Goal: Task Accomplishment & Management: Use online tool/utility

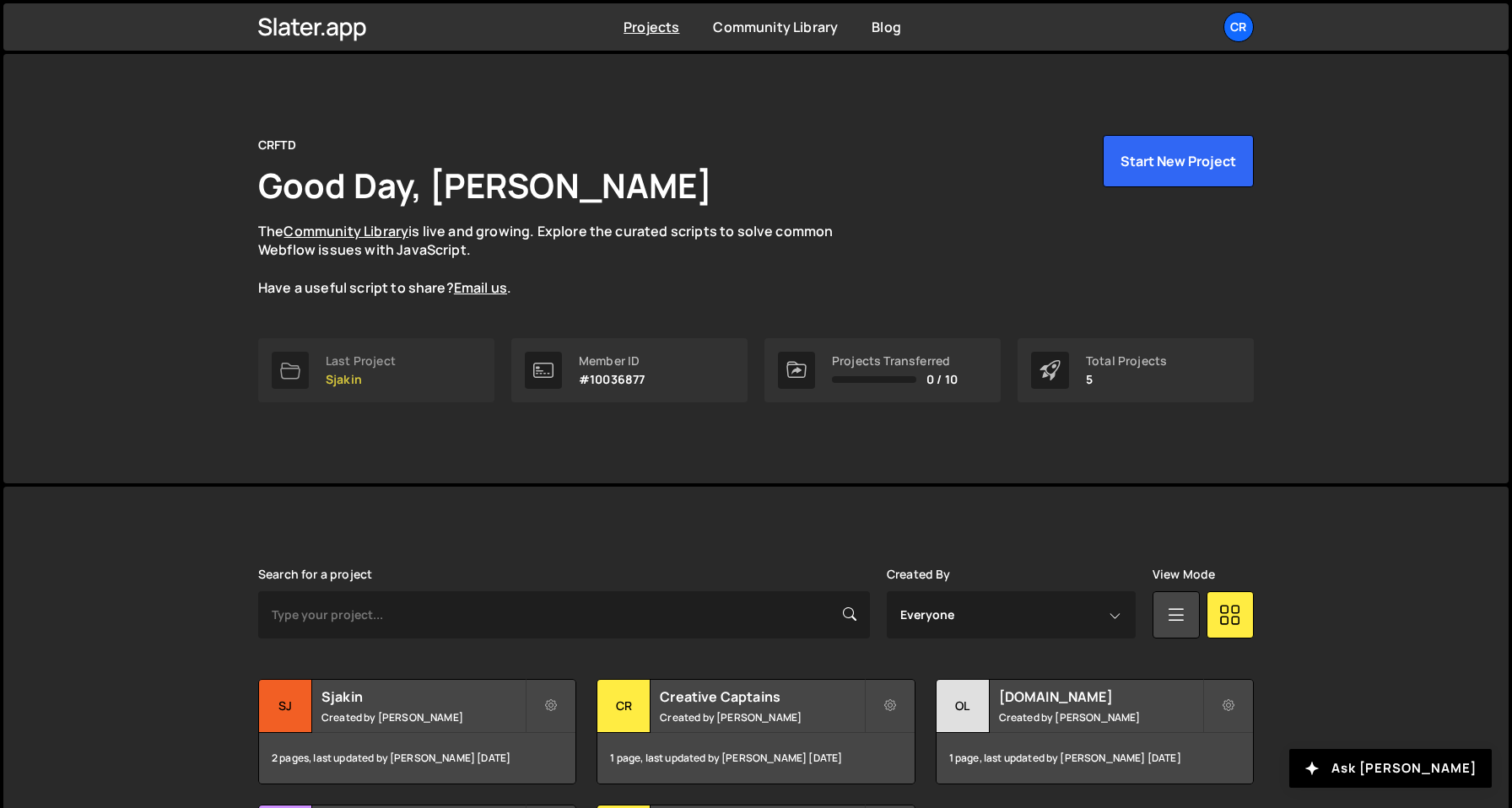
click at [363, 379] on p "Sjakin" at bounding box center [361, 379] width 70 height 14
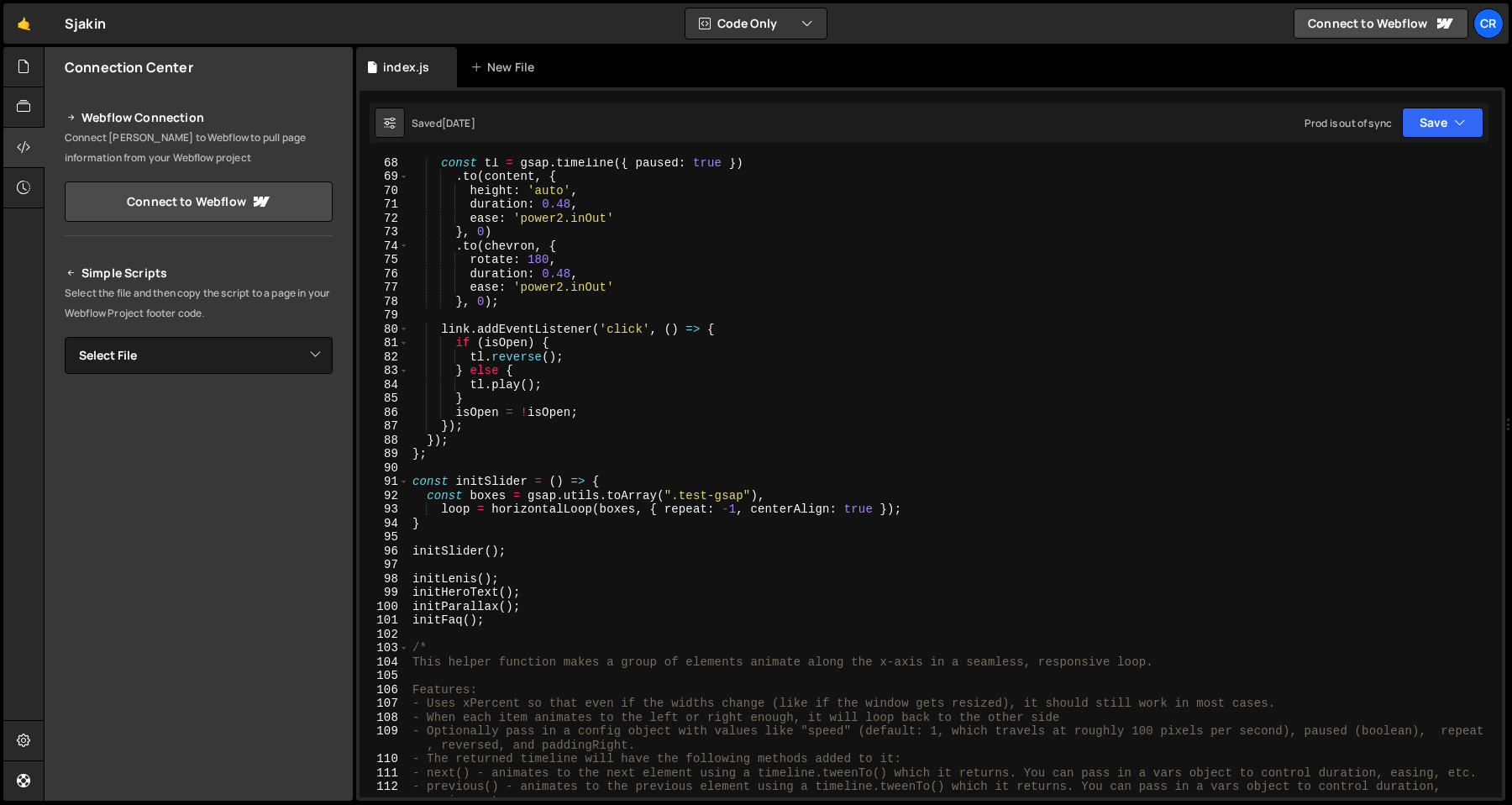
scroll to position [1047, 0]
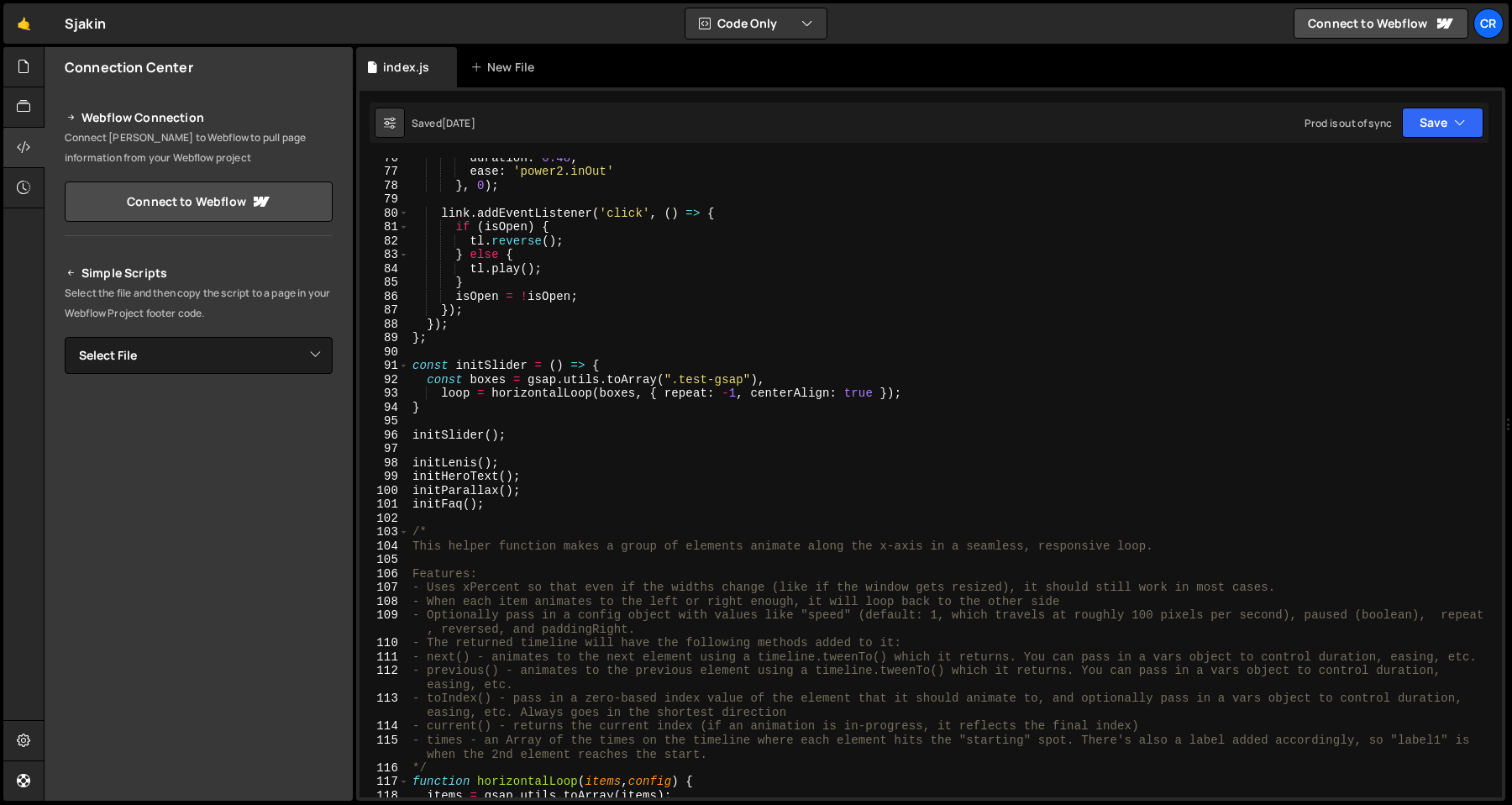
type textarea "}"
click at [607, 408] on div "duration : 0.48 , ease : 'power2.inOut' } , 0 ) ; link . addEventListener ( 'cl…" at bounding box center [951, 484] width 1086 height 667
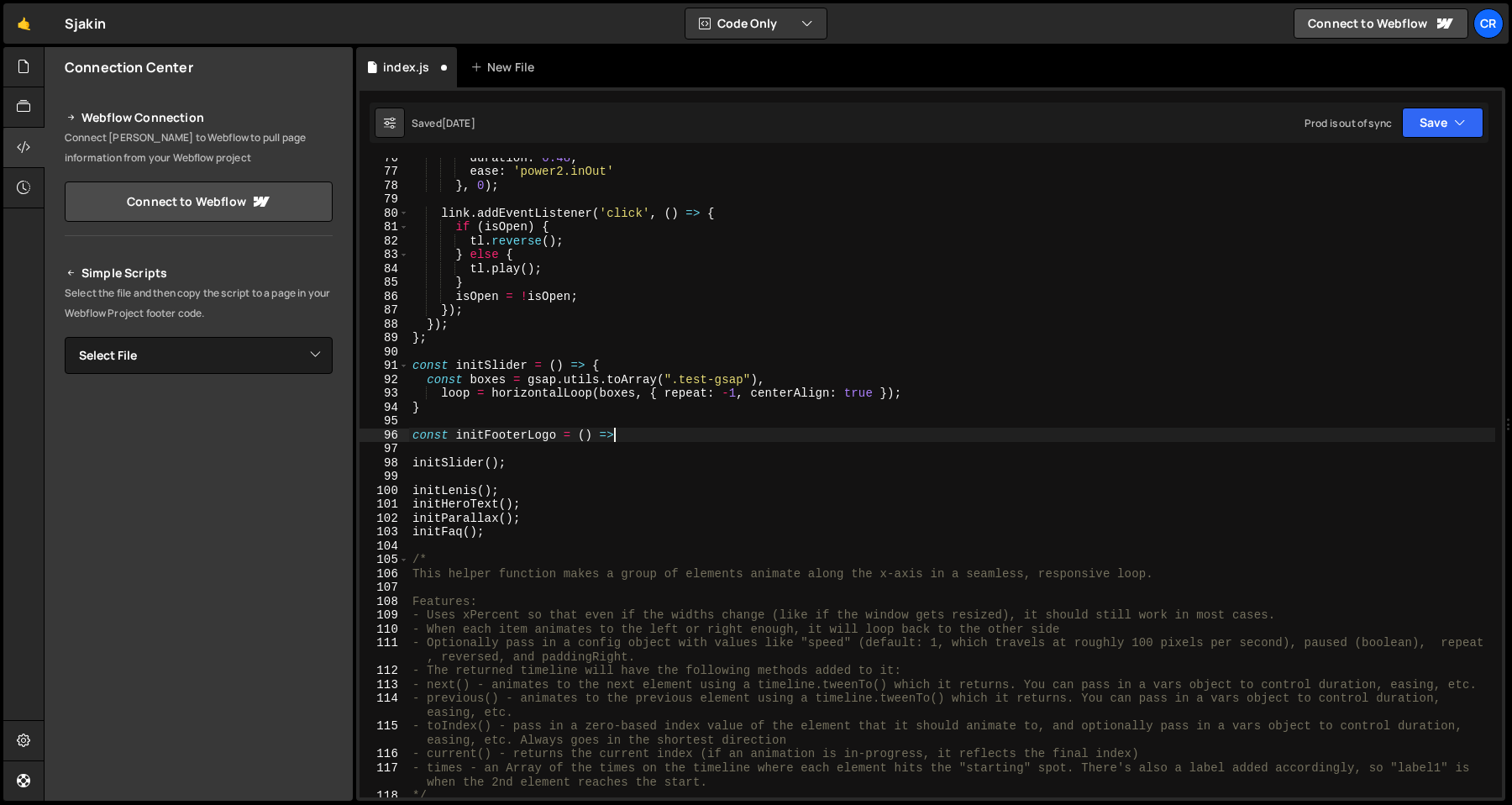
scroll to position [0, 14]
type textarea "const initFooterLogo = () => {"
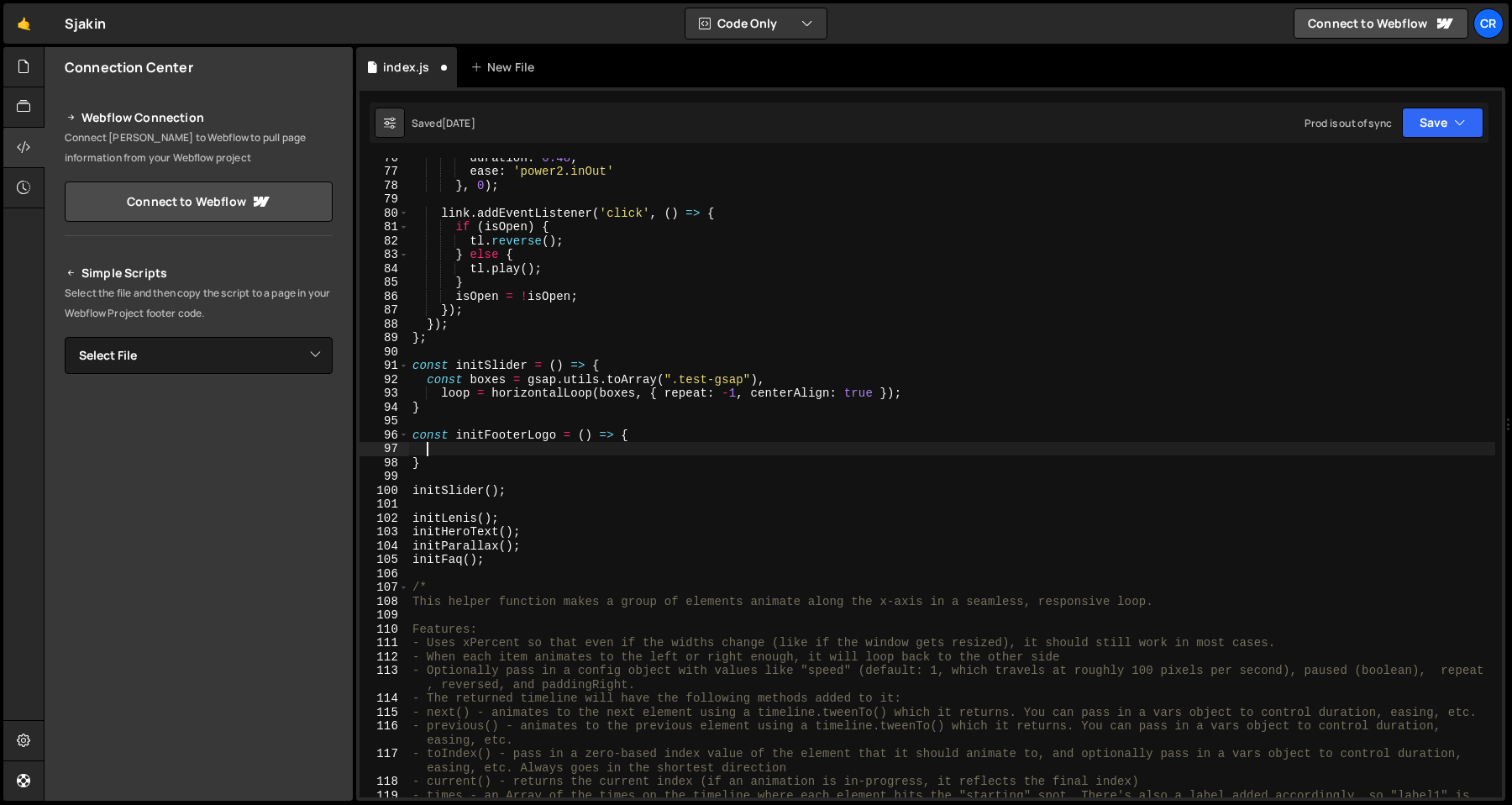
paste textarea "}"
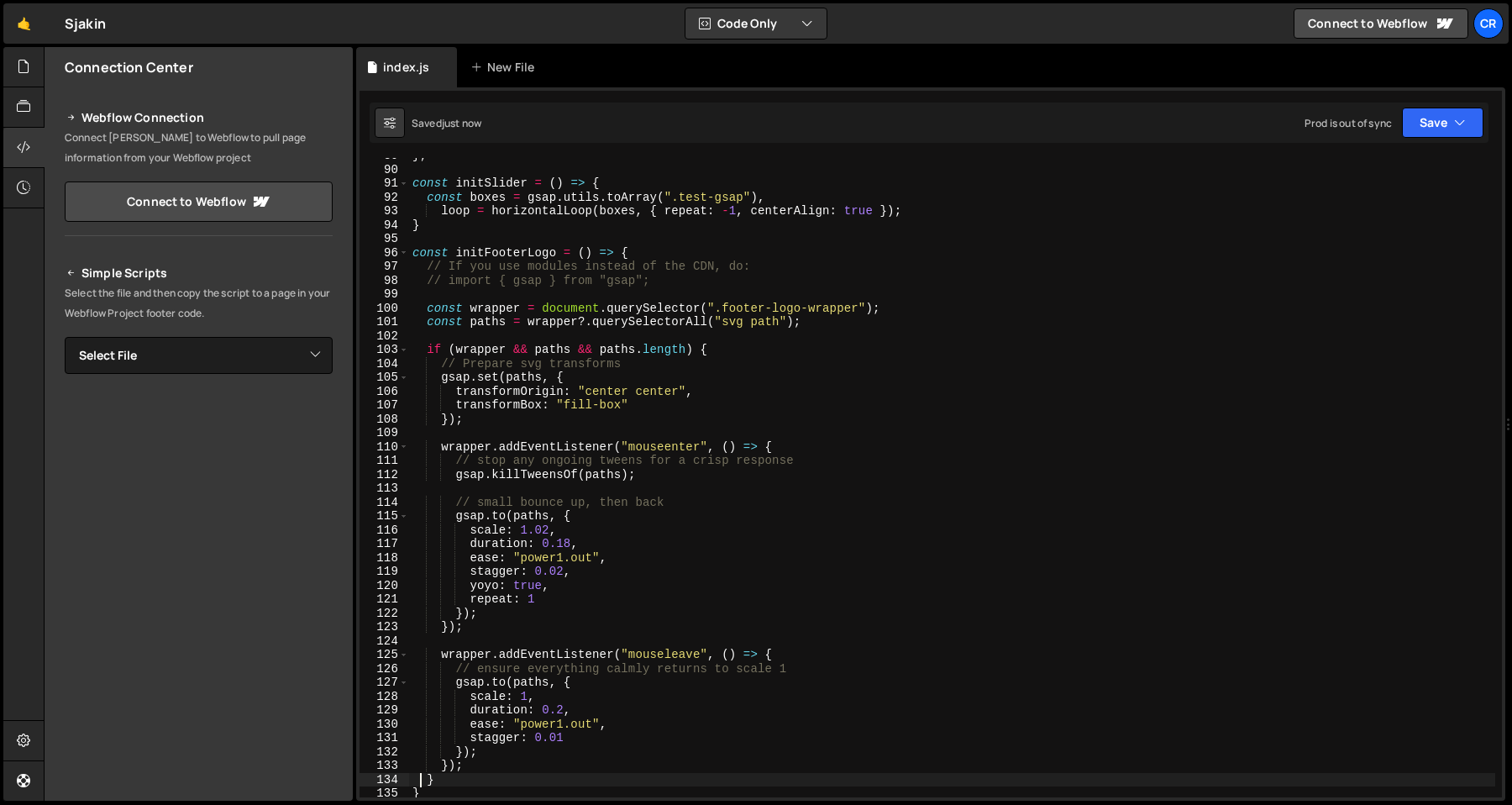
scroll to position [1230, 0]
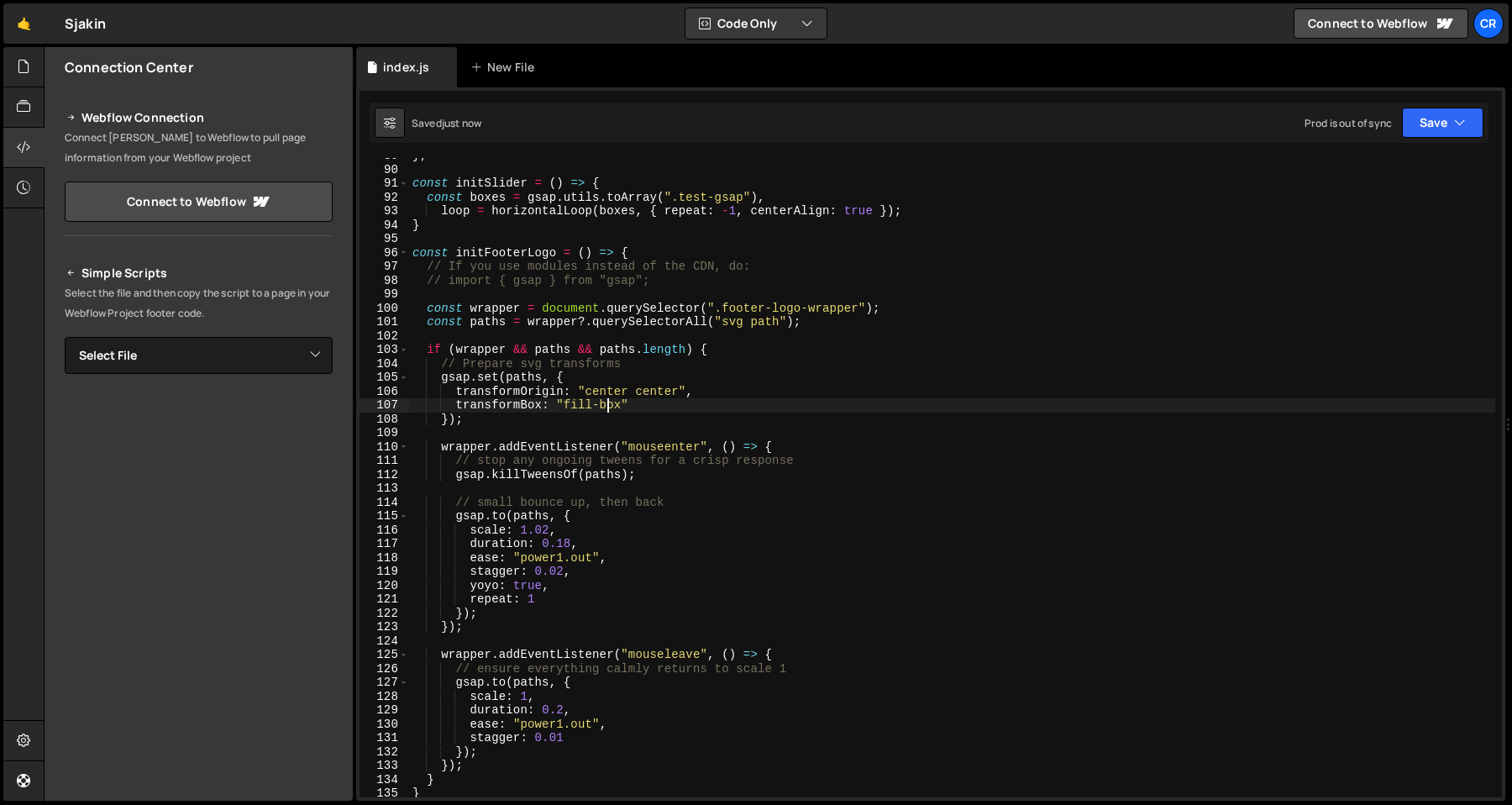
click at [740, 261] on div "} ; const initSlider = ( ) => { const boxes = gsap . utils . toArray ( ".test-g…" at bounding box center [951, 482] width 1086 height 667
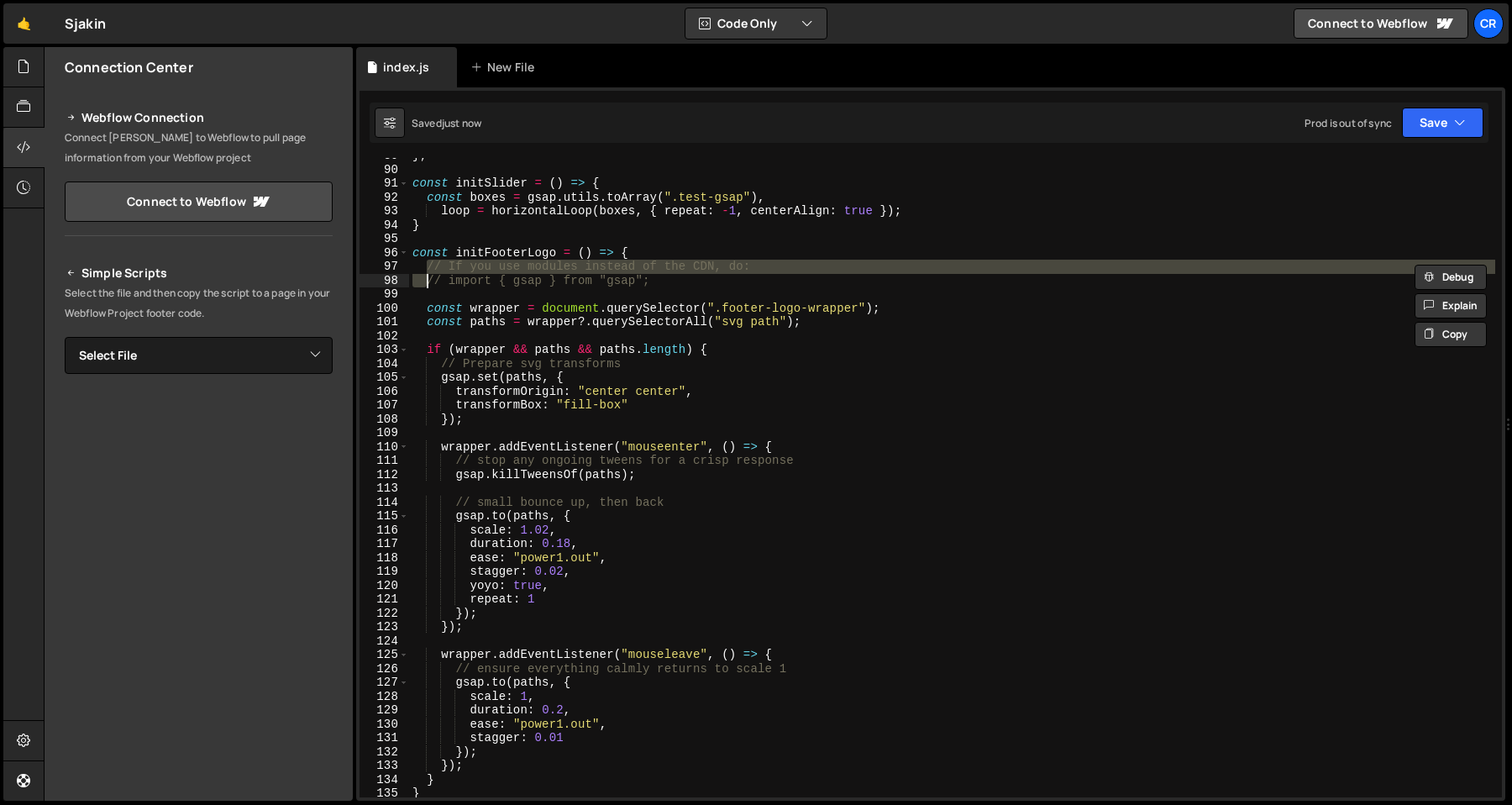
type textarea "// import { gsap } from "gsap";"
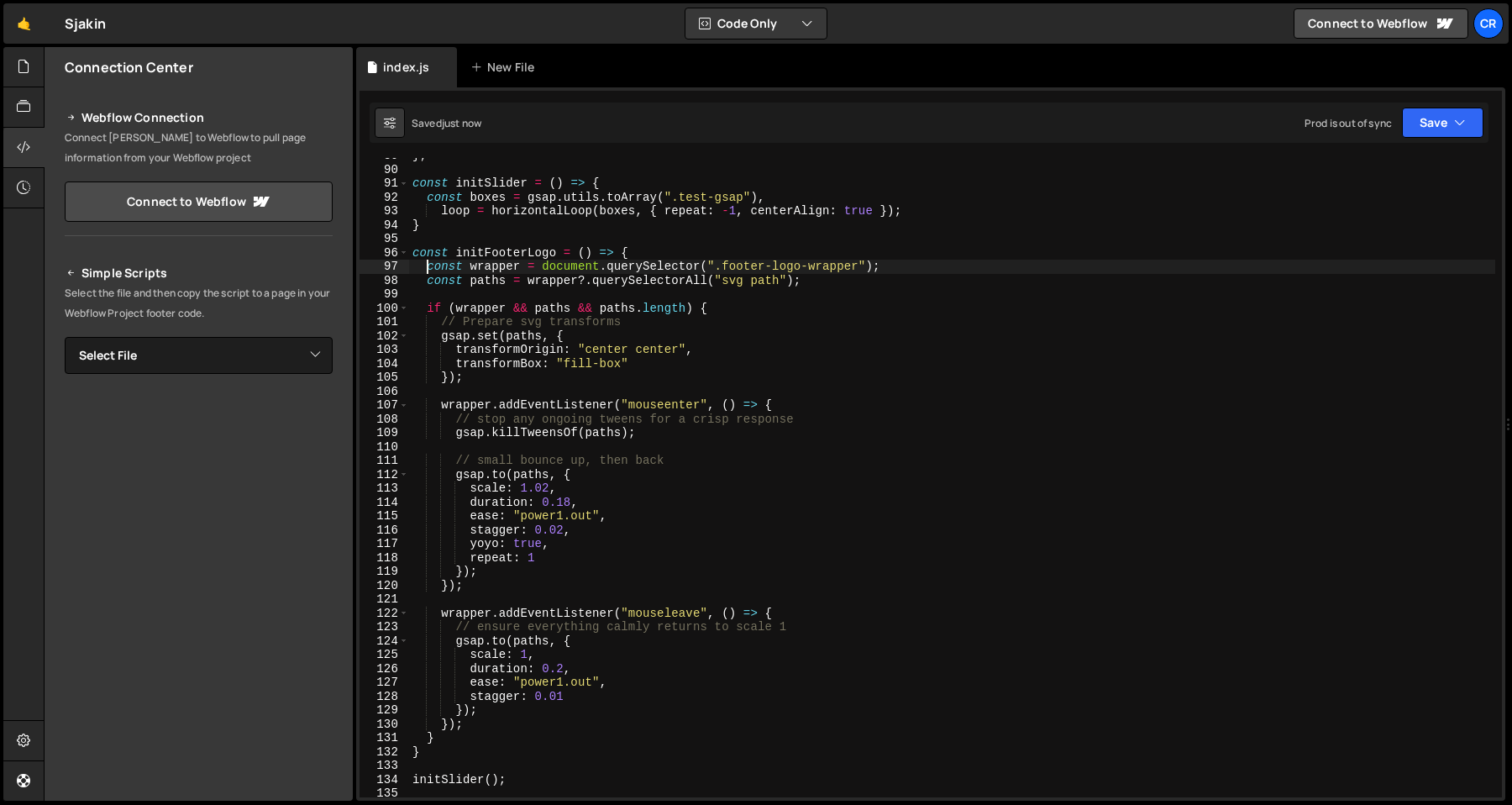
click at [655, 327] on div "} ; const initSlider = ( ) => { const boxes = gsap . utils . toArray ( ".test-g…" at bounding box center [951, 482] width 1086 height 667
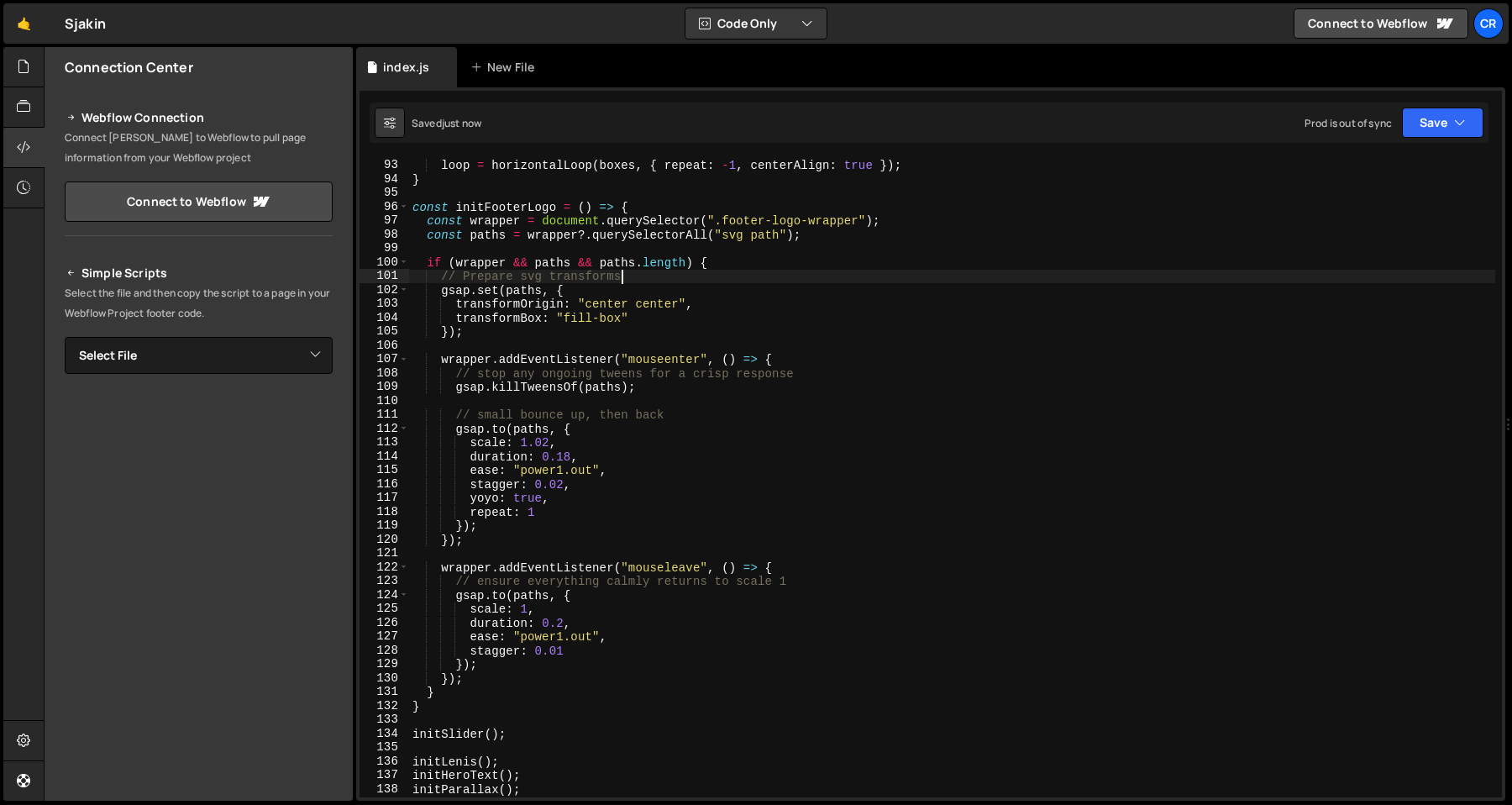
scroll to position [1292, 0]
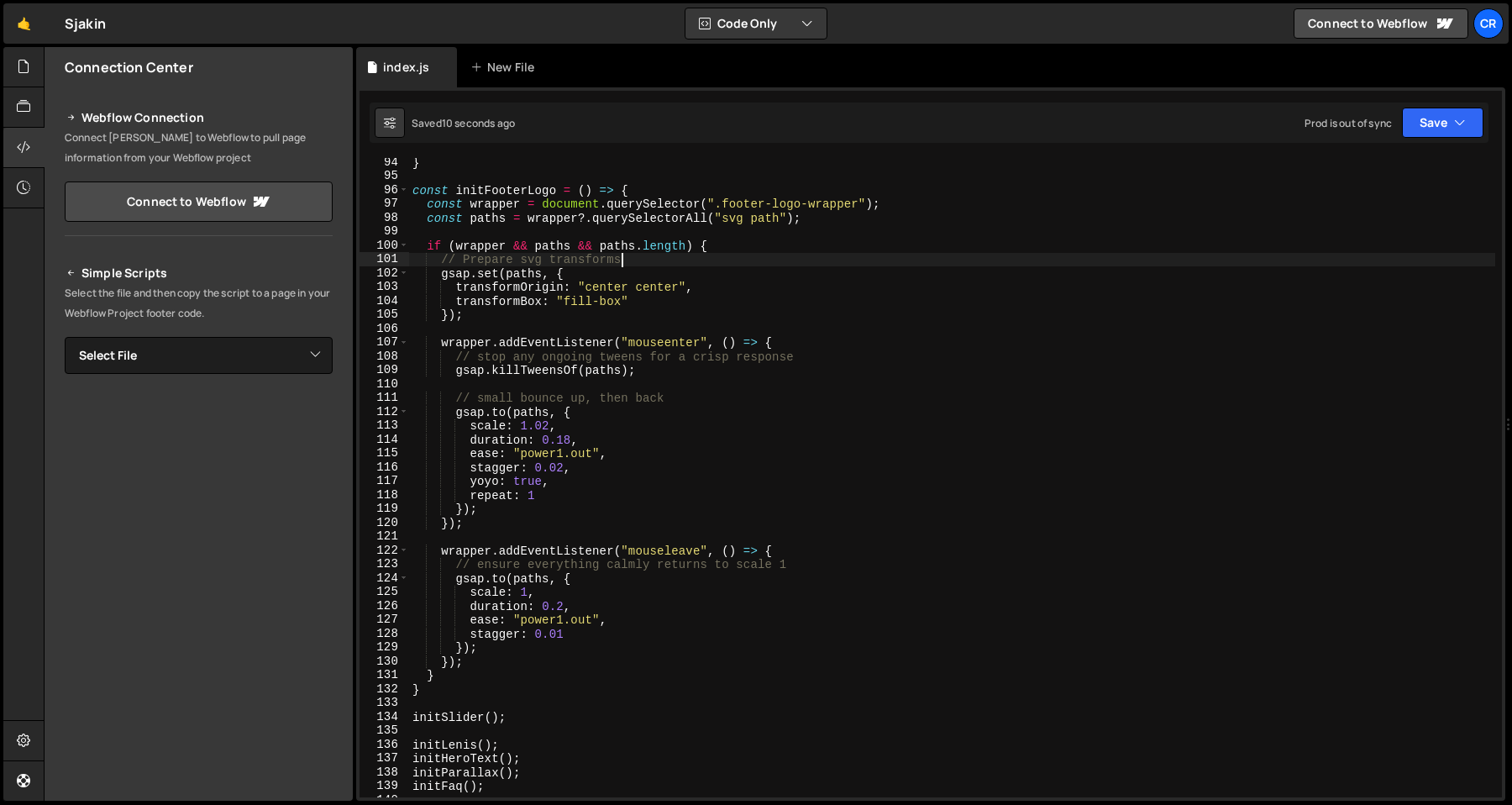
click at [523, 194] on div "} const initFooterLogo = ( ) => { const wrapper = document . querySelector ( ".…" at bounding box center [951, 490] width 1086 height 667
type textarea "const initFooterLogo = () => {"
click at [523, 194] on div "} const initFooterLogo = ( ) => { const wrapper = document . querySelector ( ".…" at bounding box center [951, 490] width 1086 height 667
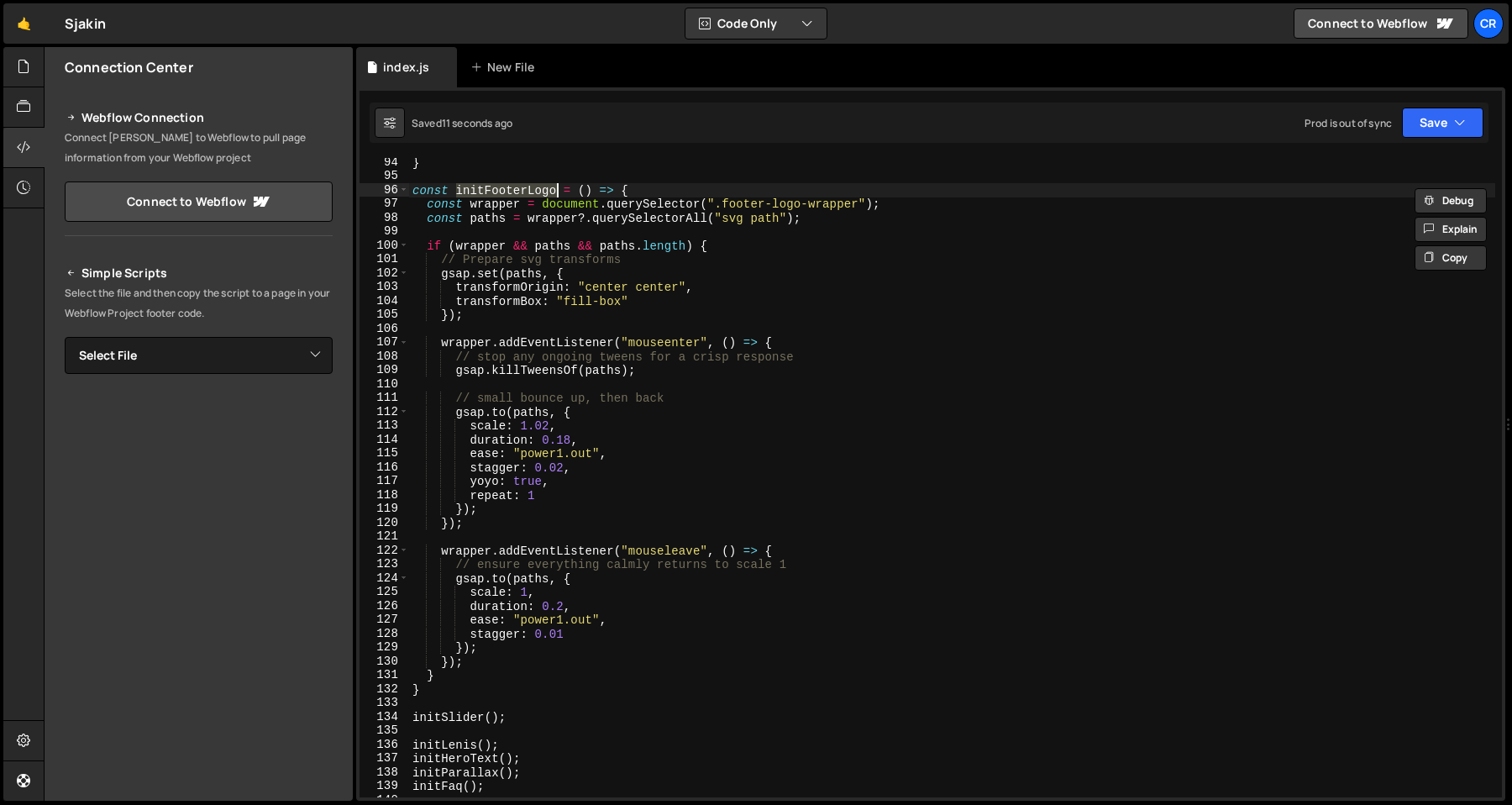
click at [482, 731] on div "} const initFooterLogo = ( ) => { const wrapper = document . querySelector ( ".…" at bounding box center [951, 490] width 1086 height 667
paste textarea "initFooterLogo"
click at [544, 429] on div "} const initFooterLogo = ( ) => { const wrapper = document . querySelector ( ".…" at bounding box center [951, 490] width 1086 height 667
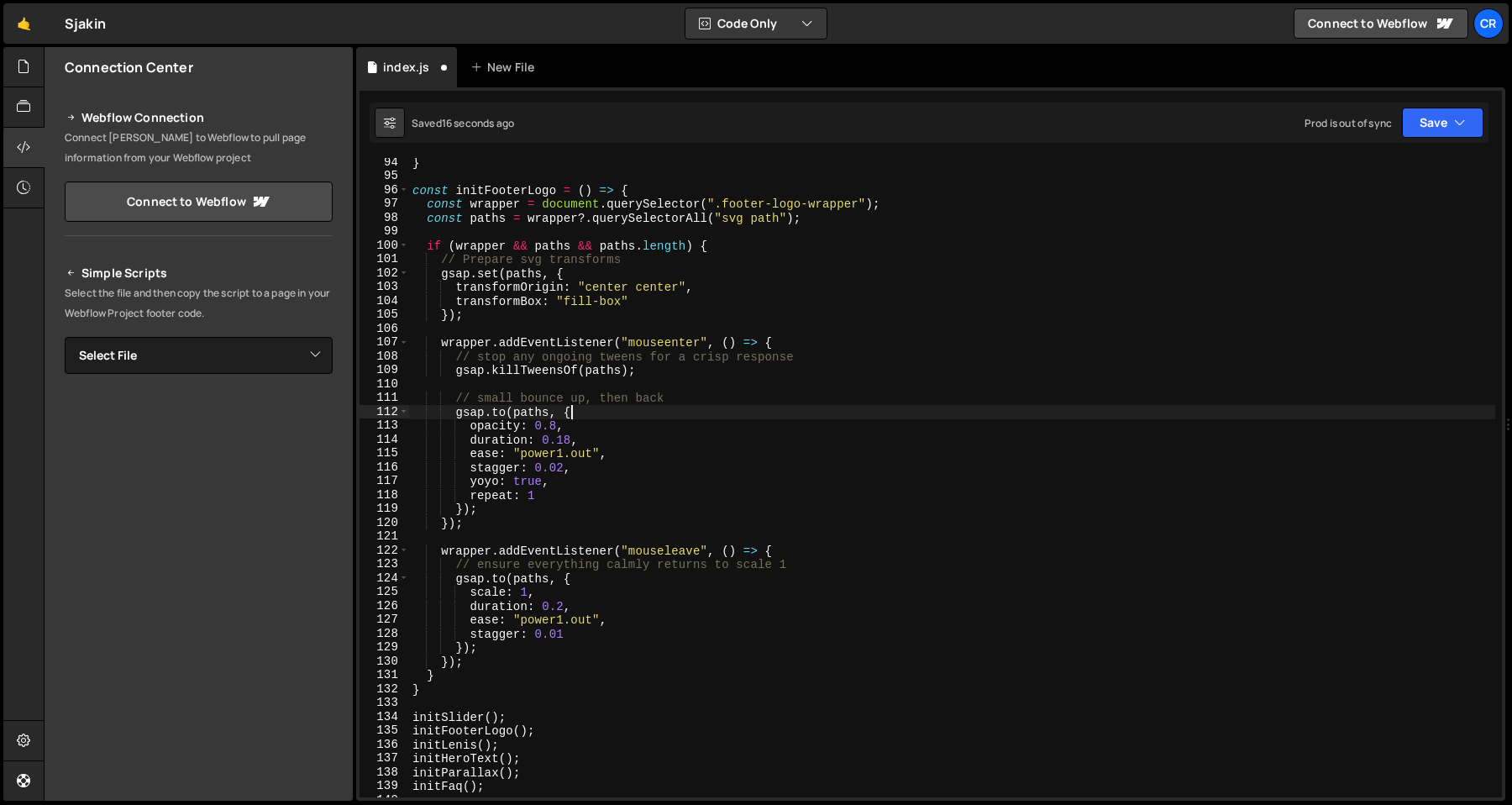
click at [751, 405] on div "} const initFooterLogo = ( ) => { const wrapper = document . querySelector ( ".…" at bounding box center [951, 490] width 1086 height 667
click at [639, 598] on div "} const initFooterLogo = ( ) => { const wrapper = document . querySelector ( ".…" at bounding box center [951, 490] width 1086 height 667
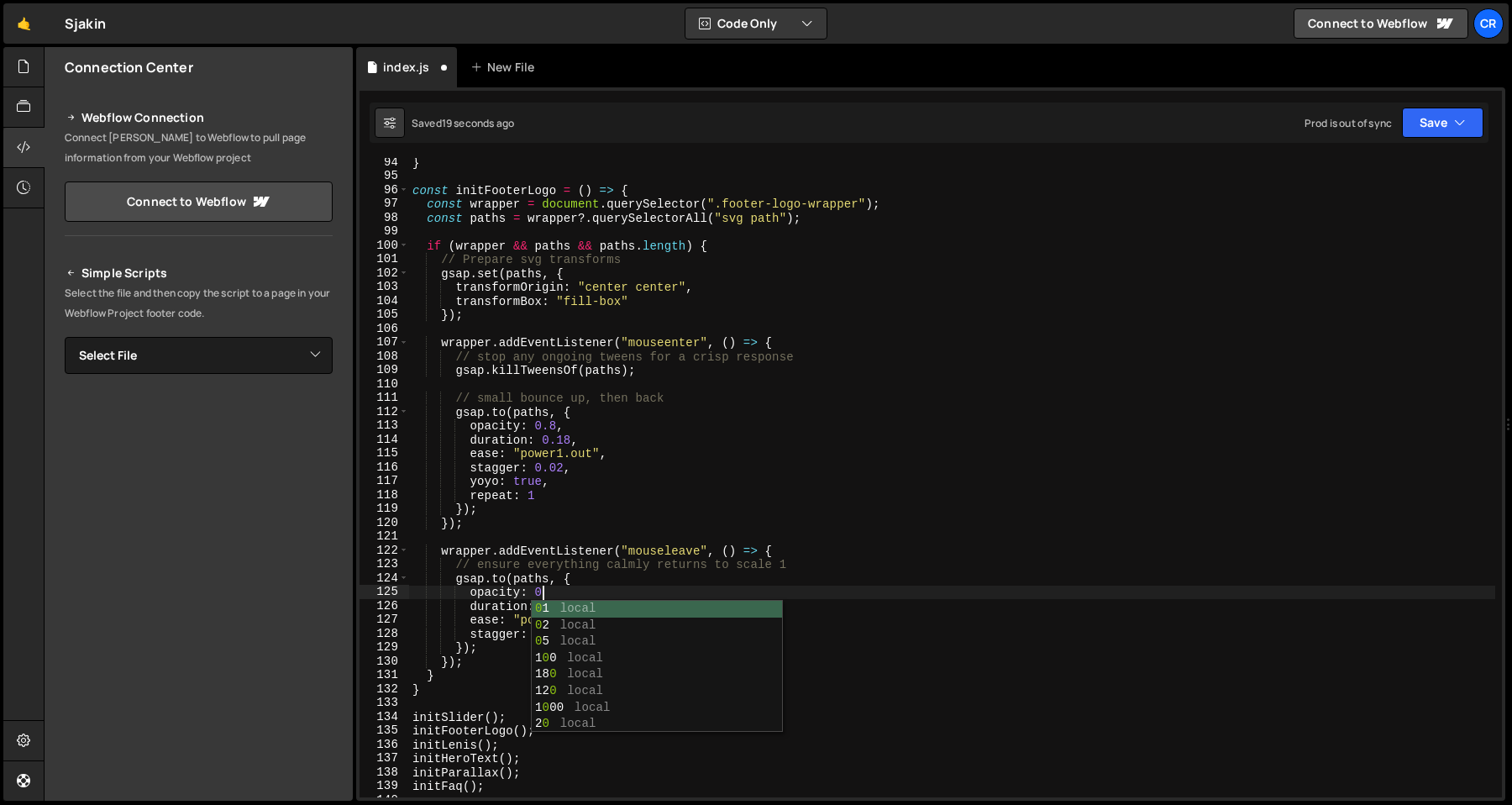
scroll to position [0, 8]
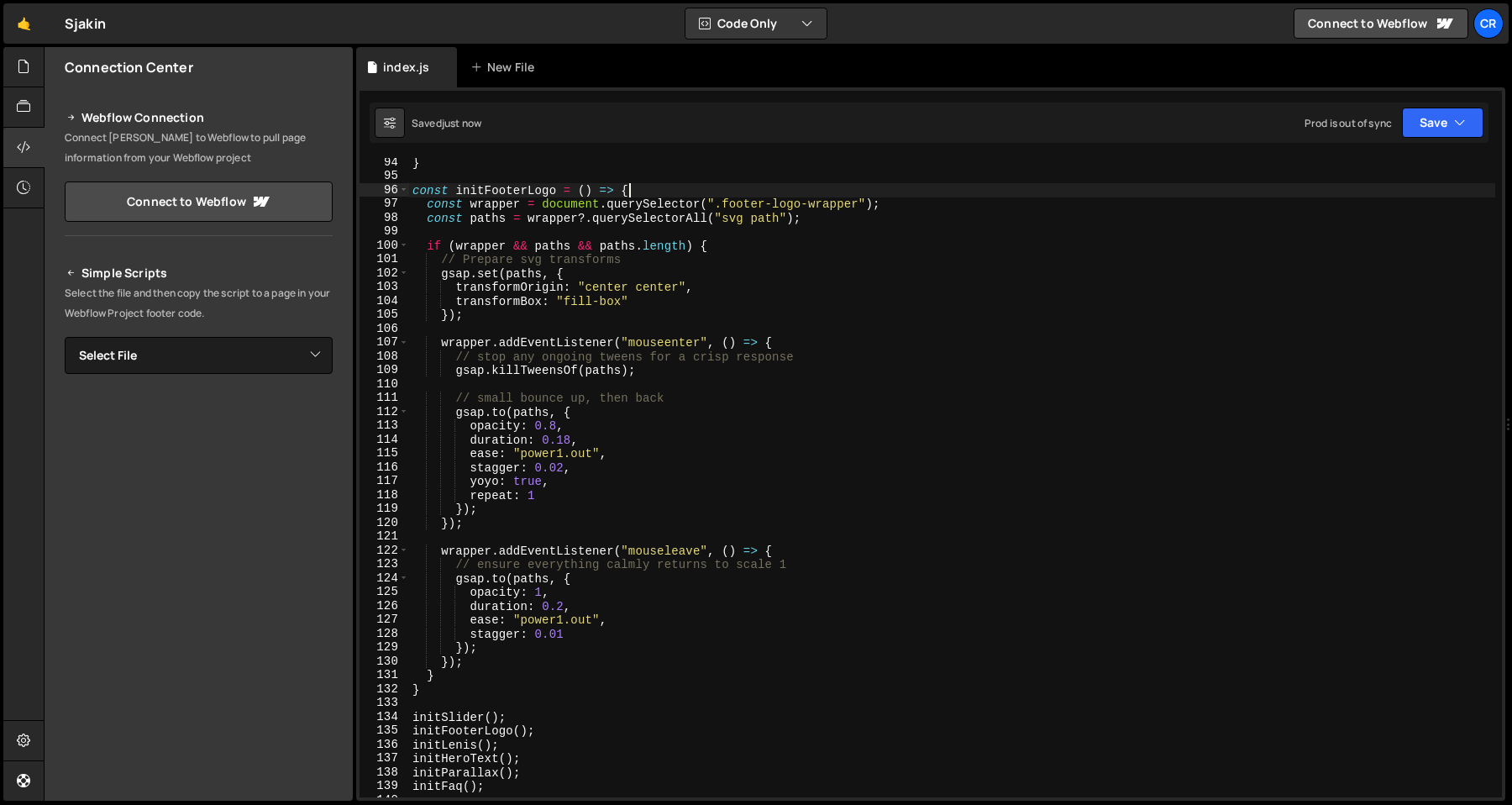
click at [641, 188] on div "} const initFooterLogo = ( ) => { const wrapper = document . querySelector ( ".…" at bounding box center [951, 490] width 1086 height 667
click at [587, 420] on div "} const initFooterLogo = ( ) => { const wrapper = document . querySelector ( ".…" at bounding box center [951, 490] width 1086 height 667
click at [559, 601] on div "} const initFooterLogo = ( ) => { const wrapper = document . querySelector ( ".…" at bounding box center [951, 490] width 1086 height 667
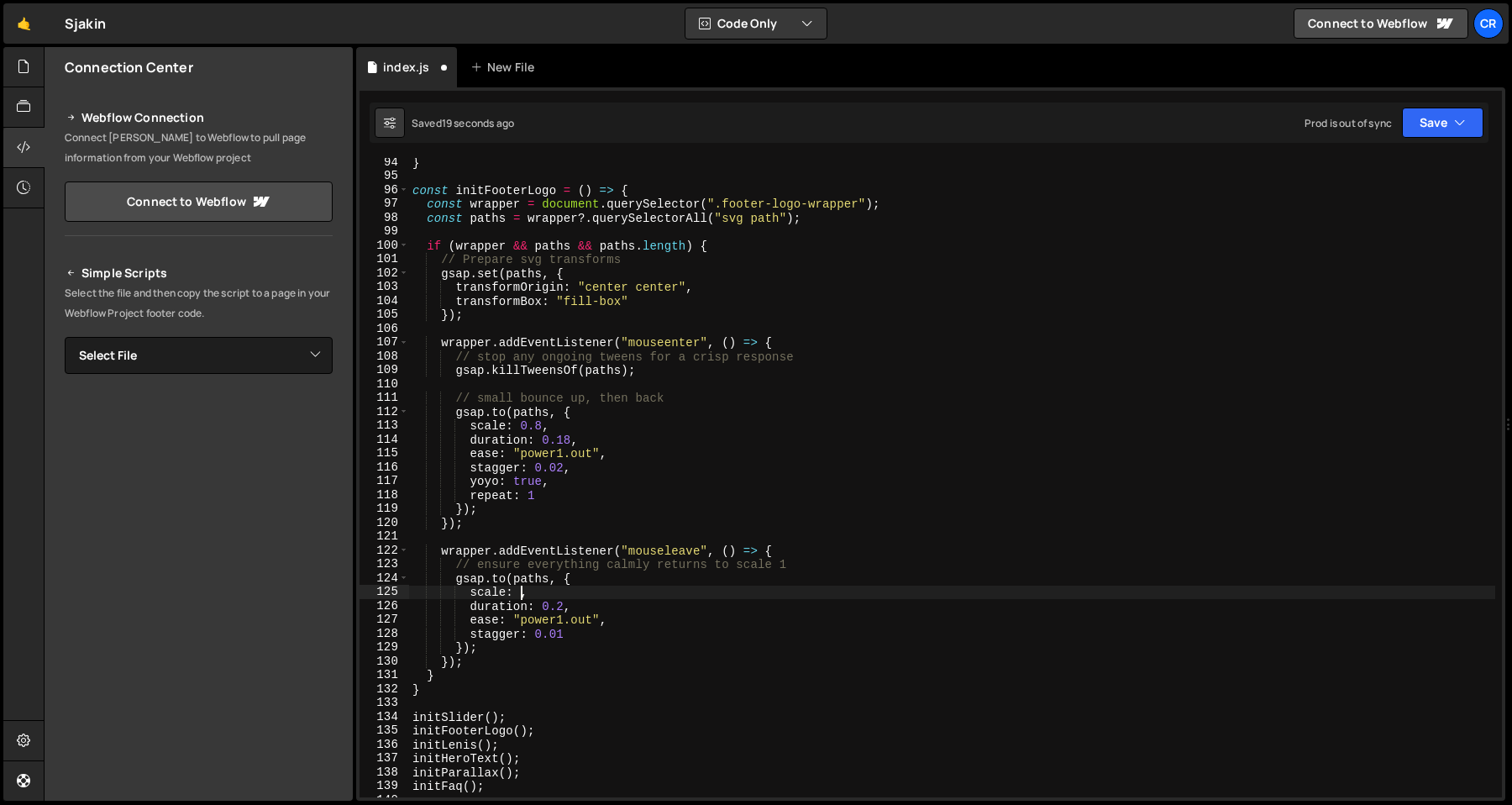
scroll to position [0, 7]
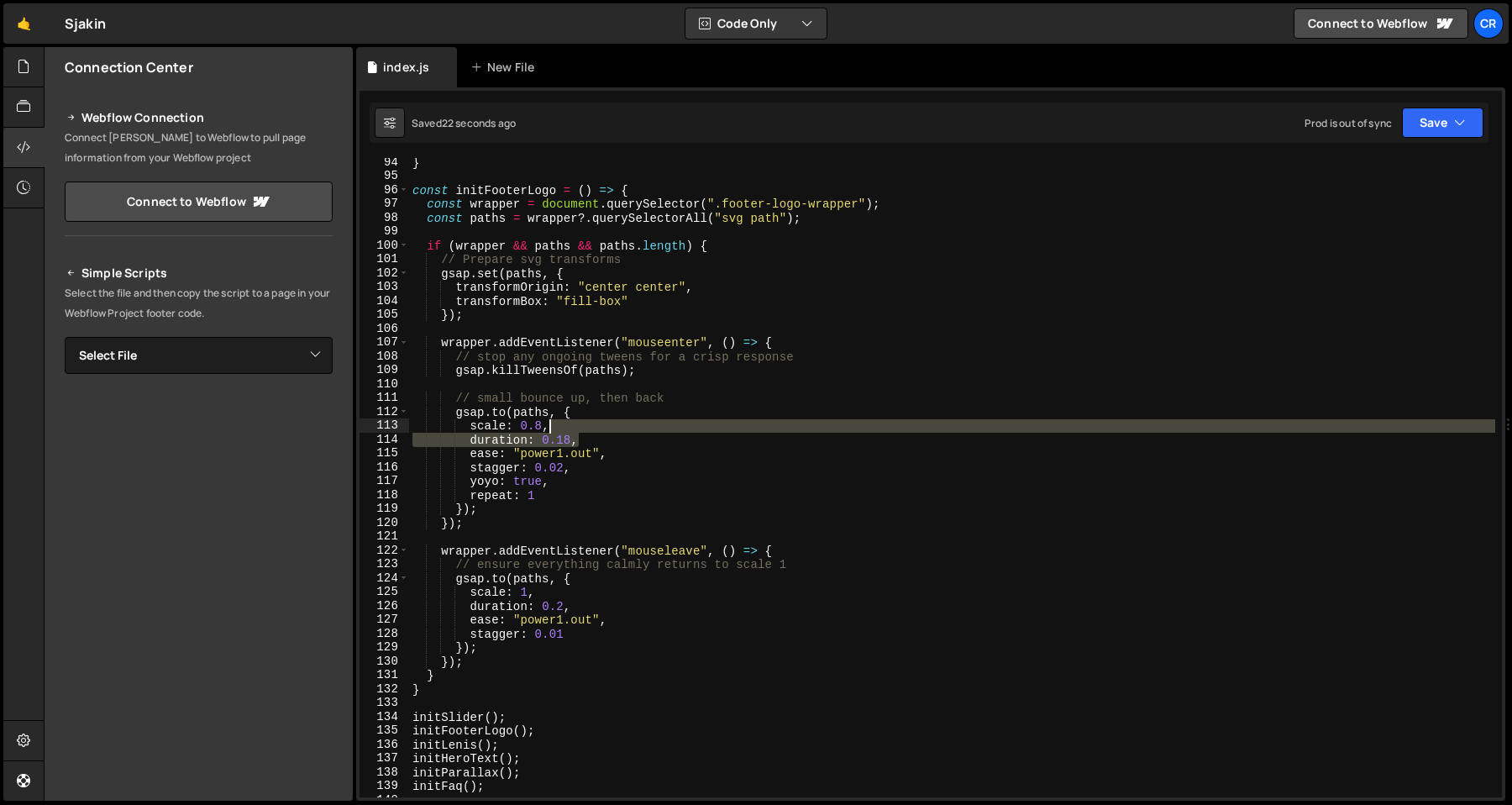
click at [613, 432] on div "} const initFooterLogo = ( ) => { const wrapper = document . querySelector ( ".…" at bounding box center [951, 490] width 1086 height 667
click at [670, 397] on div "} const initFooterLogo = ( ) => { const wrapper = document . querySelector ( ".…" at bounding box center [951, 490] width 1086 height 667
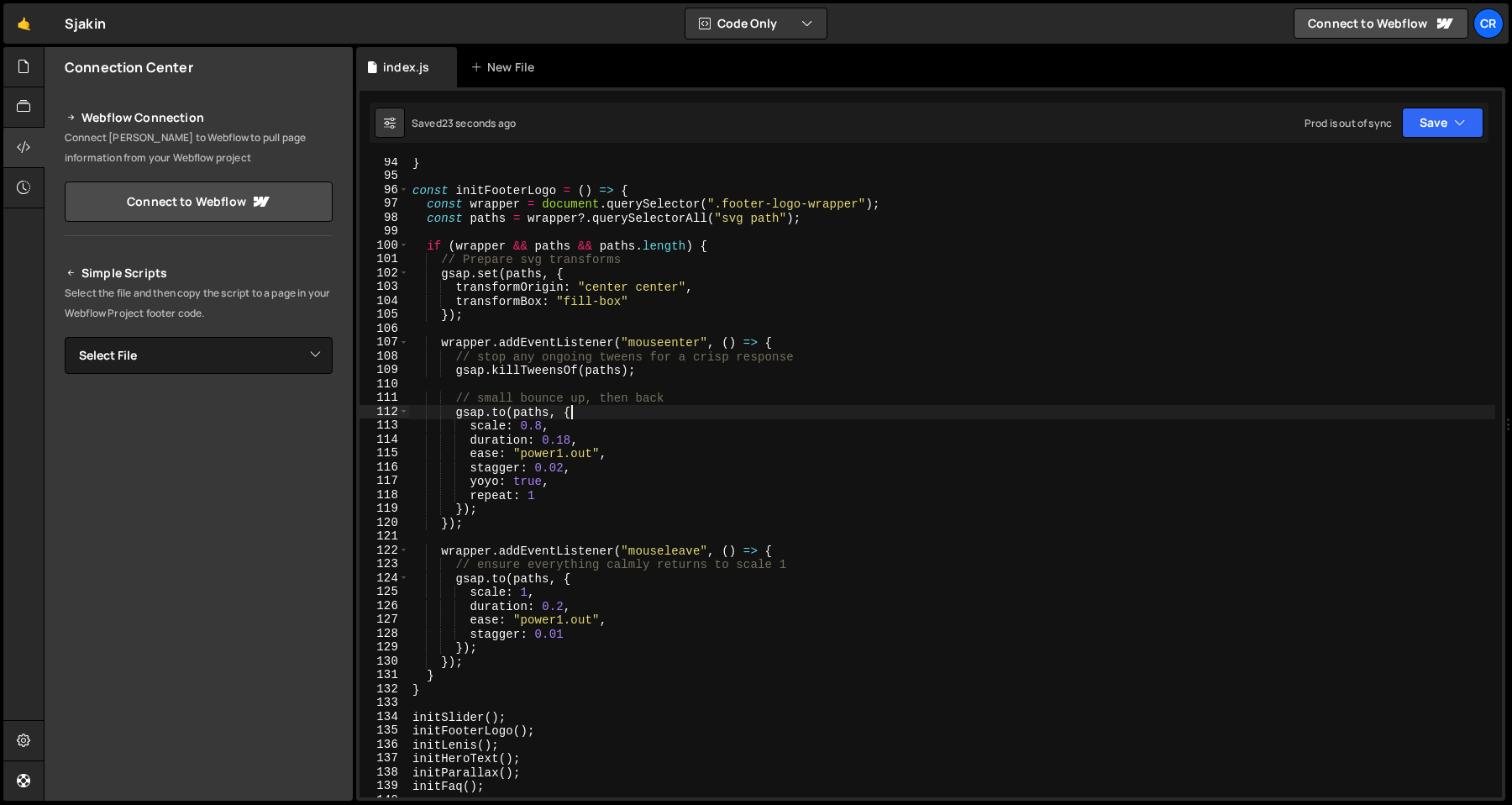
click at [615, 417] on div "} const initFooterLogo = ( ) => { const wrapper = document . querySelector ( ".…" at bounding box center [951, 490] width 1086 height 667
click at [596, 439] on div "} const initFooterLogo = ( ) => { const wrapper = document . querySelector ( ".…" at bounding box center [951, 490] width 1086 height 667
click at [691, 356] on div "} const initFooterLogo = ( ) => { const wrapper = document . querySelector ( ".…" at bounding box center [951, 490] width 1086 height 667
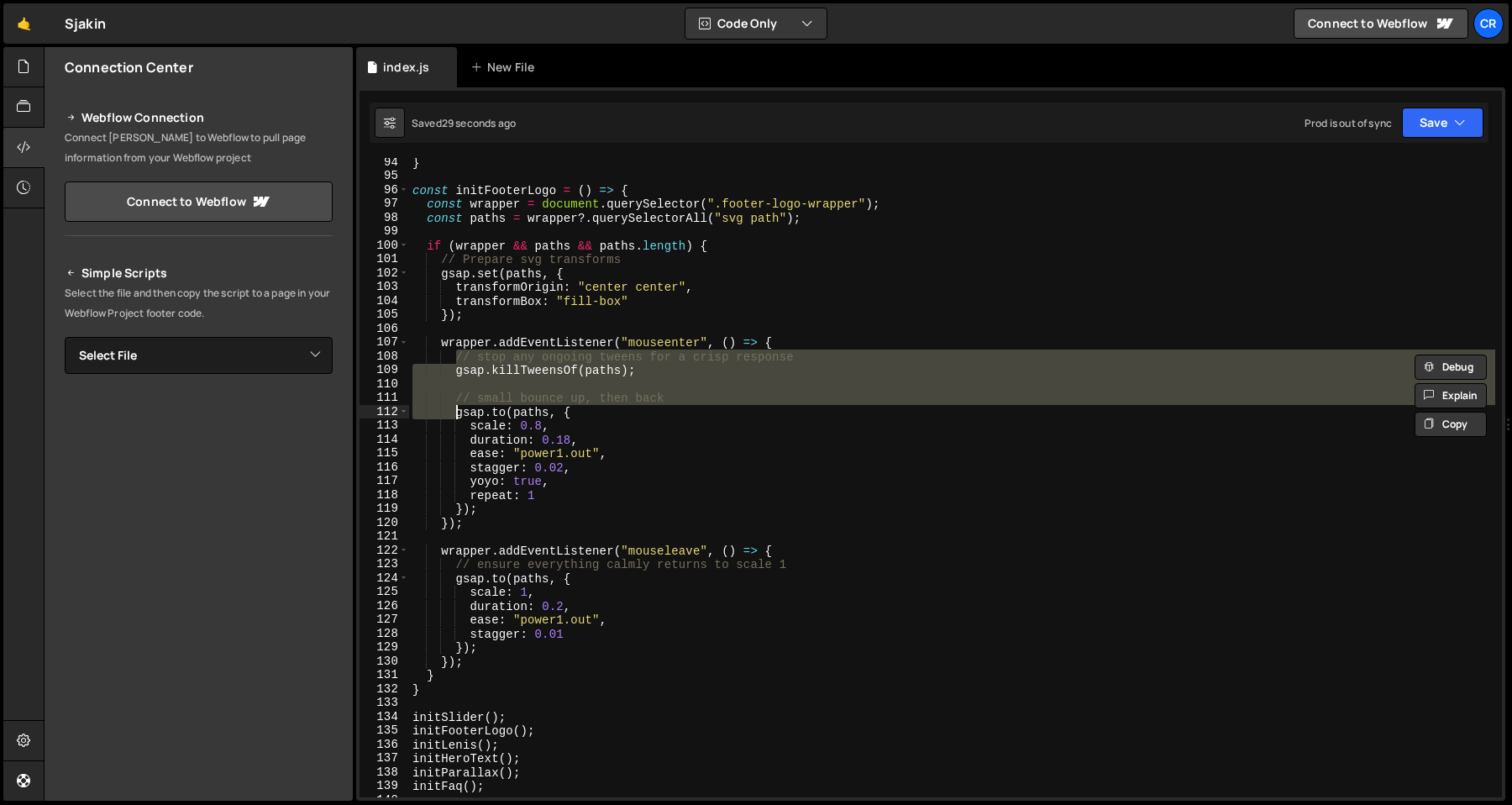
type textarea "// small bounce up, then back"
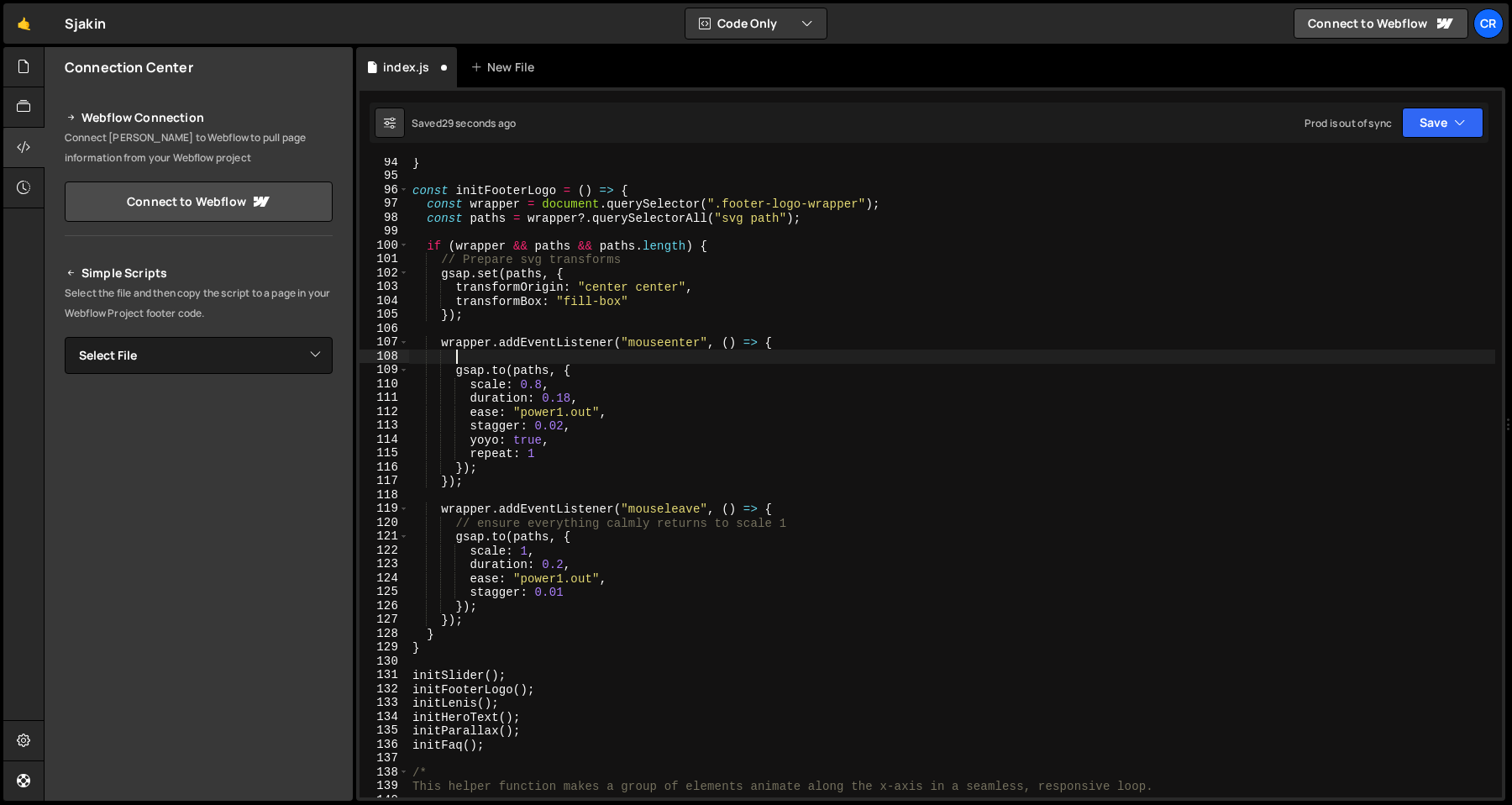
scroll to position [0, 2]
click at [710, 322] on div "} const initFooterLogo = ( ) => { const wrapper = document . querySelector ( ".…" at bounding box center [951, 490] width 1086 height 667
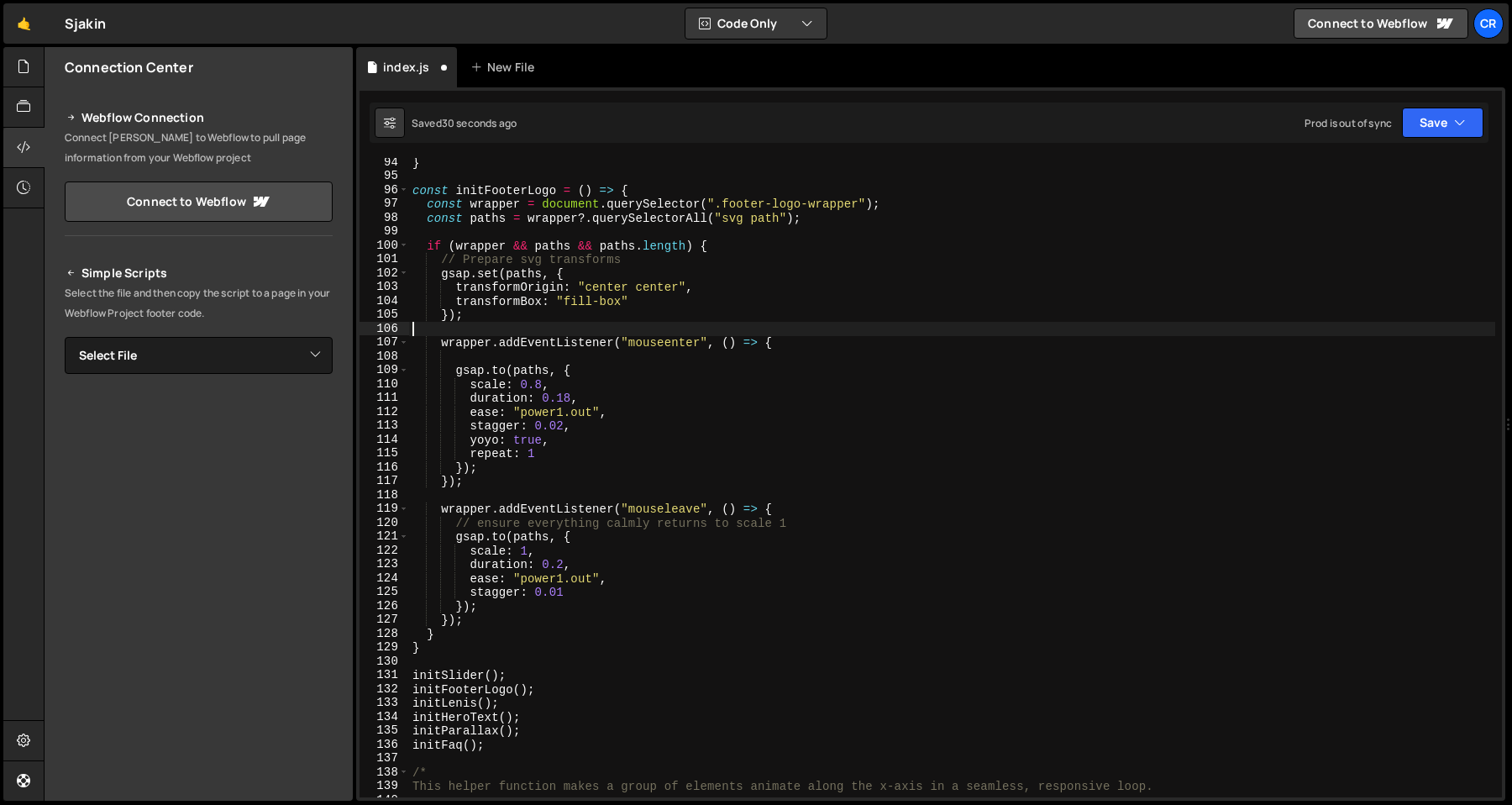
scroll to position [0, 0]
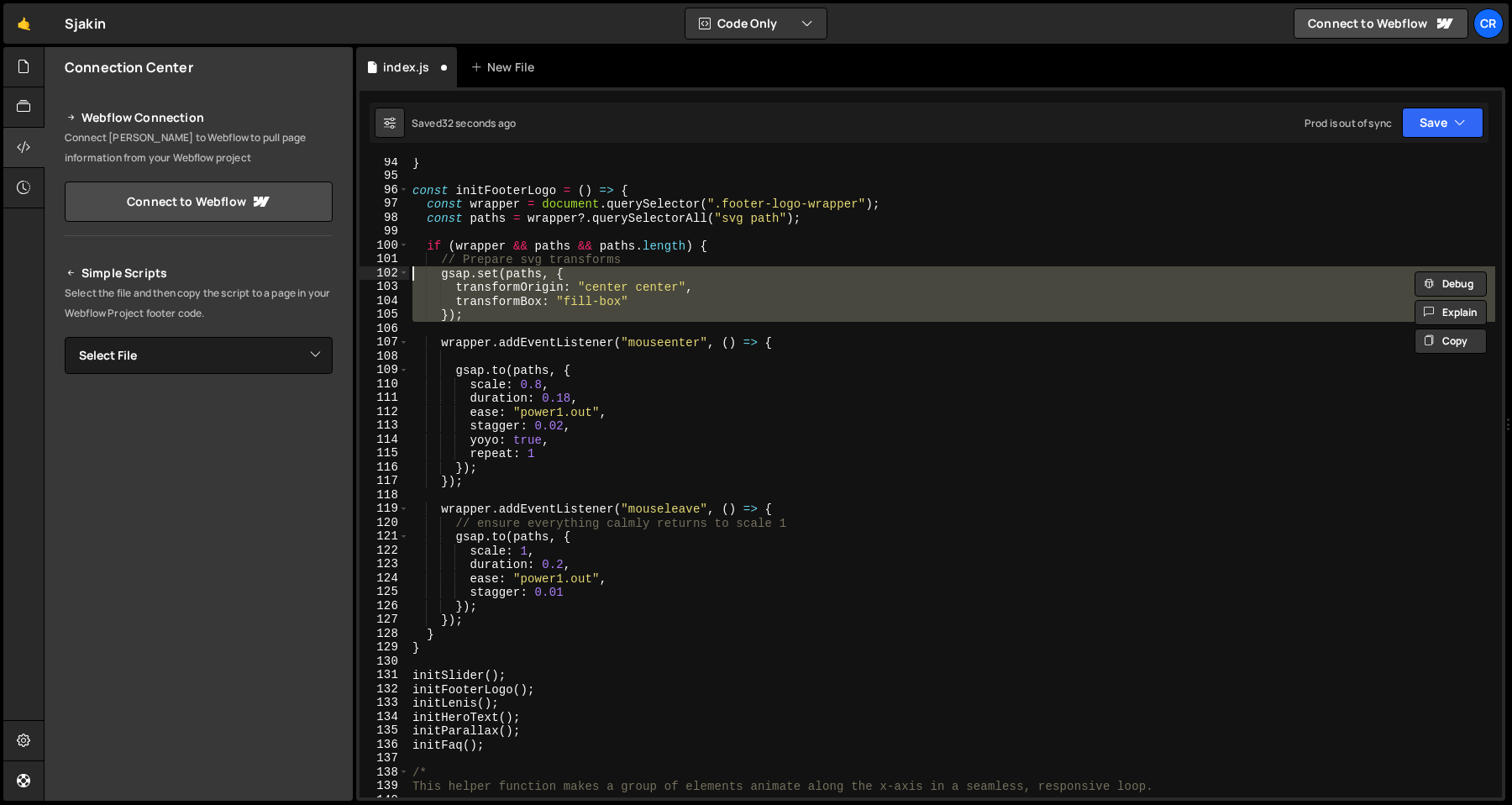
type textarea "// Prepare svg transforms gsap.set(paths, {"
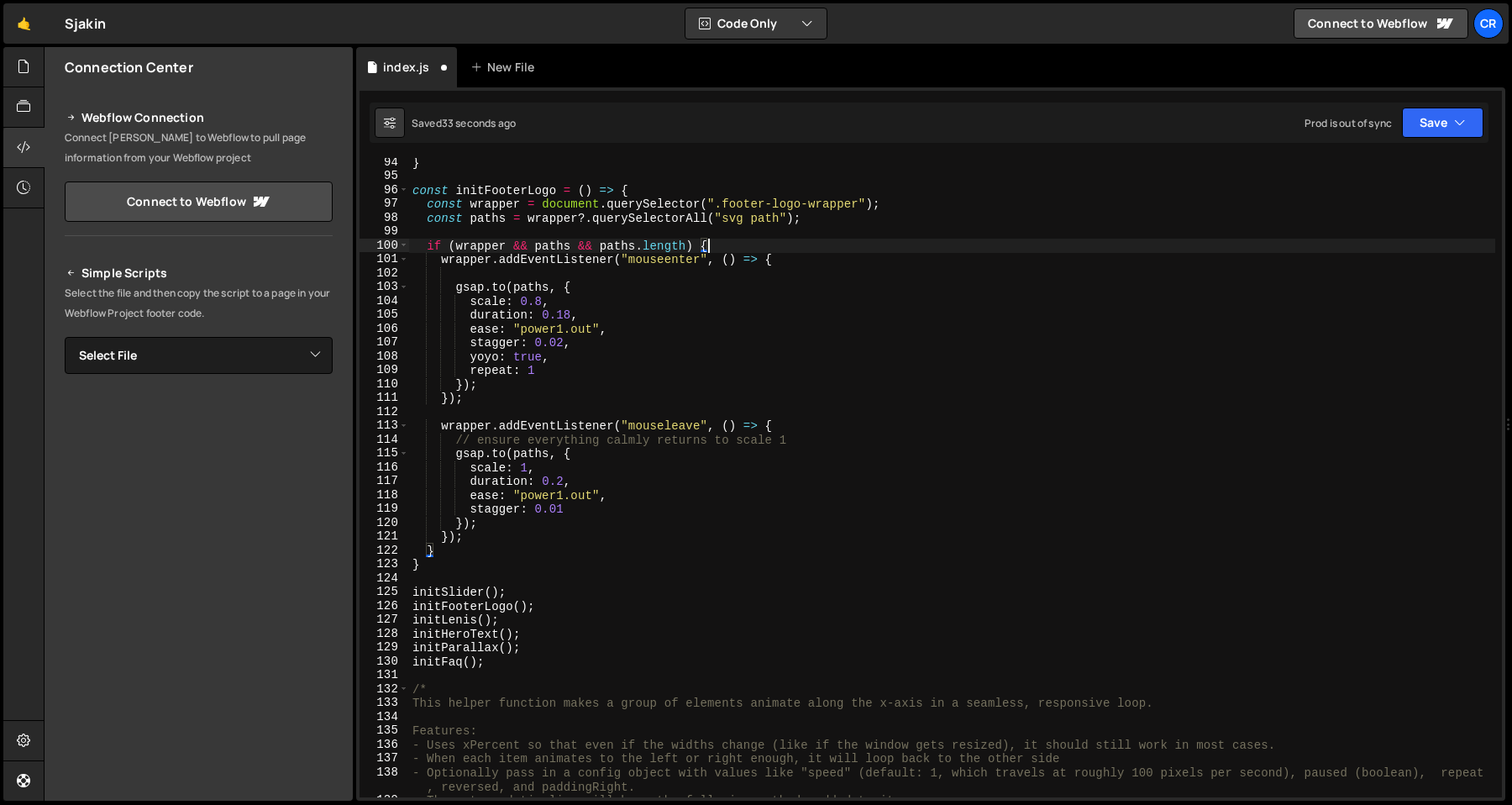
type textarea "wrapper.addEventListener("mouseenter", () => {"
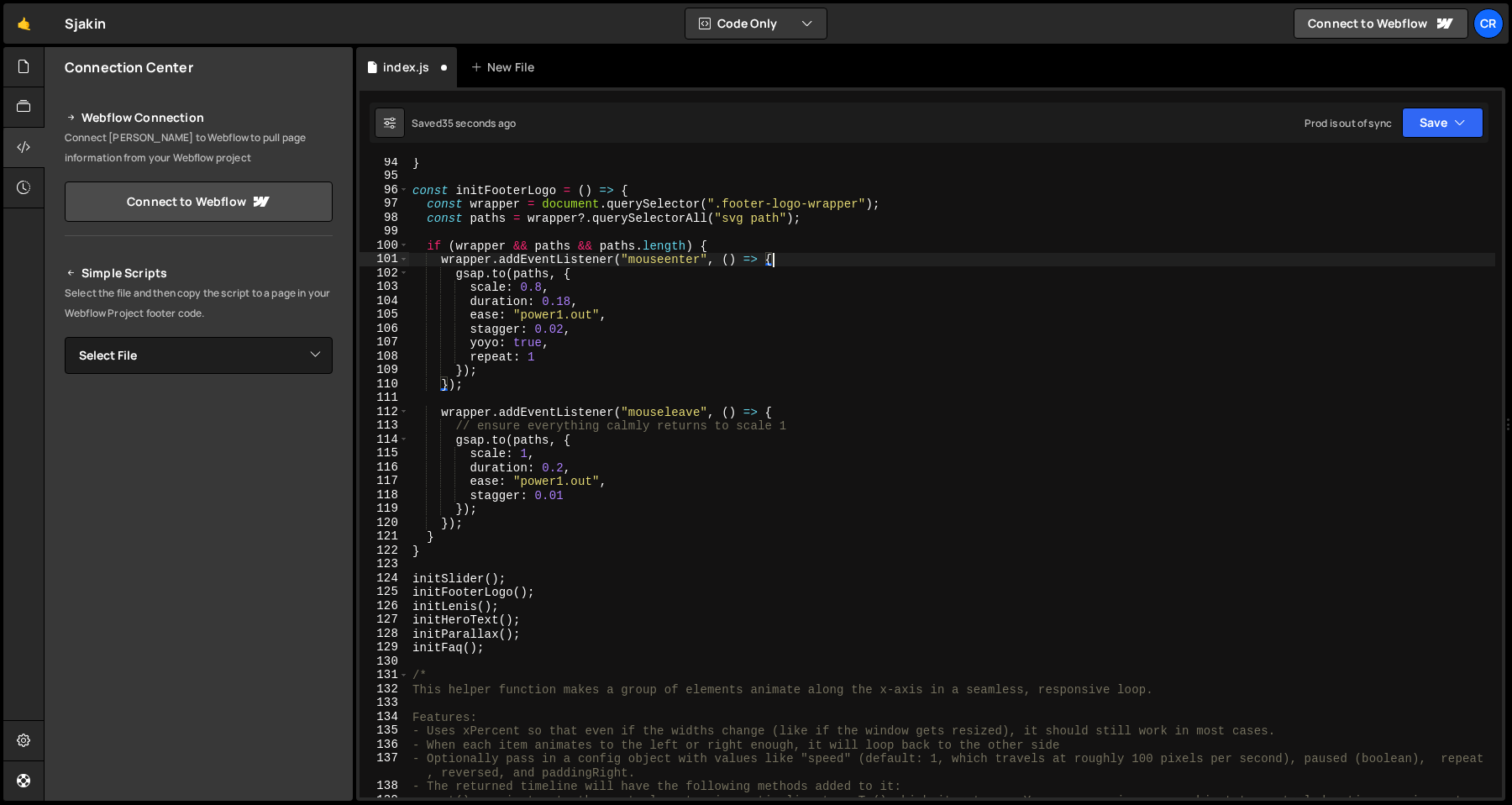
click at [641, 338] on div "} const initFooterLogo = ( ) => { const wrapper = document . querySelector ( ".…" at bounding box center [951, 496] width 1086 height 681
click at [619, 287] on div "} const initFooterLogo = ( ) => { const wrapper = document . querySelector ( ".…" at bounding box center [951, 496] width 1086 height 681
click at [650, 286] on div "} const initFooterLogo = ( ) => { const wrapper = document . querySelector ( ".…" at bounding box center [951, 496] width 1086 height 681
click at [635, 306] on div "} const initFooterLogo = ( ) => { const wrapper = document . querySelector ( ".…" at bounding box center [951, 496] width 1086 height 681
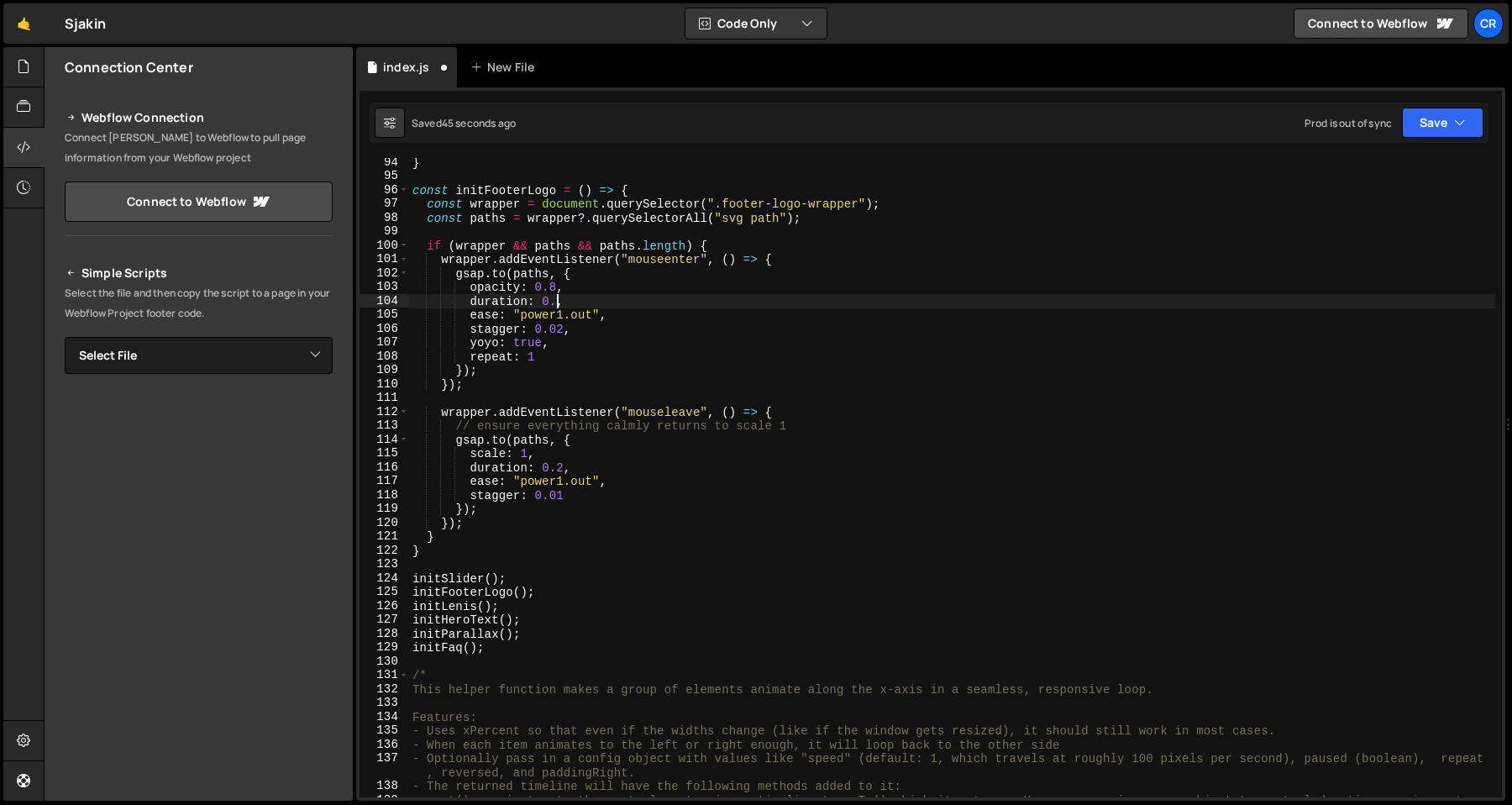
scroll to position [0, 10]
click at [541, 297] on div "} const initFooterLogo = ( ) => { const wrapper = document . querySelector ( ".…" at bounding box center [951, 496] width 1086 height 681
click at [556, 325] on div "} const initFooterLogo = ( ) => { const wrapper = document . querySelector ( ".…" at bounding box center [951, 496] width 1086 height 681
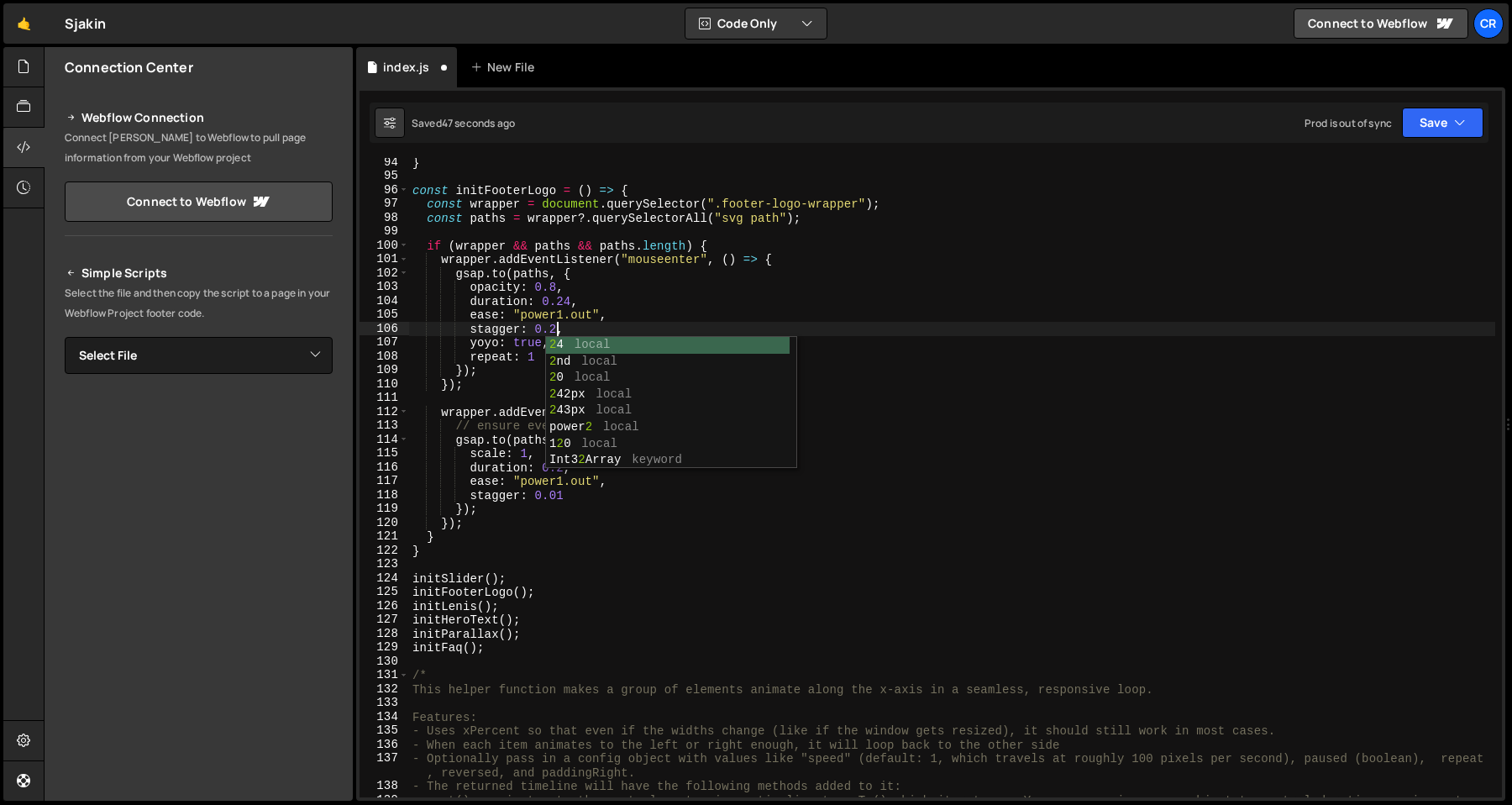
scroll to position [0, 9]
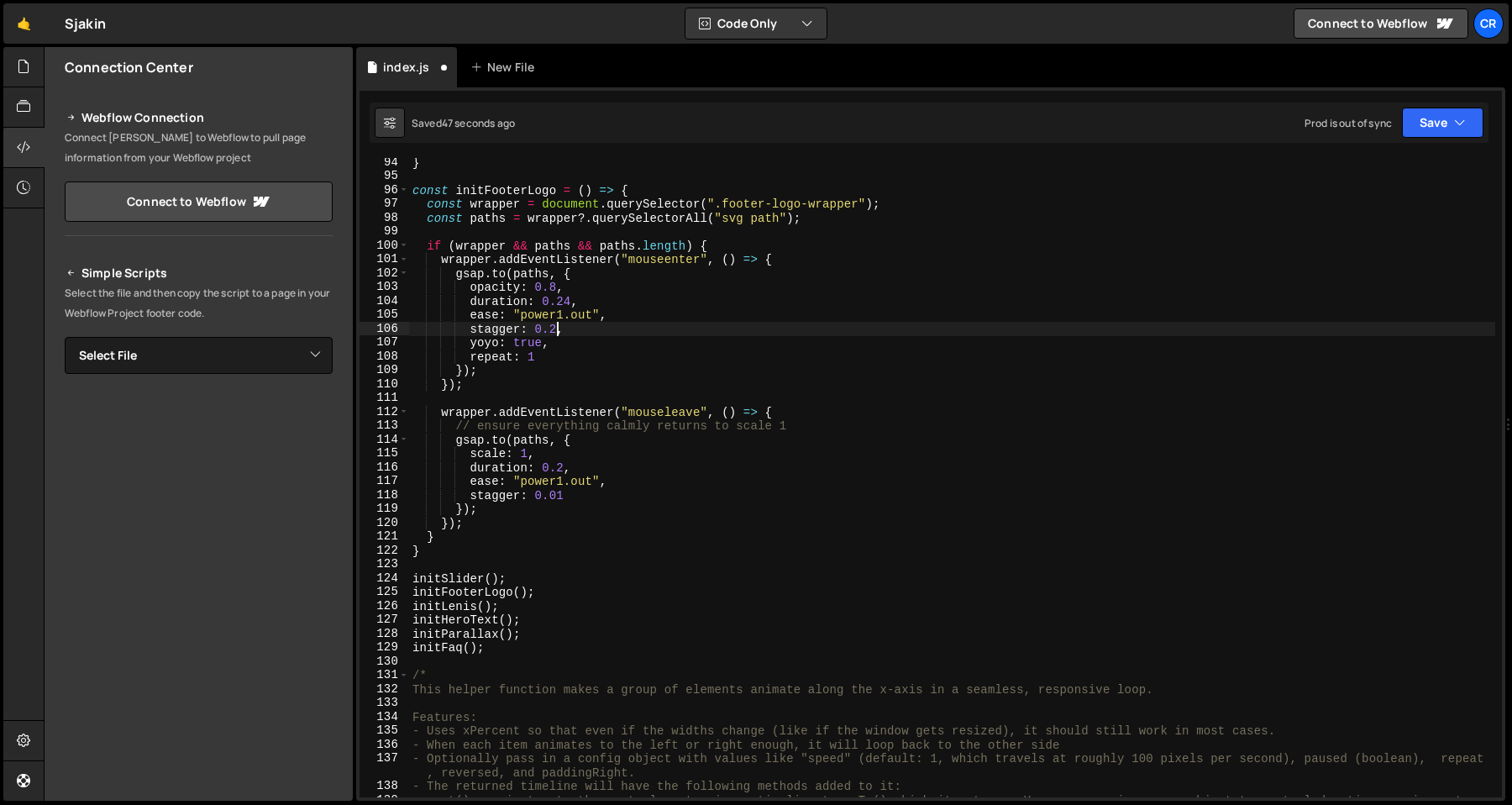
click at [576, 312] on div "} const initFooterLogo = ( ) => { const wrapper = document . querySelector ( ".…" at bounding box center [951, 496] width 1086 height 681
click at [589, 344] on div "} const initFooterLogo = ( ) => { const wrapper = document . querySelector ( ".…" at bounding box center [951, 496] width 1086 height 681
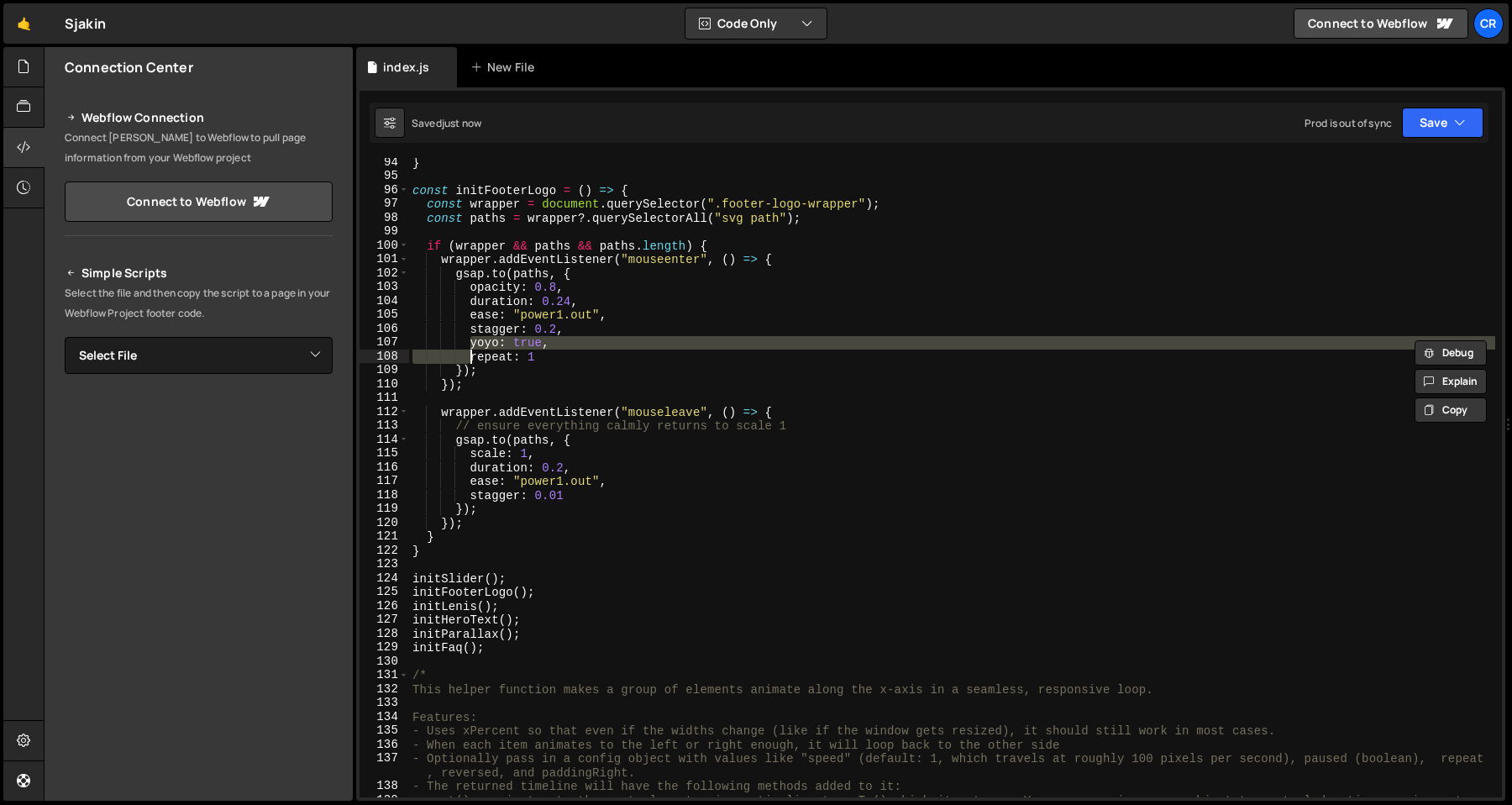
scroll to position [0, 7]
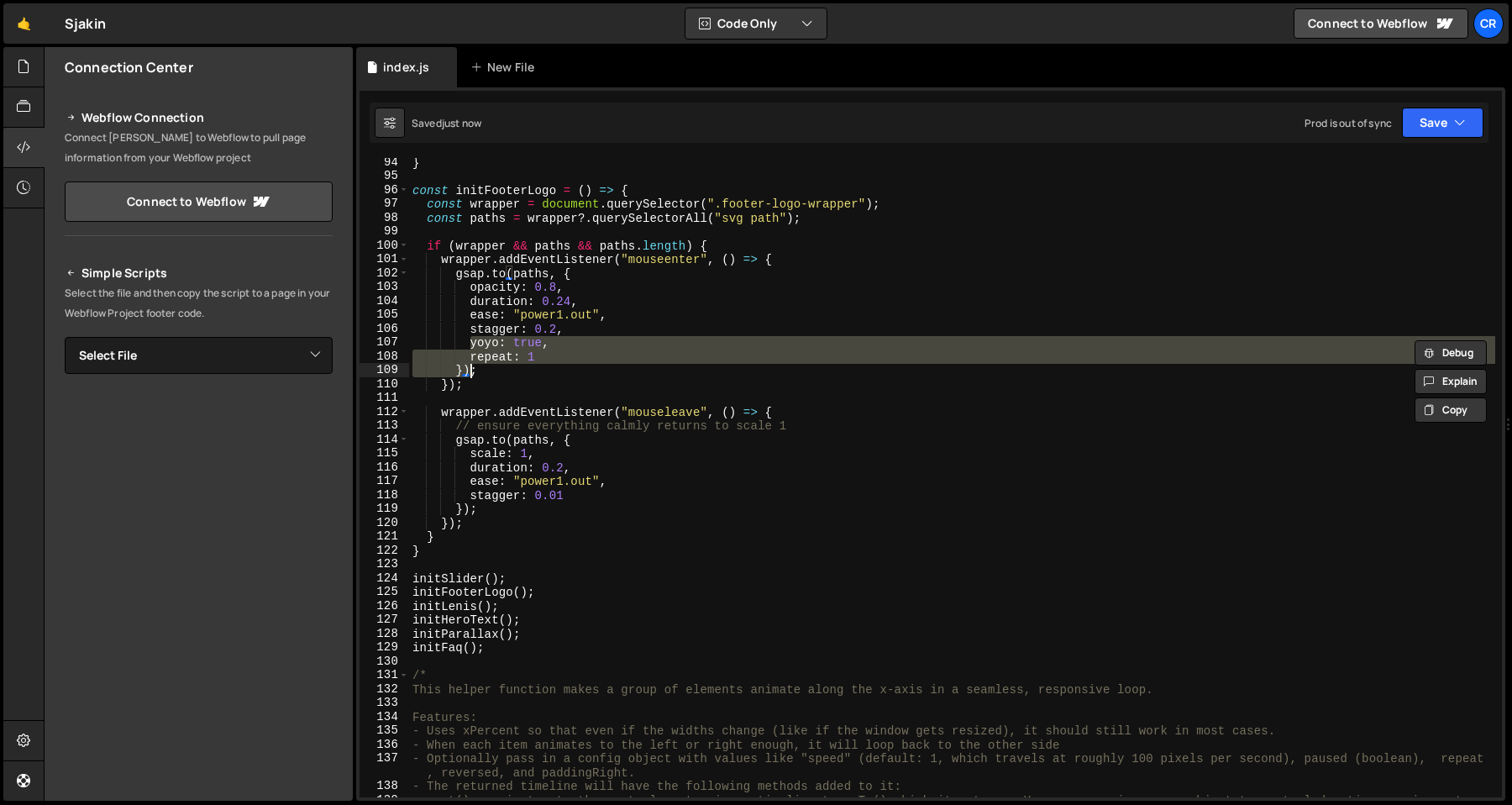
type textarea "yoyo: true, repeat: 1"
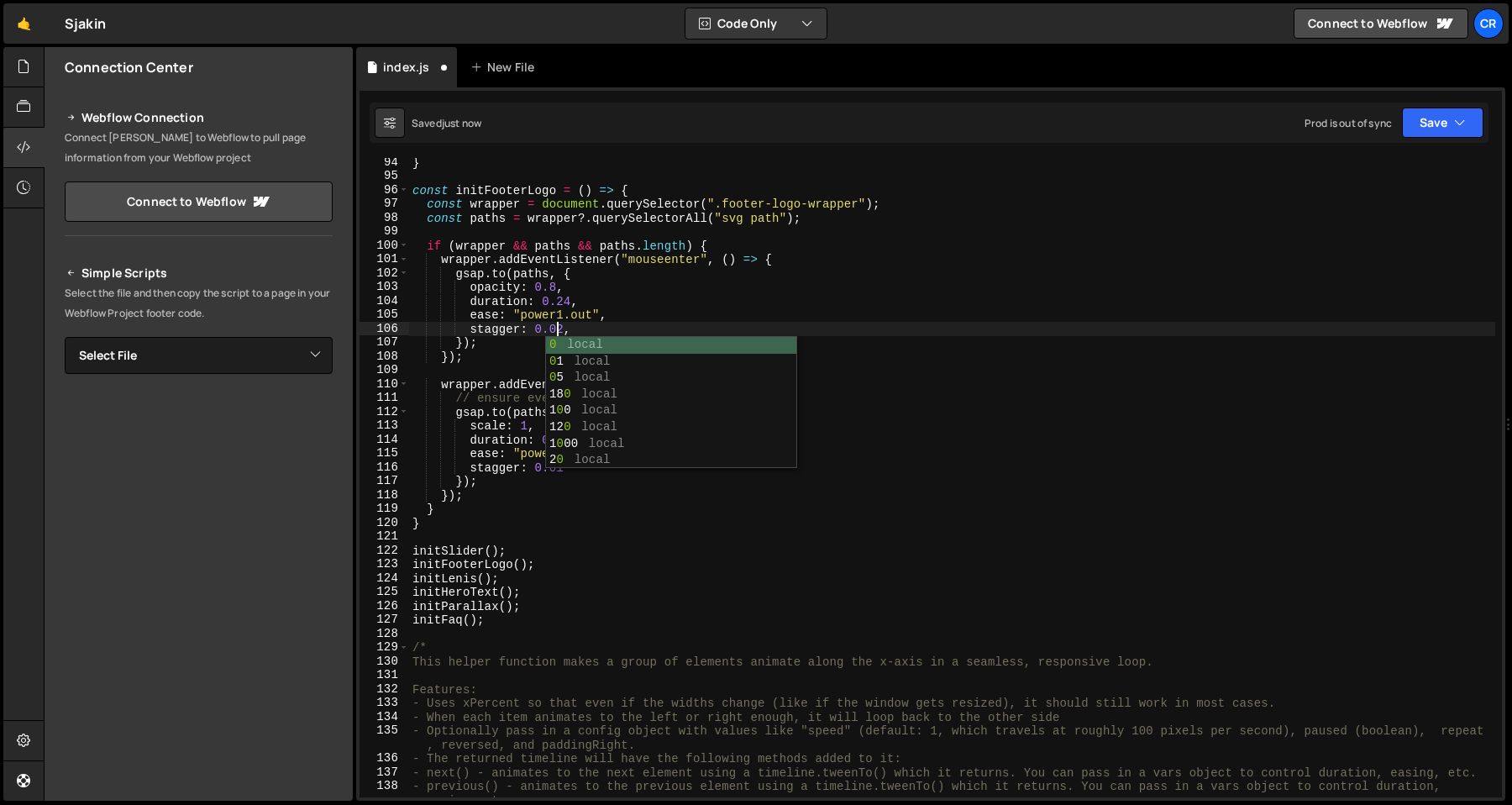
scroll to position [0, 9]
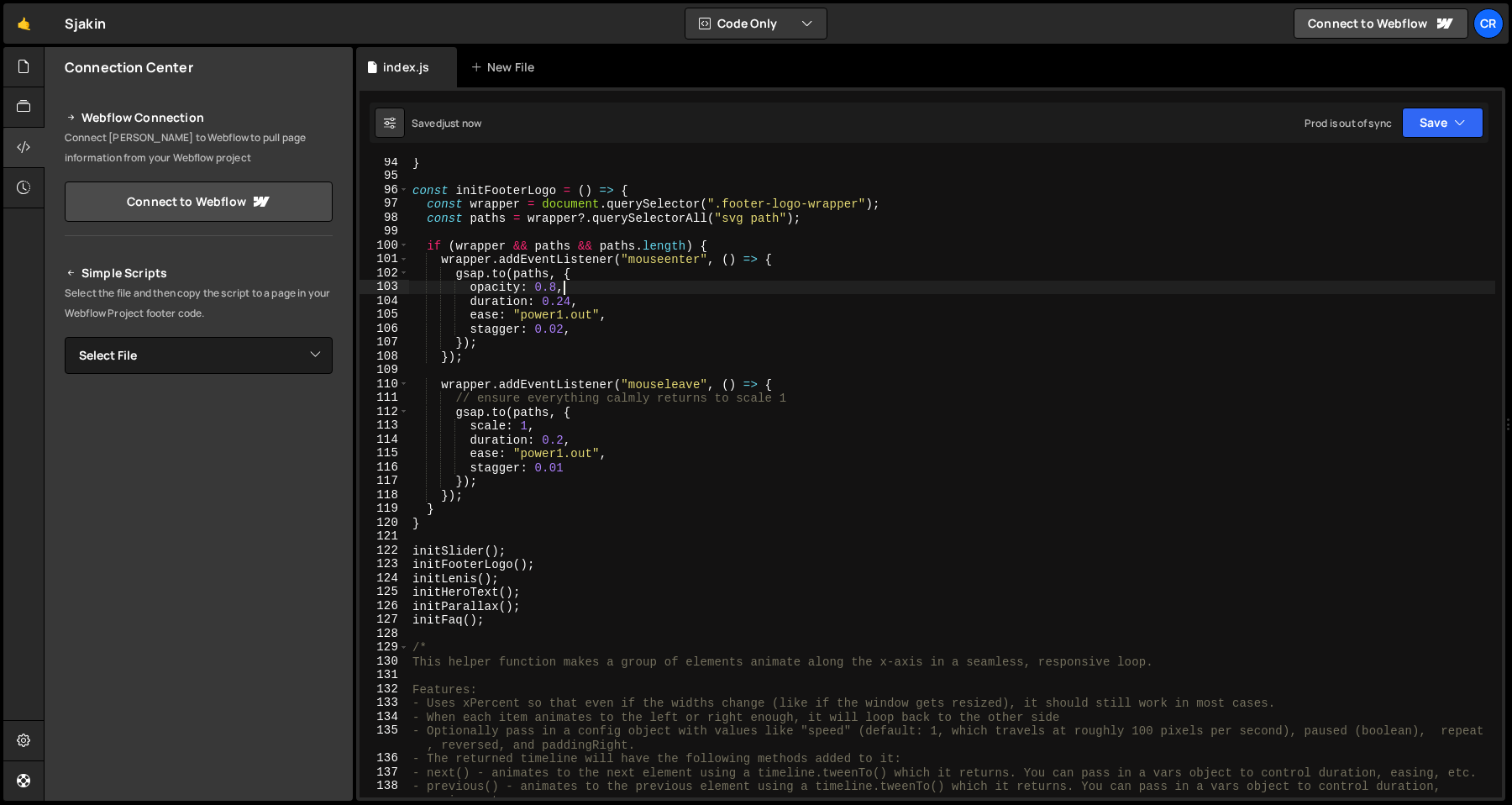
click at [562, 281] on div "} const initFooterLogo = ( ) => { const wrapper = document . querySelector ( ".…" at bounding box center [951, 496] width 1086 height 681
click at [575, 326] on div "} const initFooterLogo = ( ) => { const wrapper = document . querySelector ( ".…" at bounding box center [951, 496] width 1086 height 681
click at [686, 306] on div "} const initFooterLogo = ( ) => { const wrapper = document . querySelector ( ".…" at bounding box center [951, 496] width 1086 height 681
click at [686, 331] on div "} const initFooterLogo = ( ) => { const wrapper = document . querySelector ( ".…" at bounding box center [951, 496] width 1086 height 681
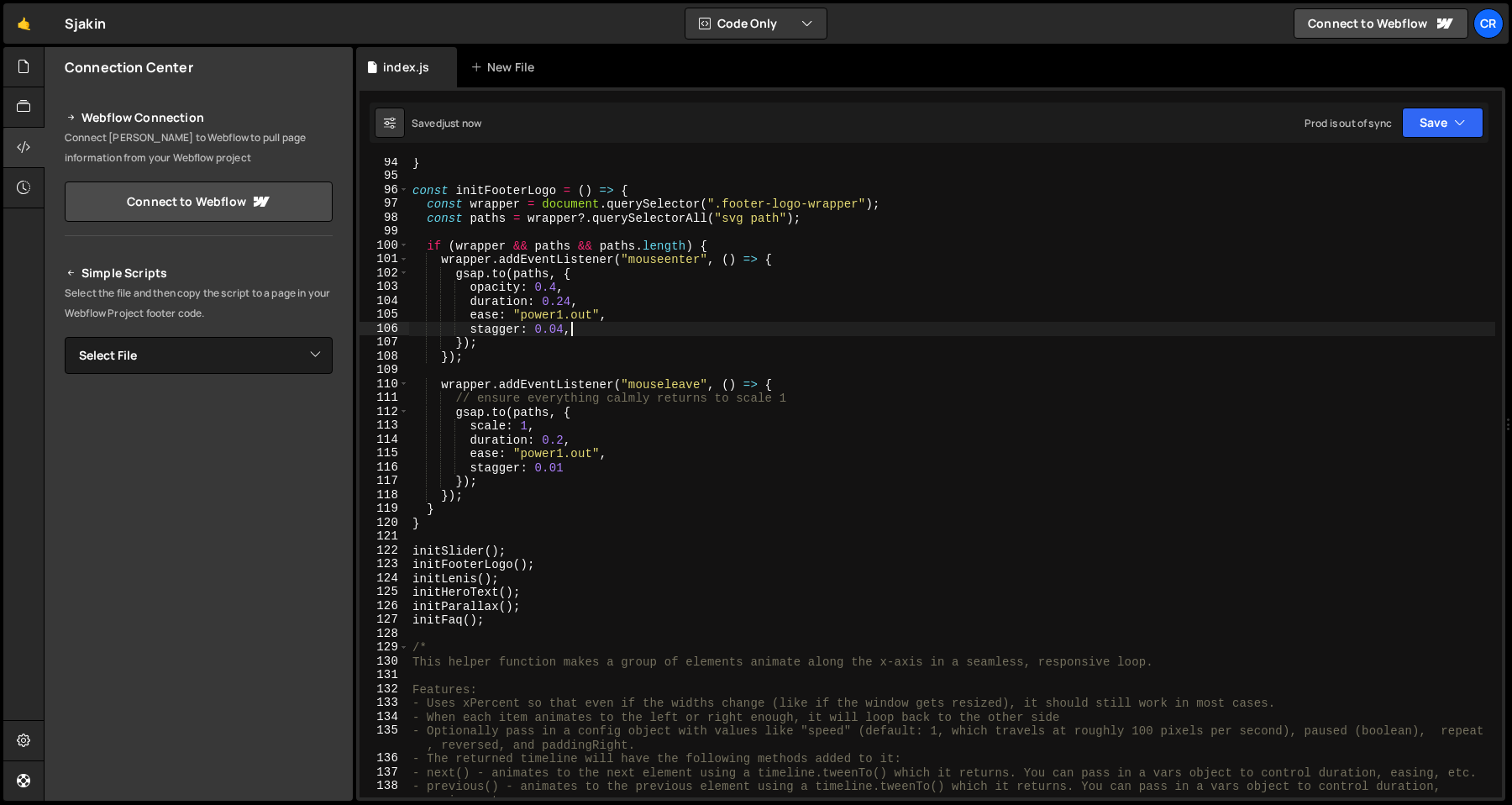
click at [683, 353] on div "} const initFooterLogo = ( ) => { const wrapper = document . querySelector ( ".…" at bounding box center [951, 496] width 1086 height 681
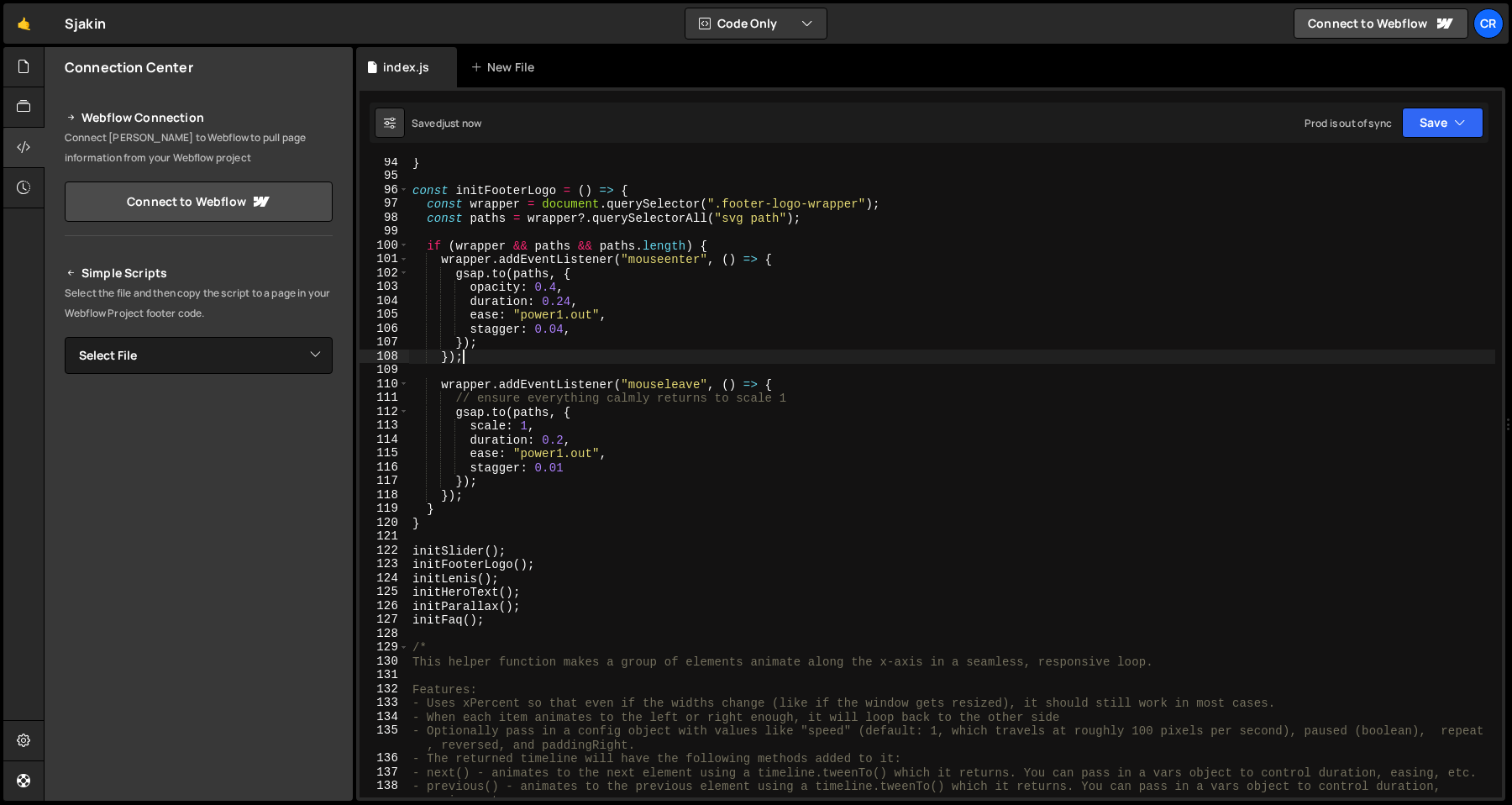
click at [663, 398] on div "} const initFooterLogo = ( ) => { const wrapper = document . querySelector ( ".…" at bounding box center [951, 496] width 1086 height 681
type textarea "// ensure everything calmly returns to scale 1"
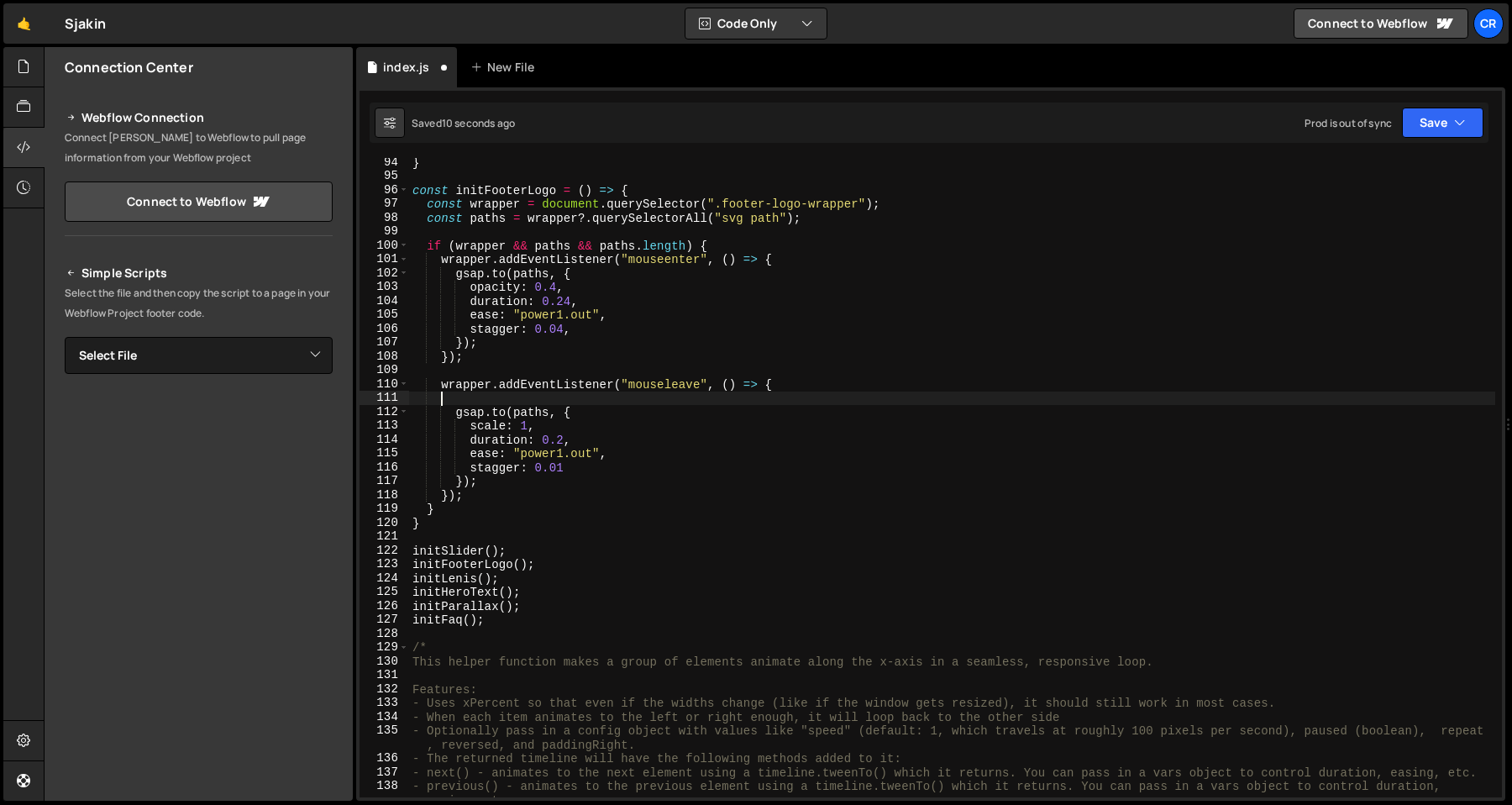
scroll to position [0, 0]
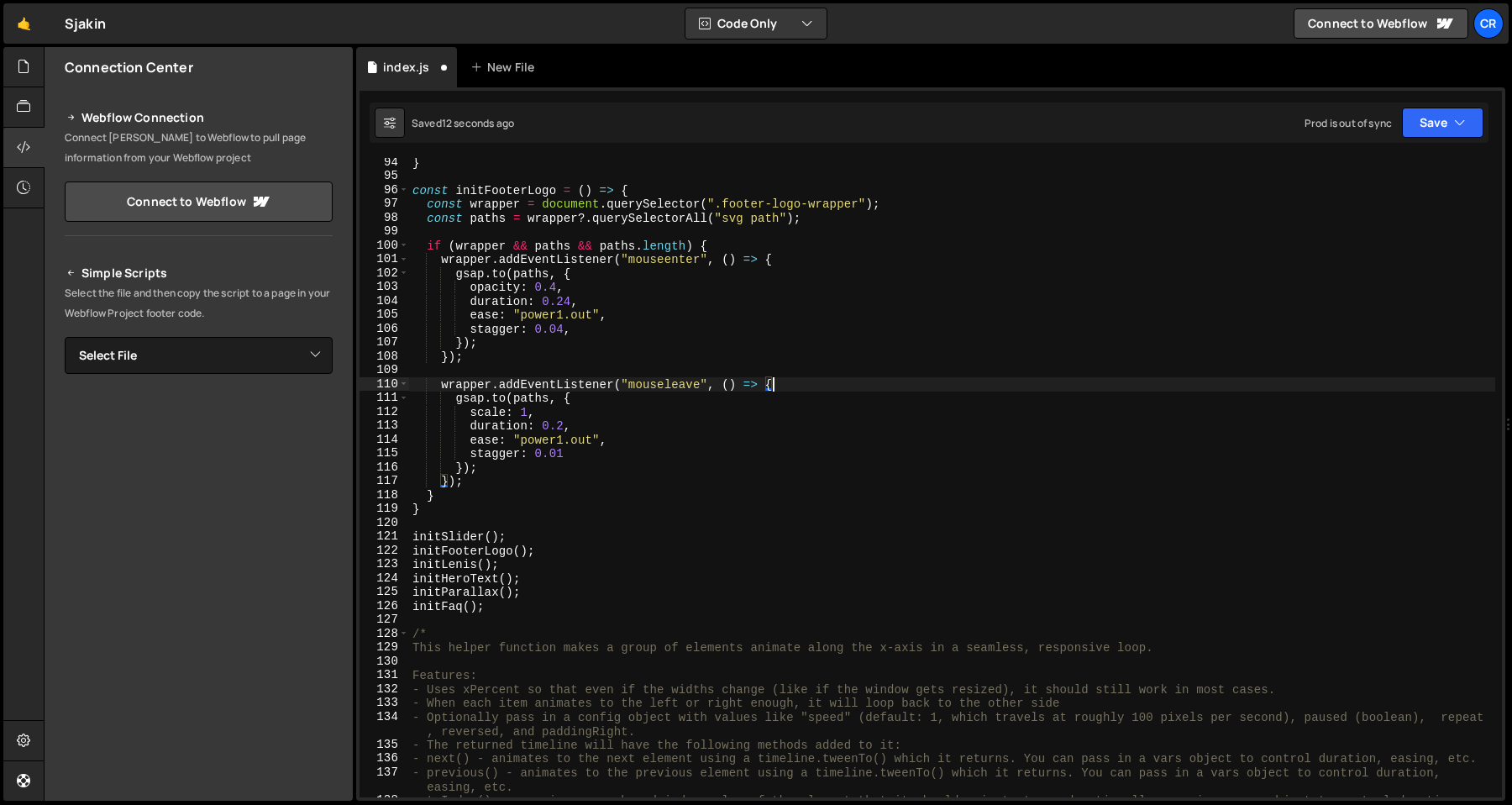
click at [669, 362] on div "} const initFooterLogo = ( ) => { const wrapper = document . querySelector ( ".…" at bounding box center [951, 496] width 1086 height 681
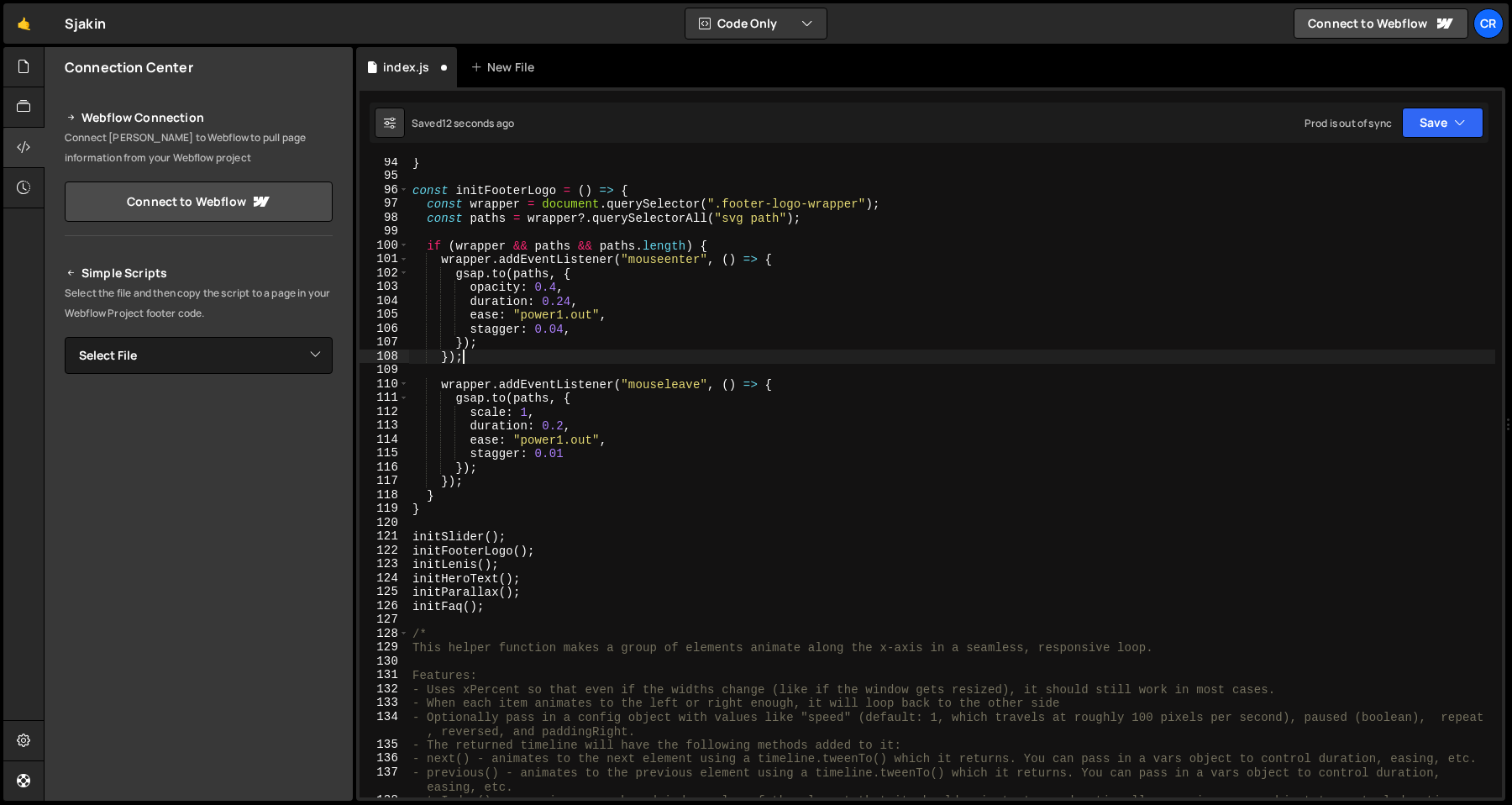
click at [674, 353] on div "} const initFooterLogo = ( ) => { const wrapper = document . querySelector ( ".…" at bounding box center [951, 496] width 1086 height 681
click at [685, 350] on div "} const initFooterLogo = ( ) => { const wrapper = document . querySelector ( ".…" at bounding box center [951, 496] width 1086 height 681
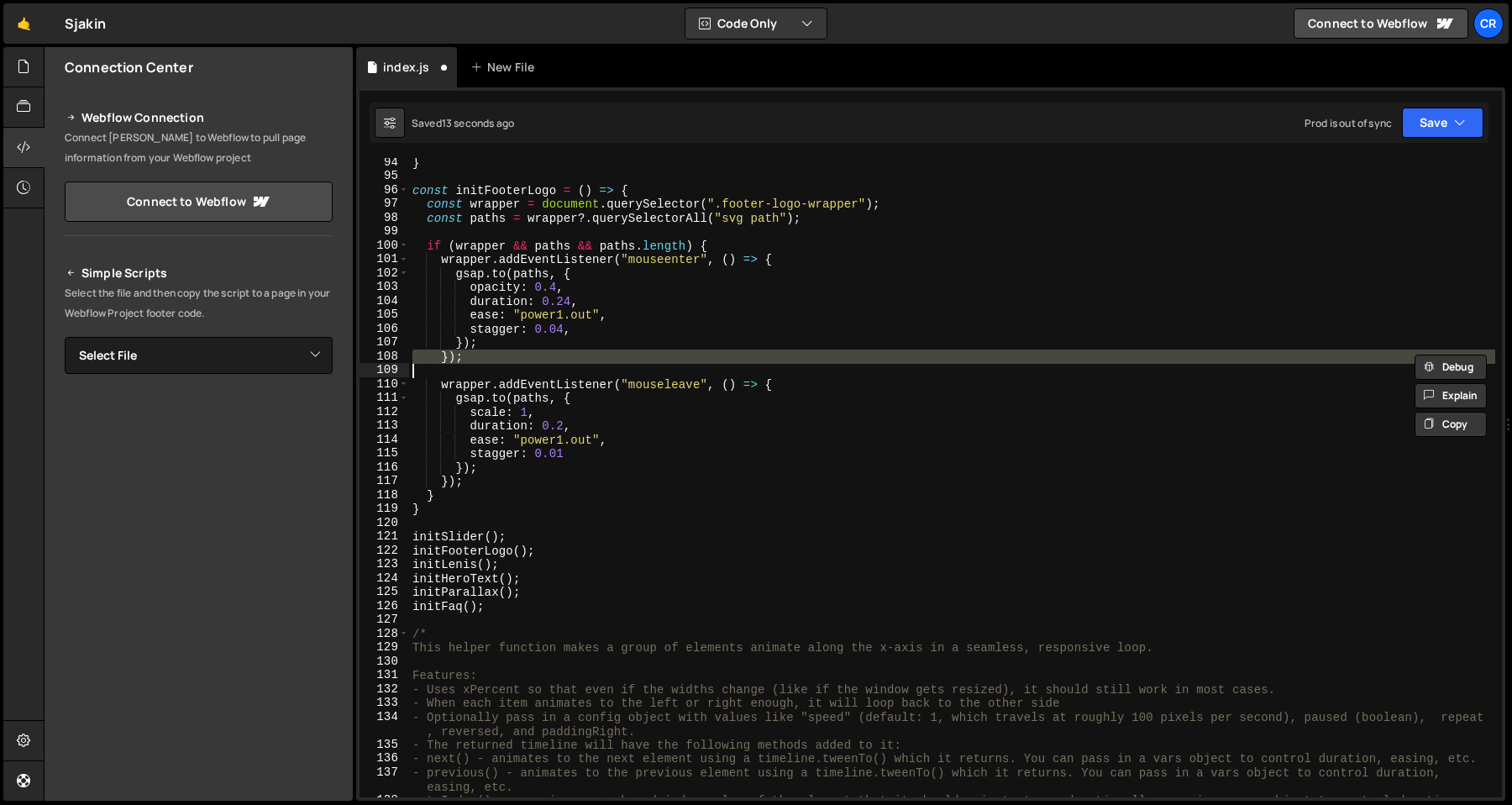
click at [690, 345] on div "} const initFooterLogo = ( ) => { const wrapper = document . querySelector ( ".…" at bounding box center [951, 496] width 1086 height 681
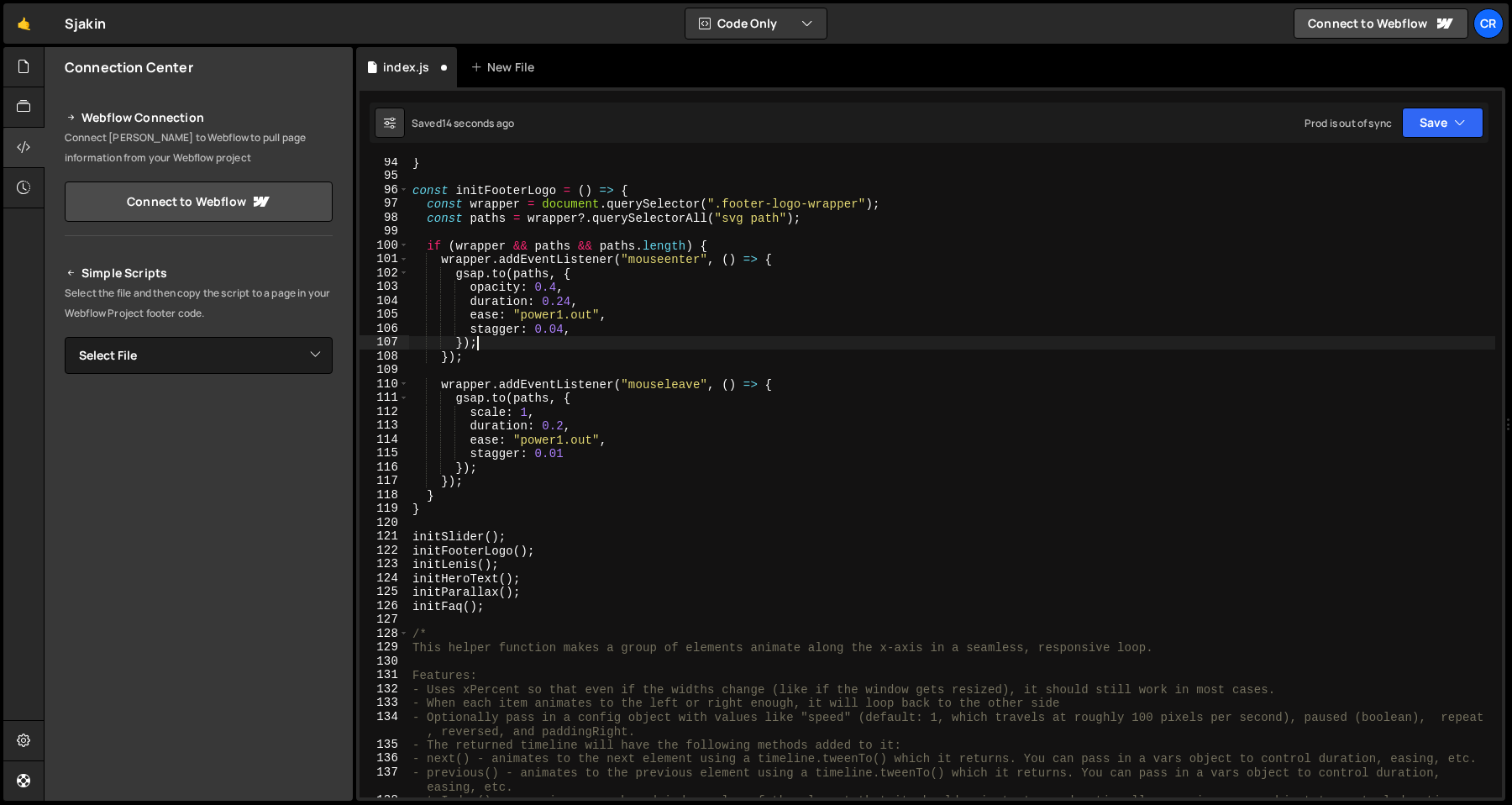
click at [691, 345] on div "} const initFooterLogo = ( ) => { const wrapper = document . querySelector ( ".…" at bounding box center [951, 496] width 1086 height 681
type textarea "if ([PERSON_NAME] && paths && paths.length) {"
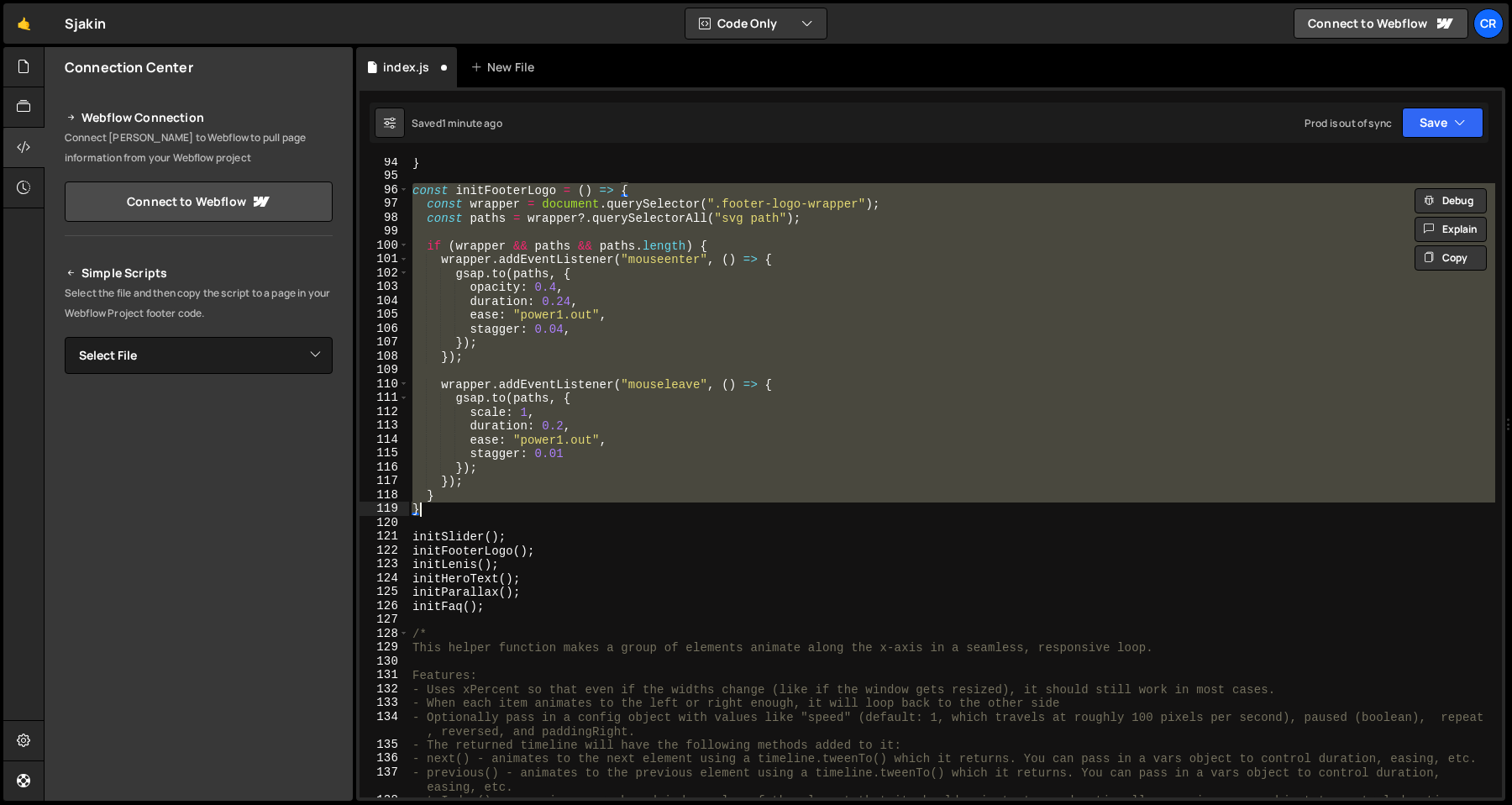
paste textarea "};"
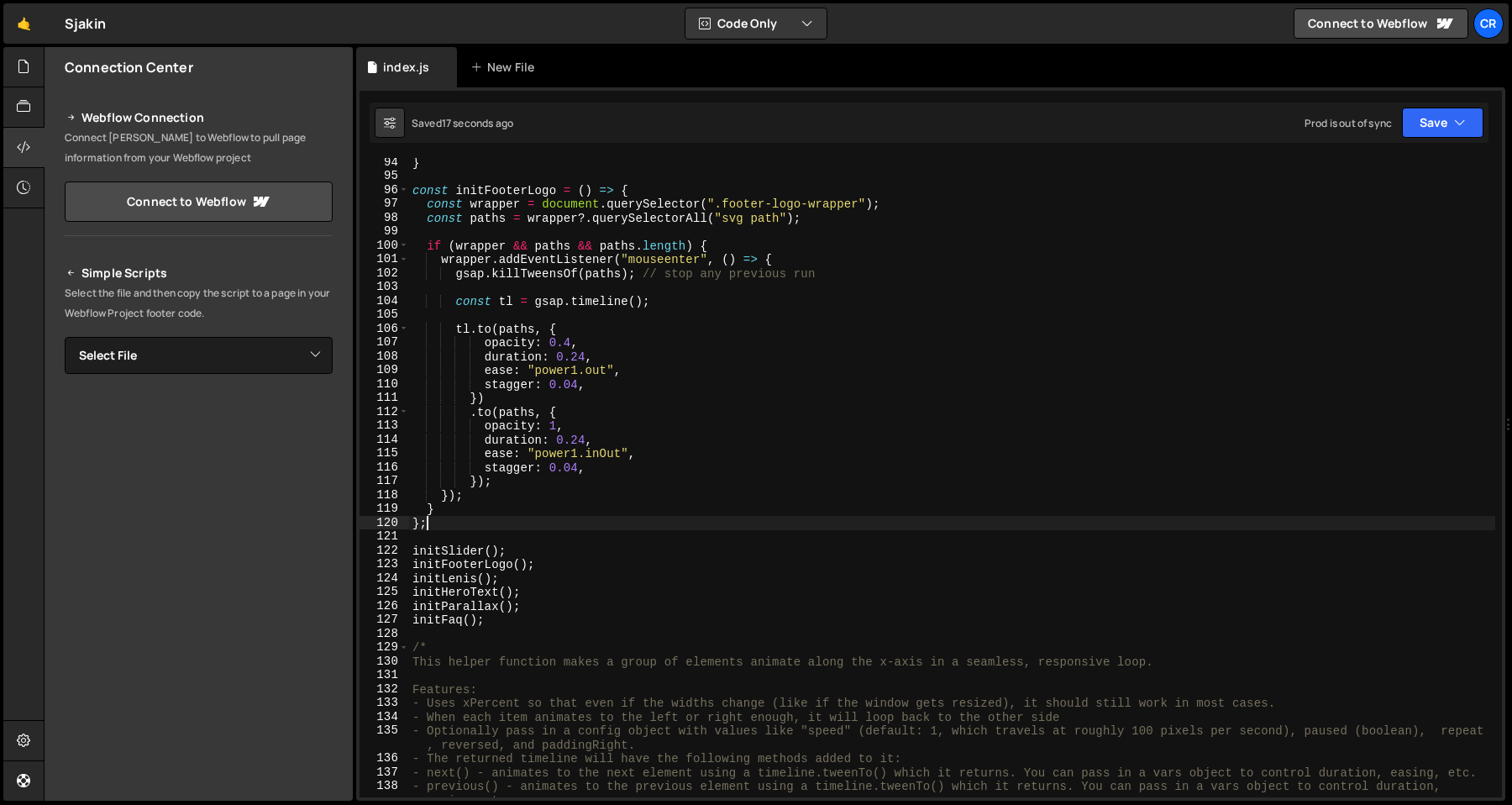
click at [590, 392] on div "} const initFooterLogo = ( ) => { const wrapper = document . querySelector ( ".…" at bounding box center [951, 496] width 1086 height 681
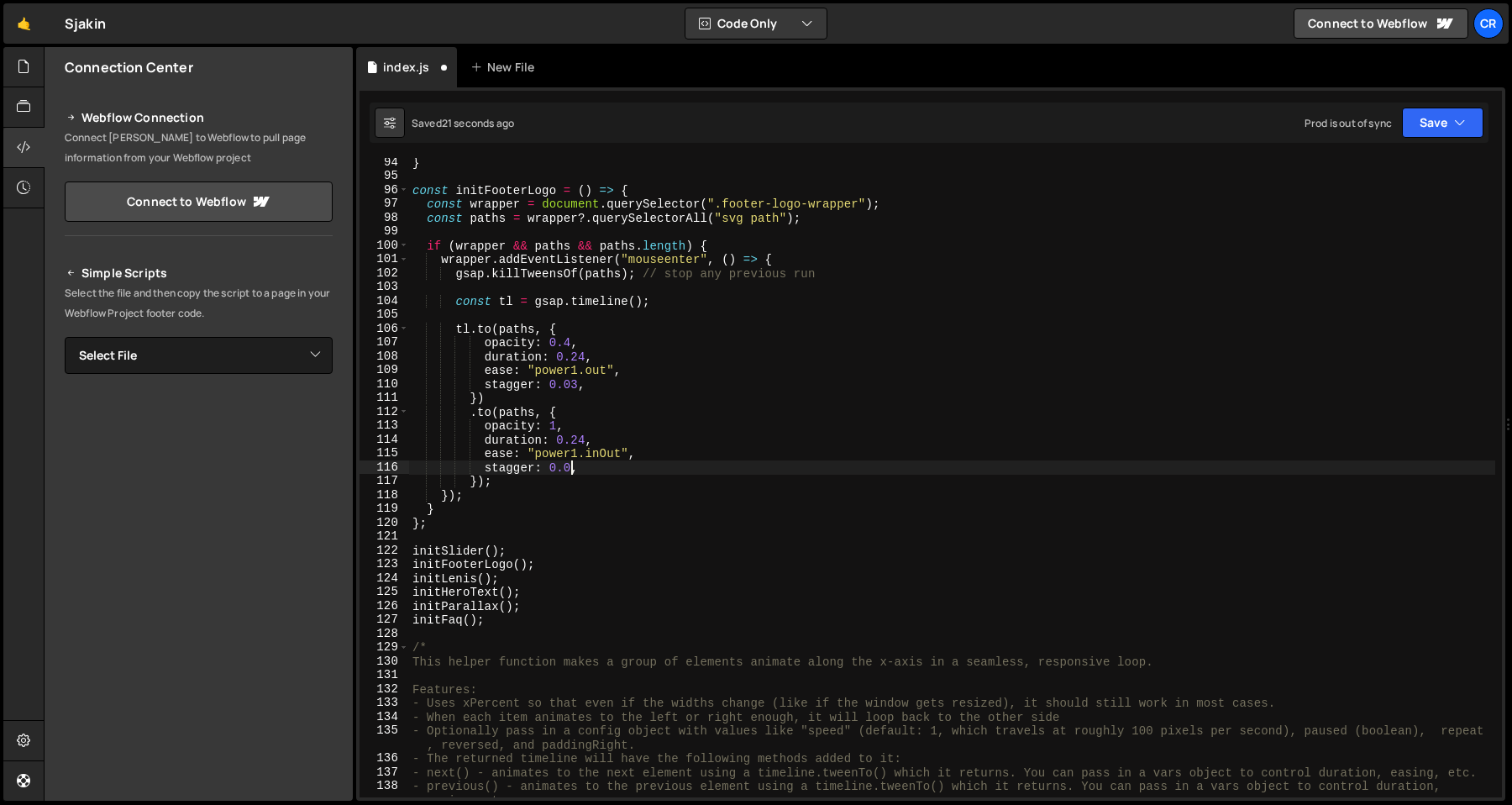
scroll to position [0, 11]
click at [828, 225] on div "} const initFooterLogo = ( ) => { const wrapper = document . querySelector ( ".…" at bounding box center [951, 496] width 1086 height 681
type textarea "const paths = wrapper?.querySelectorAll("svg path");"
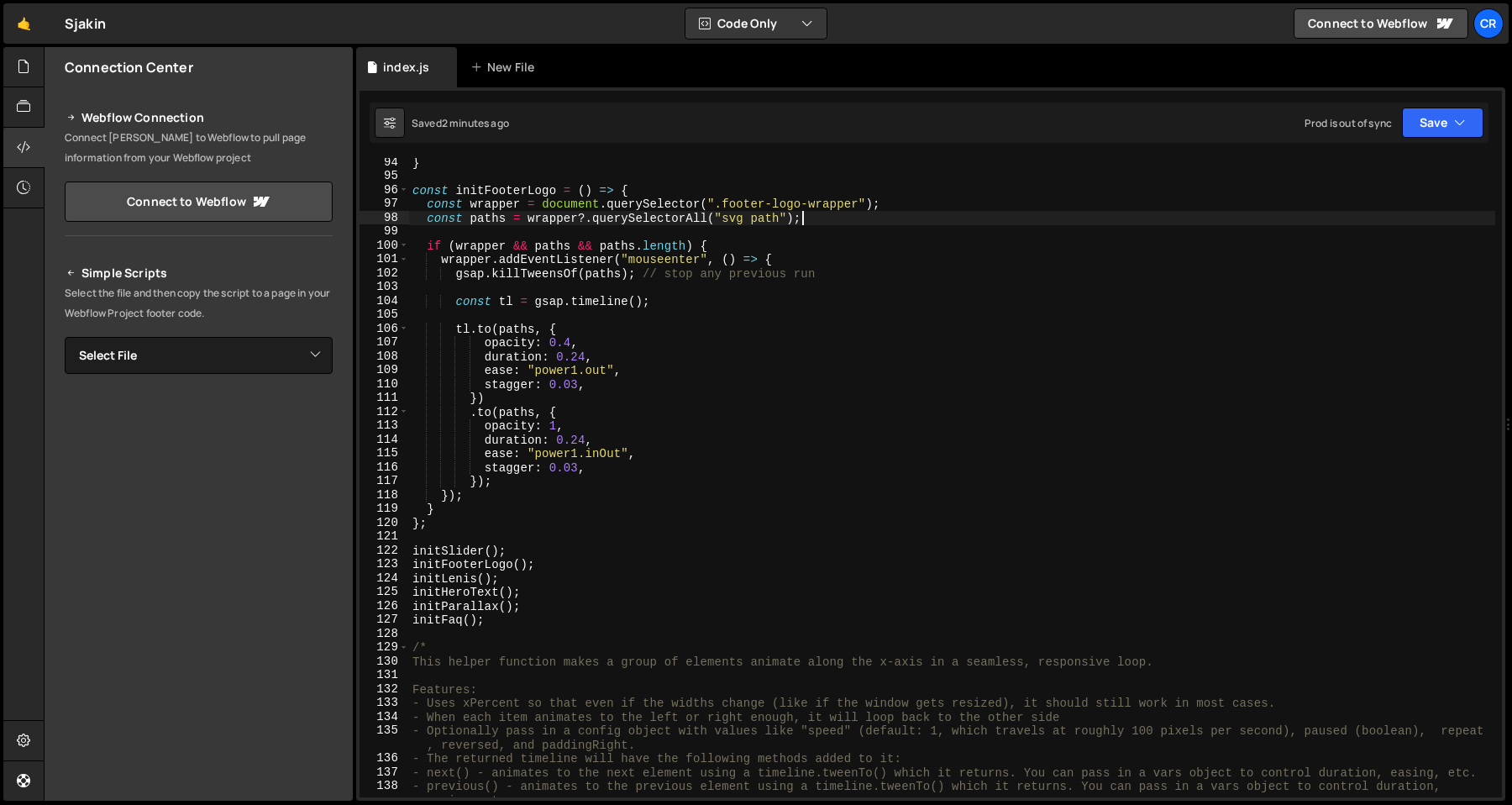
scroll to position [0, 0]
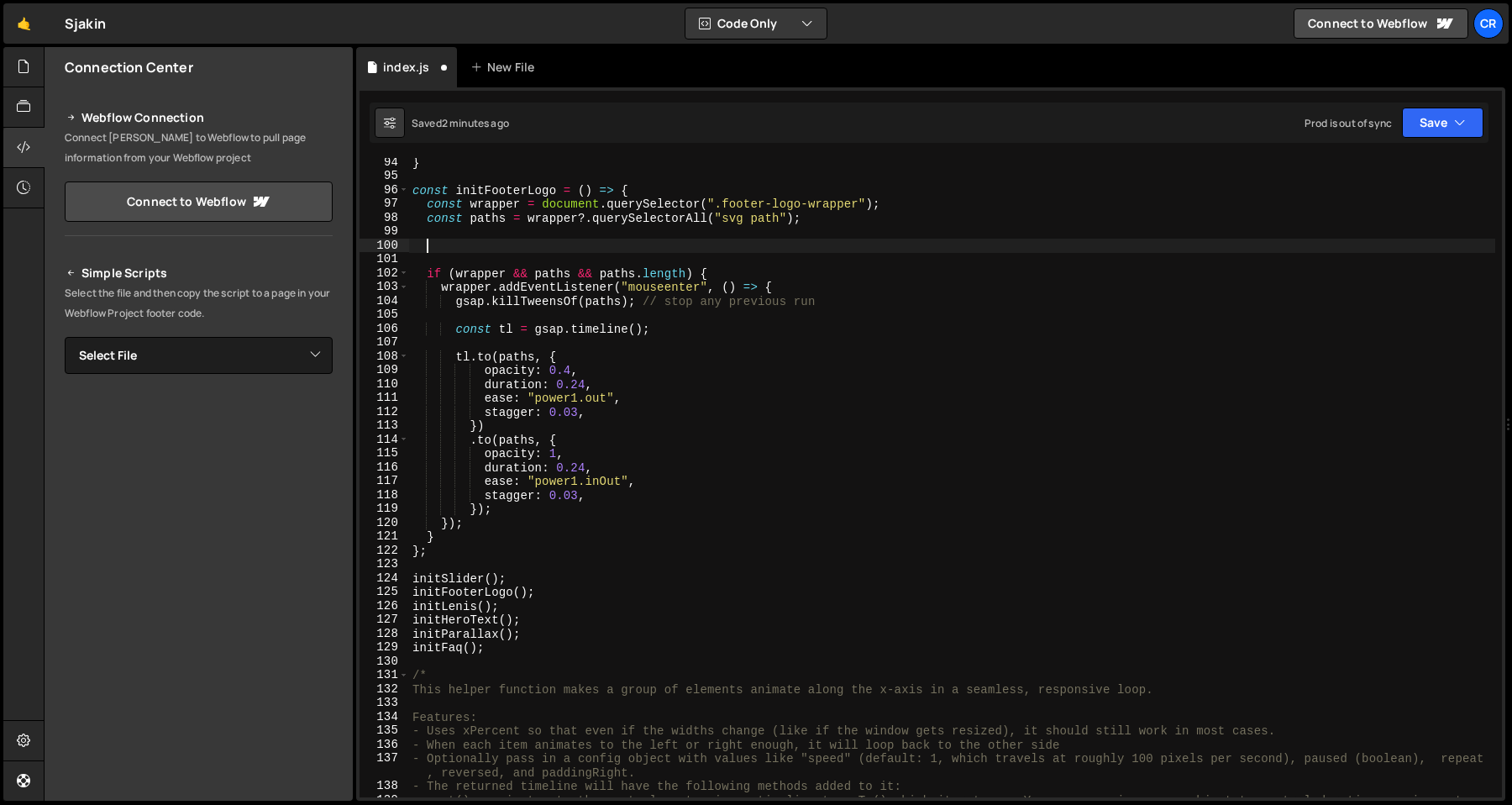
paste textarea
click at [806, 255] on div "} const initFooterLogo = ( ) => { const wrapper = document . querySelector ( ".…" at bounding box center [951, 496] width 1086 height 681
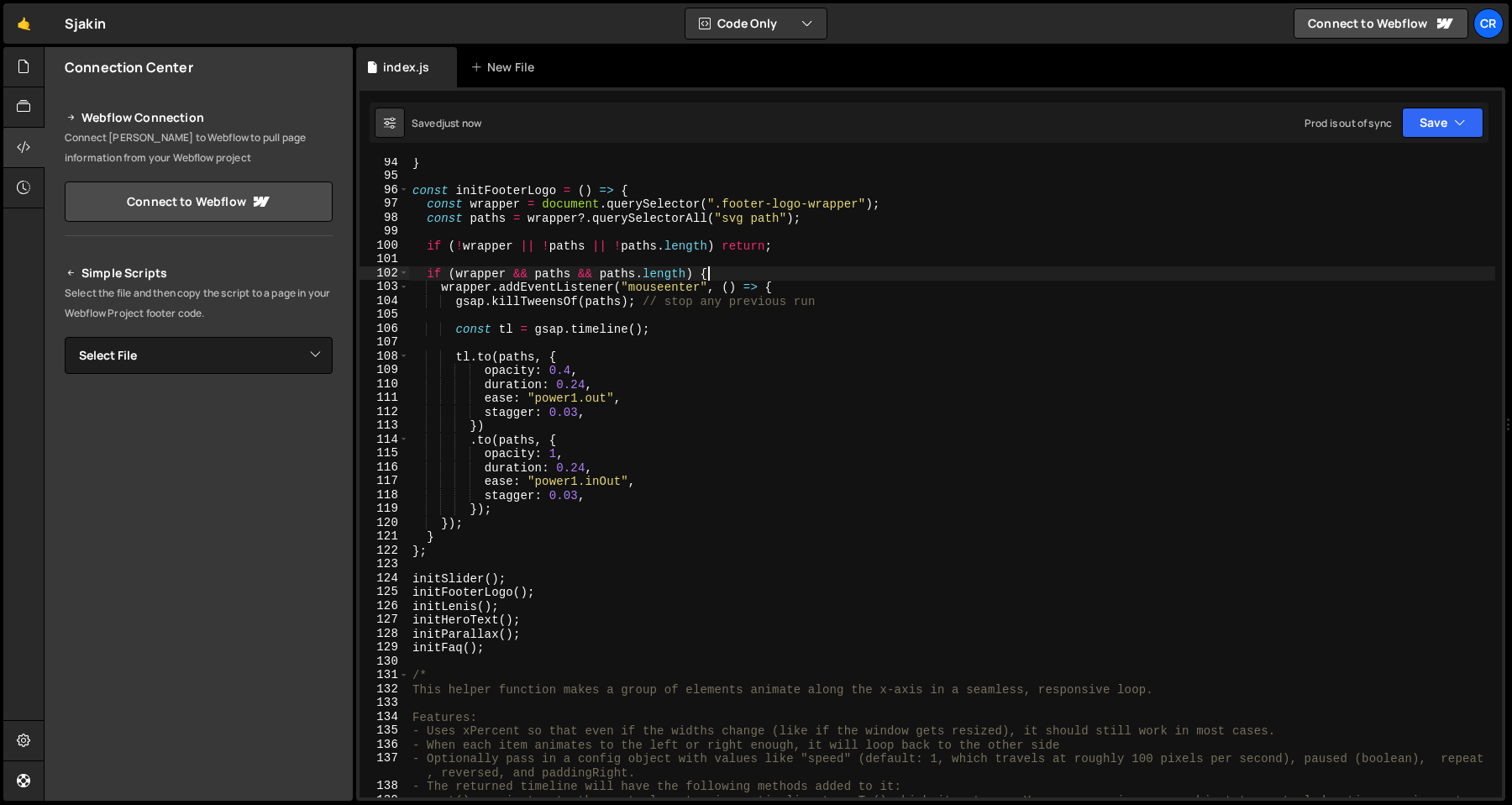
click at [802, 268] on div "} const initFooterLogo = ( ) => { const wrapper = document . querySelector ( ".…" at bounding box center [951, 496] width 1086 height 681
type textarea "if ([PERSON_NAME] && paths && paths.length) {"
click at [550, 545] on div "} const initFooterLogo = ( ) => { const wrapper = document . querySelector ( ".…" at bounding box center [951, 496] width 1086 height 681
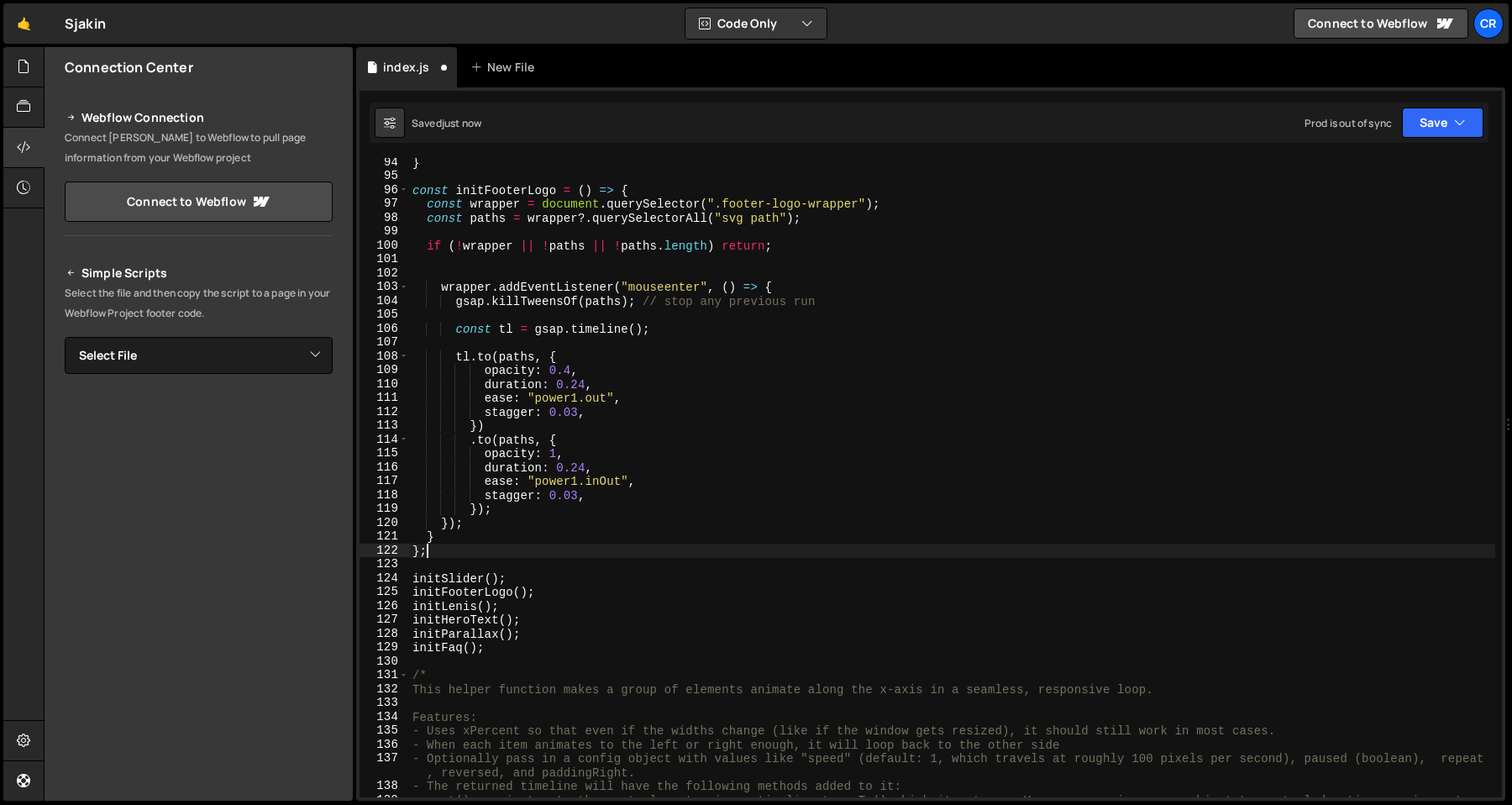
type textarea "}"
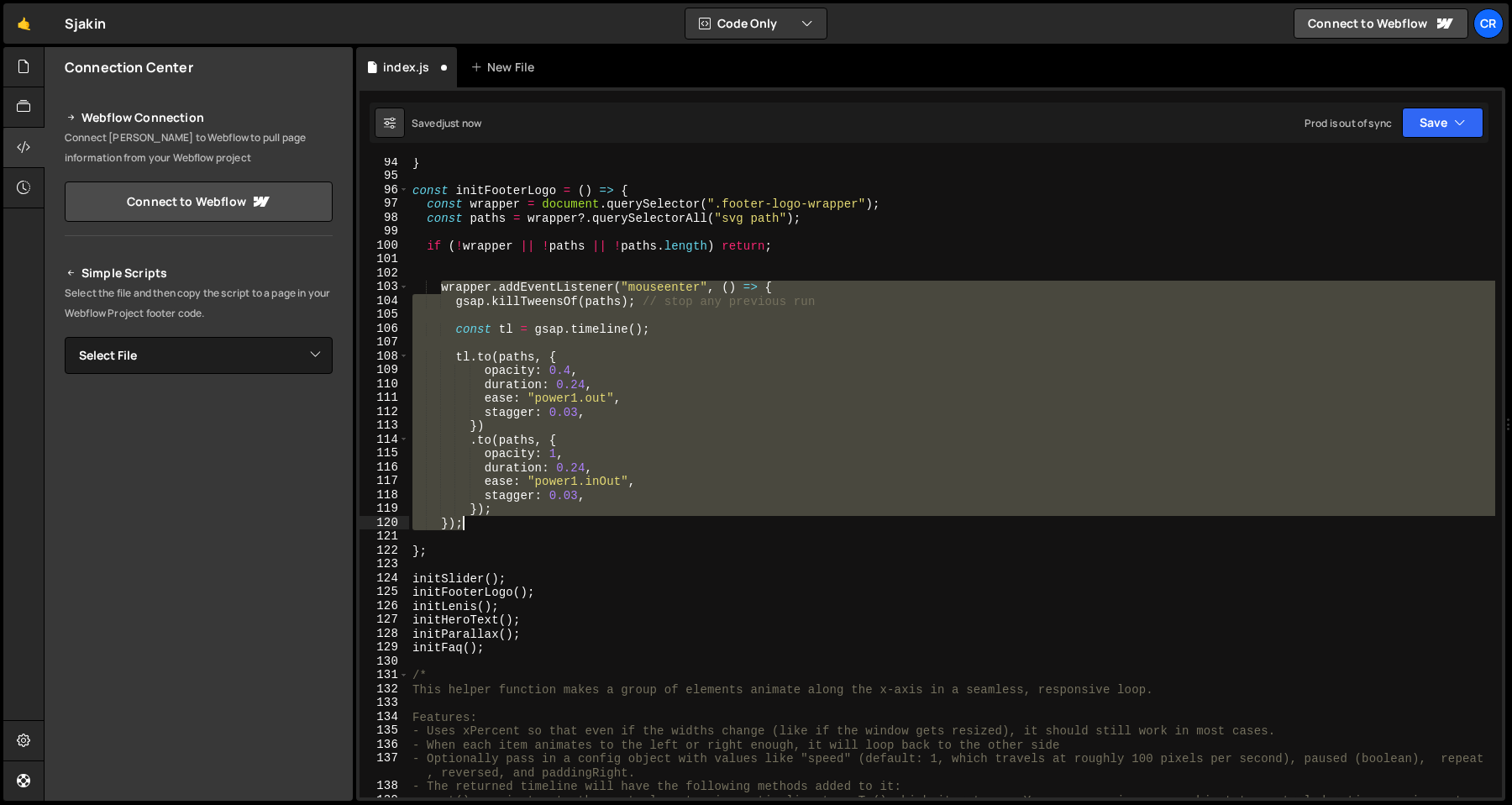
drag, startPoint x: 438, startPoint y: 287, endPoint x: 523, endPoint y: 517, distance: 245.2
click at [523, 517] on div "} const initFooterLogo = ( ) => { const wrapper = document . querySelector ( ".…" at bounding box center [951, 496] width 1086 height 681
paste textarea
type textarea "});"
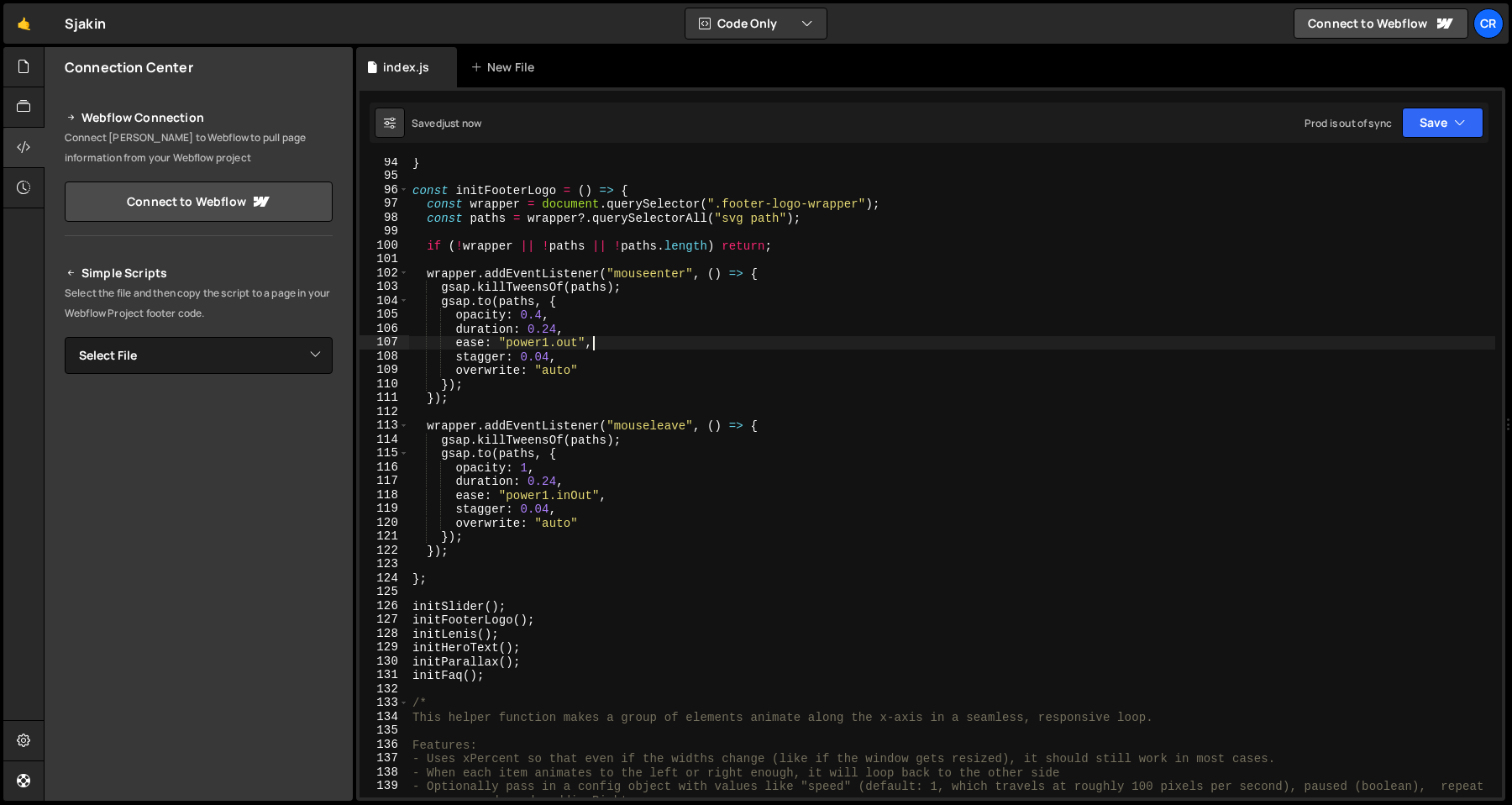
click at [610, 340] on div "} const initFooterLogo = ( ) => { const wrapper = document . querySelector ( ".…" at bounding box center [951, 490] width 1086 height 667
click at [630, 291] on div "} const initFooterLogo = ( ) => { const wrapper = document . querySelector ( ".…" at bounding box center [951, 490] width 1086 height 667
type textarea "gsap.killTweensOf(paths);"
click at [650, 438] on div "} const initFooterLogo = ( ) => { const wrapper = document . querySelector ( ".…" at bounding box center [951, 490] width 1086 height 667
type textarea "gsap.killTweensOf(paths);"
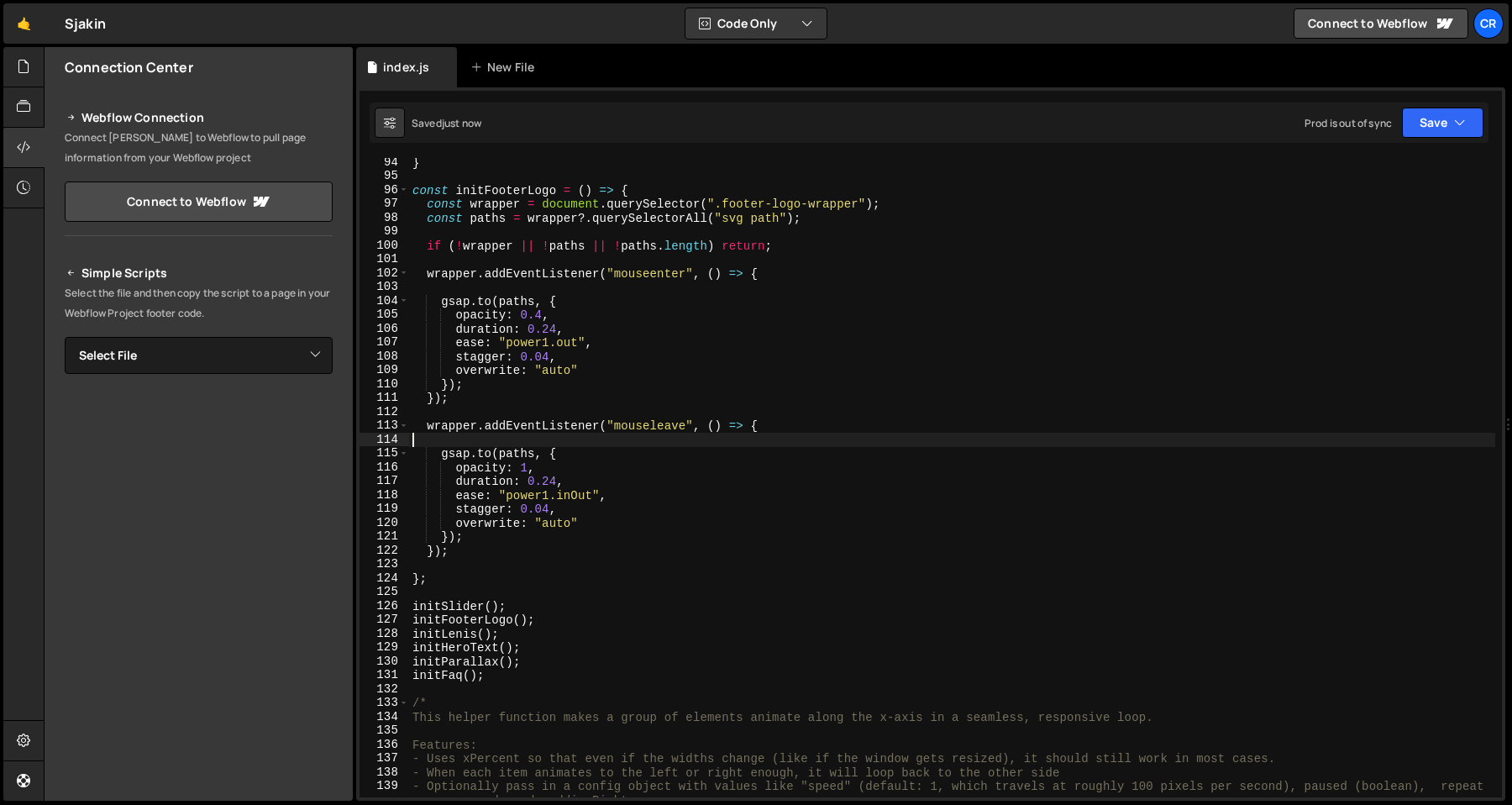
type textarea "wrapper.addEventListener("mouseleave", () => {"
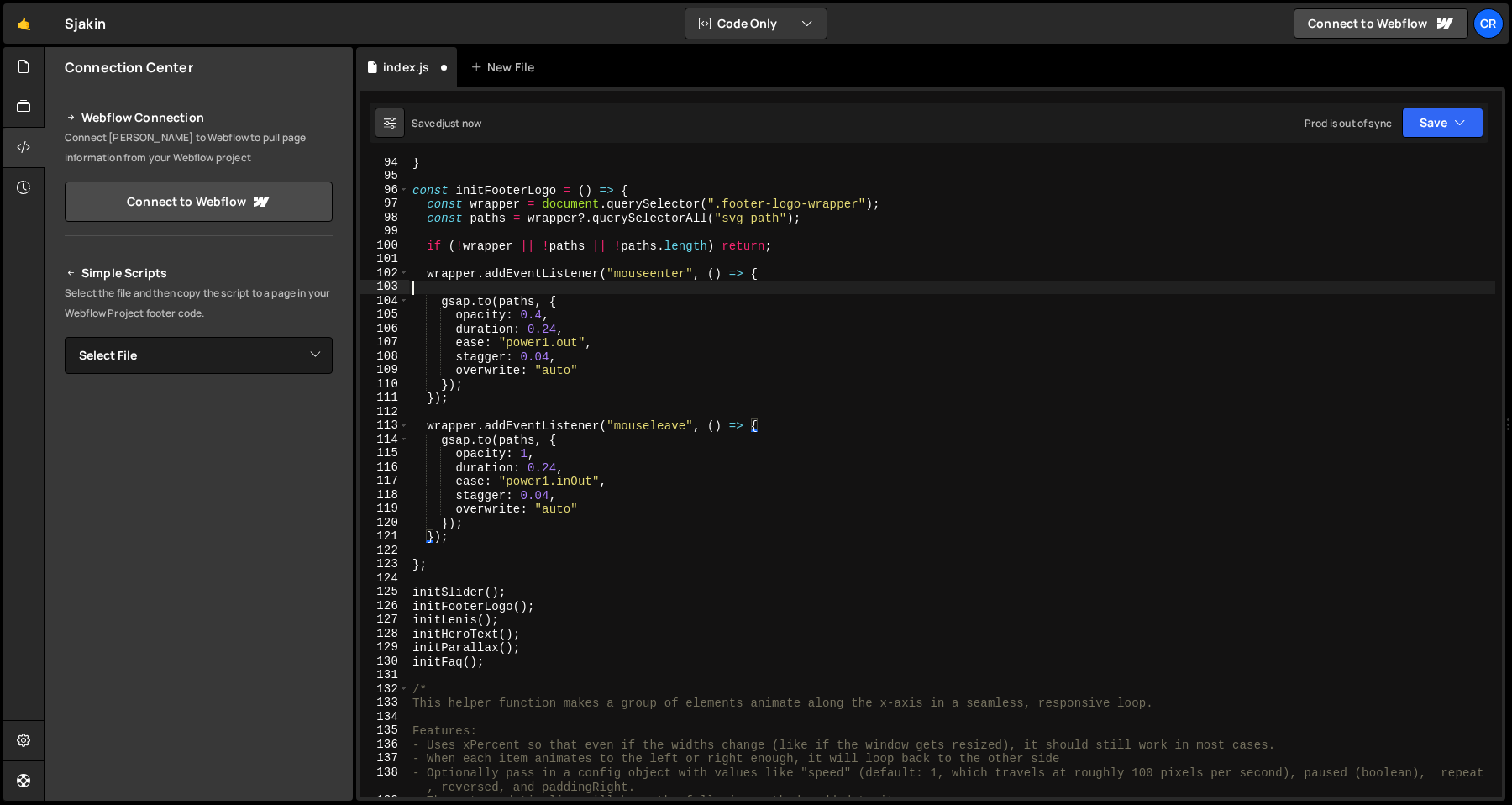
click at [649, 288] on div "} const initFooterLogo = ( ) => { const wrapper = document . querySelector ( ".…" at bounding box center [951, 490] width 1086 height 667
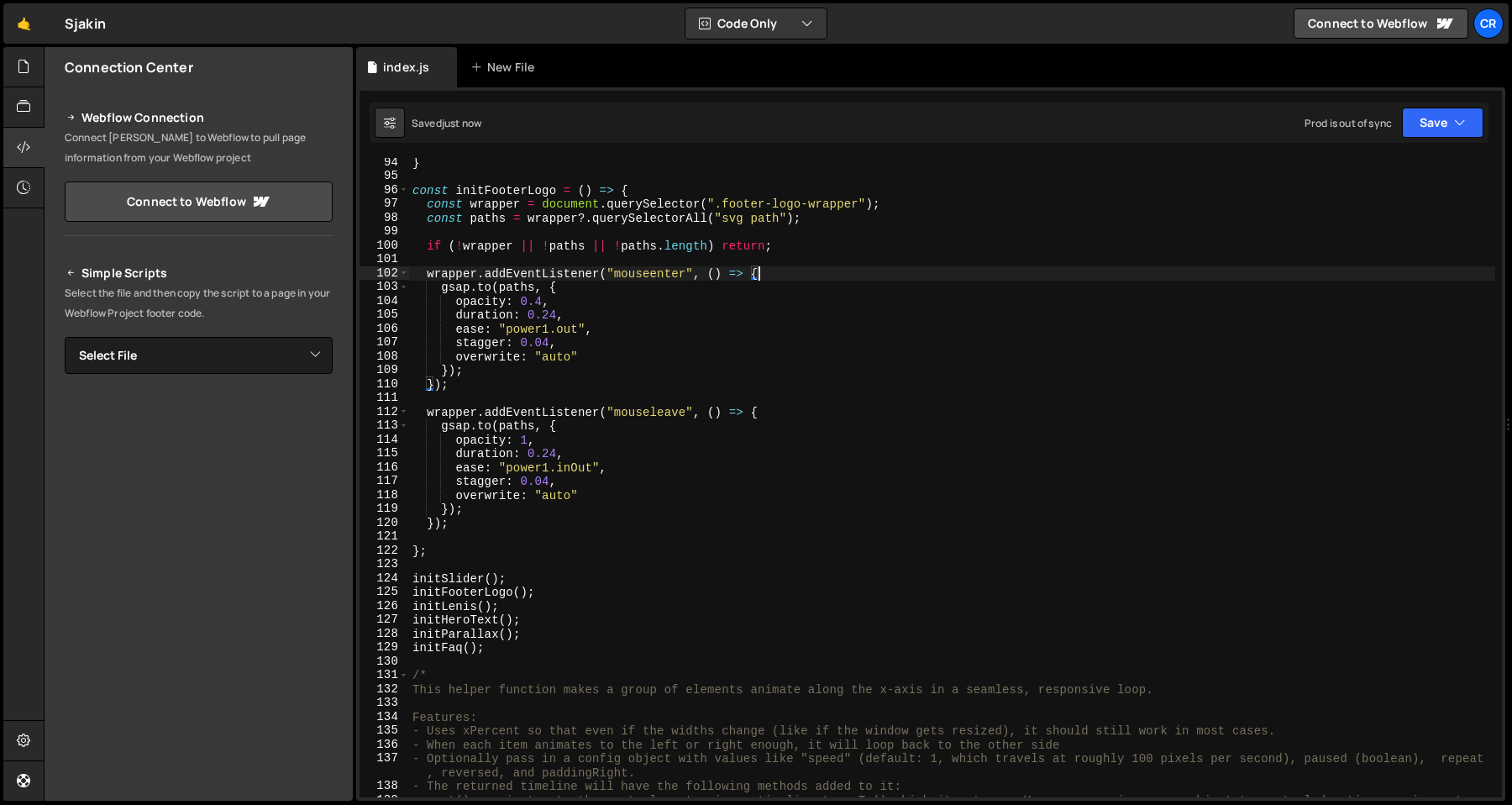
click at [608, 359] on div "} const initFooterLogo = ( ) => { const wrapper = document . querySelector ( ".…" at bounding box center [951, 496] width 1086 height 681
type textarea "overwrite: "auto""
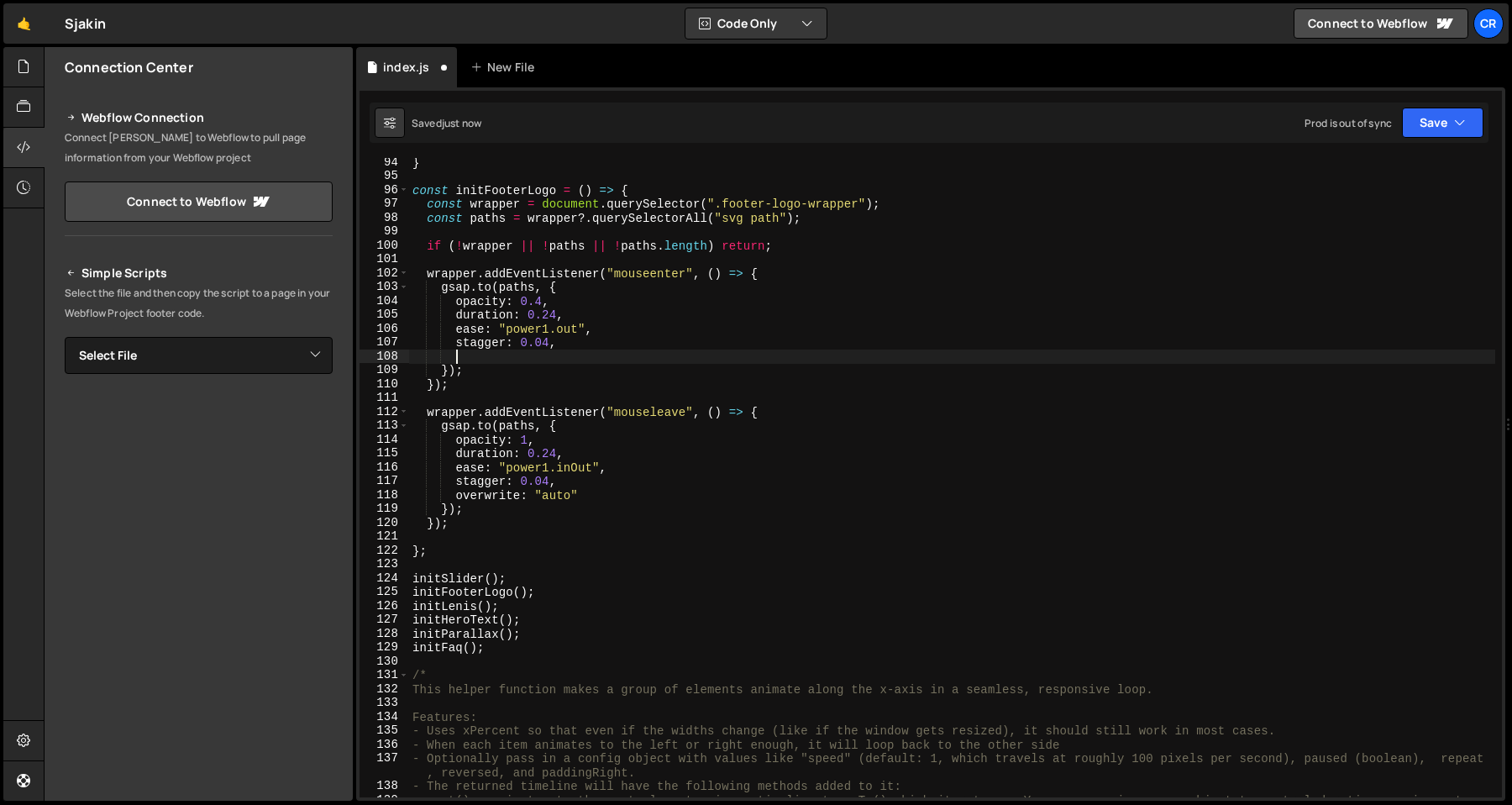
click at [637, 499] on div "} const initFooterLogo = ( ) => { const wrapper = document . querySelector ( ".…" at bounding box center [951, 496] width 1086 height 681
type textarea "overwrite: "auto""
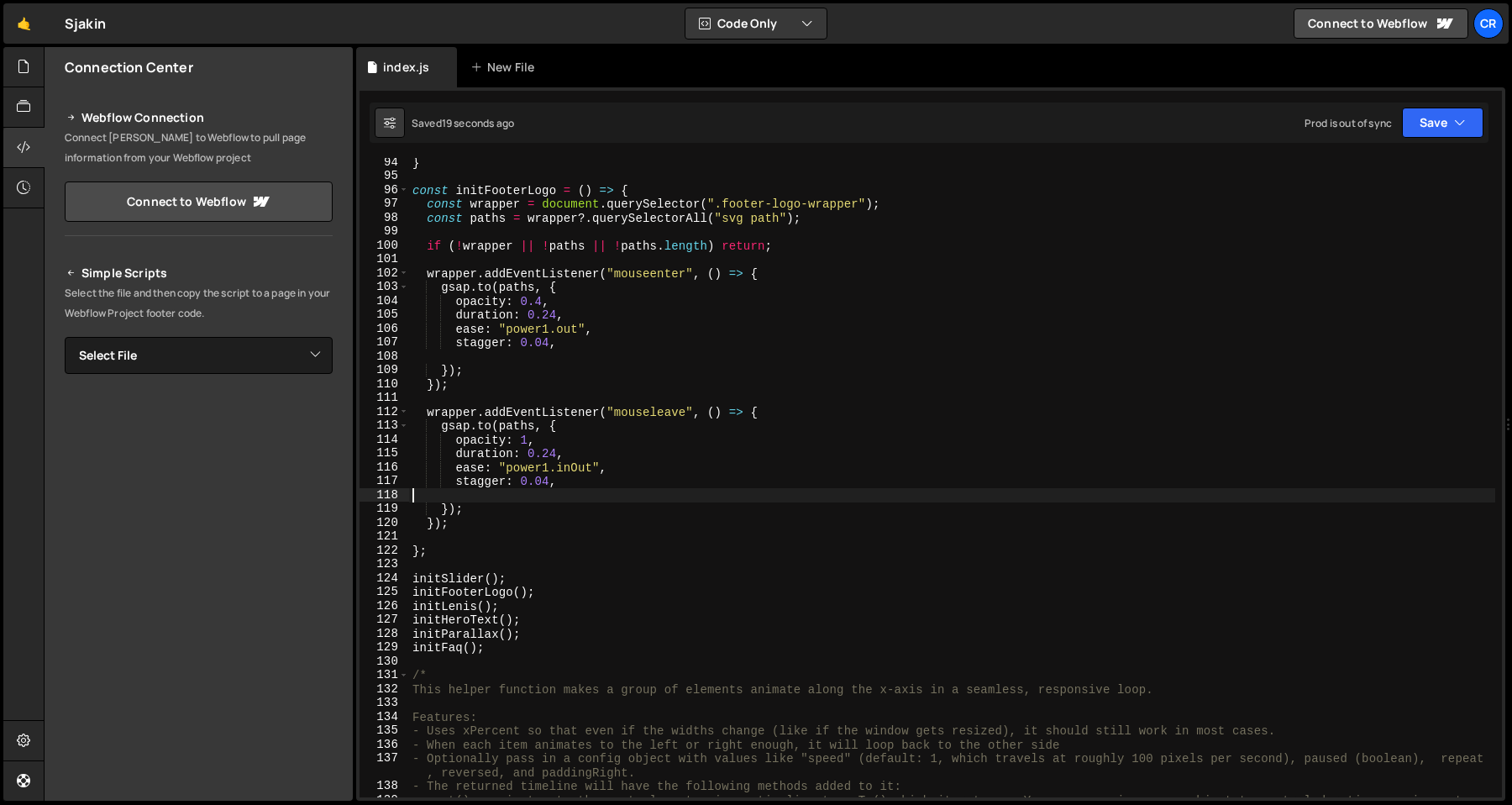
click at [697, 227] on div "} const initFooterLogo = ( ) => { const wrapper = document . querySelector ( ".…" at bounding box center [951, 496] width 1086 height 681
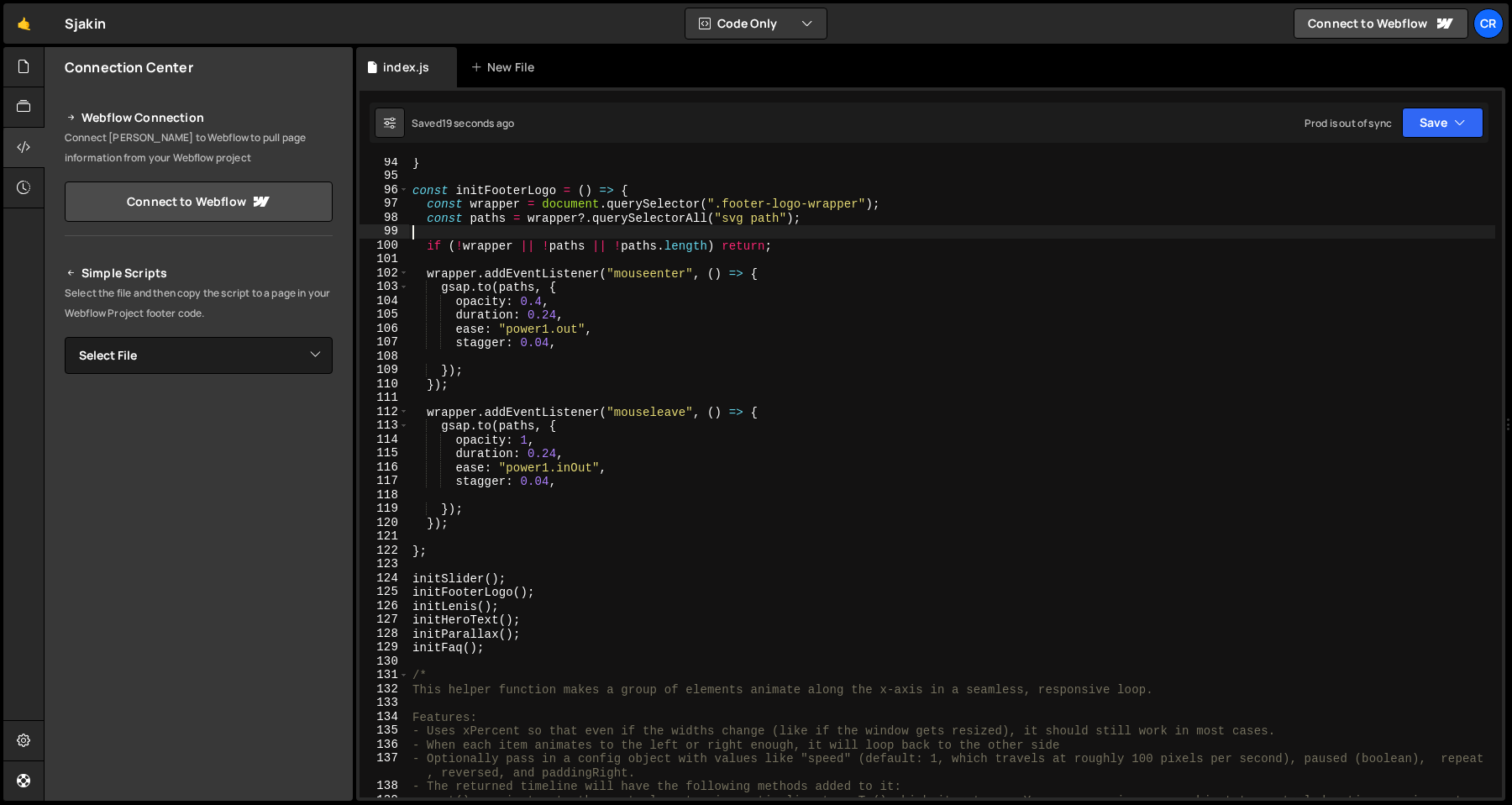
click at [686, 324] on div "} const initFooterLogo = ( ) => { const wrapper = document . querySelector ( ".…" at bounding box center [951, 496] width 1086 height 681
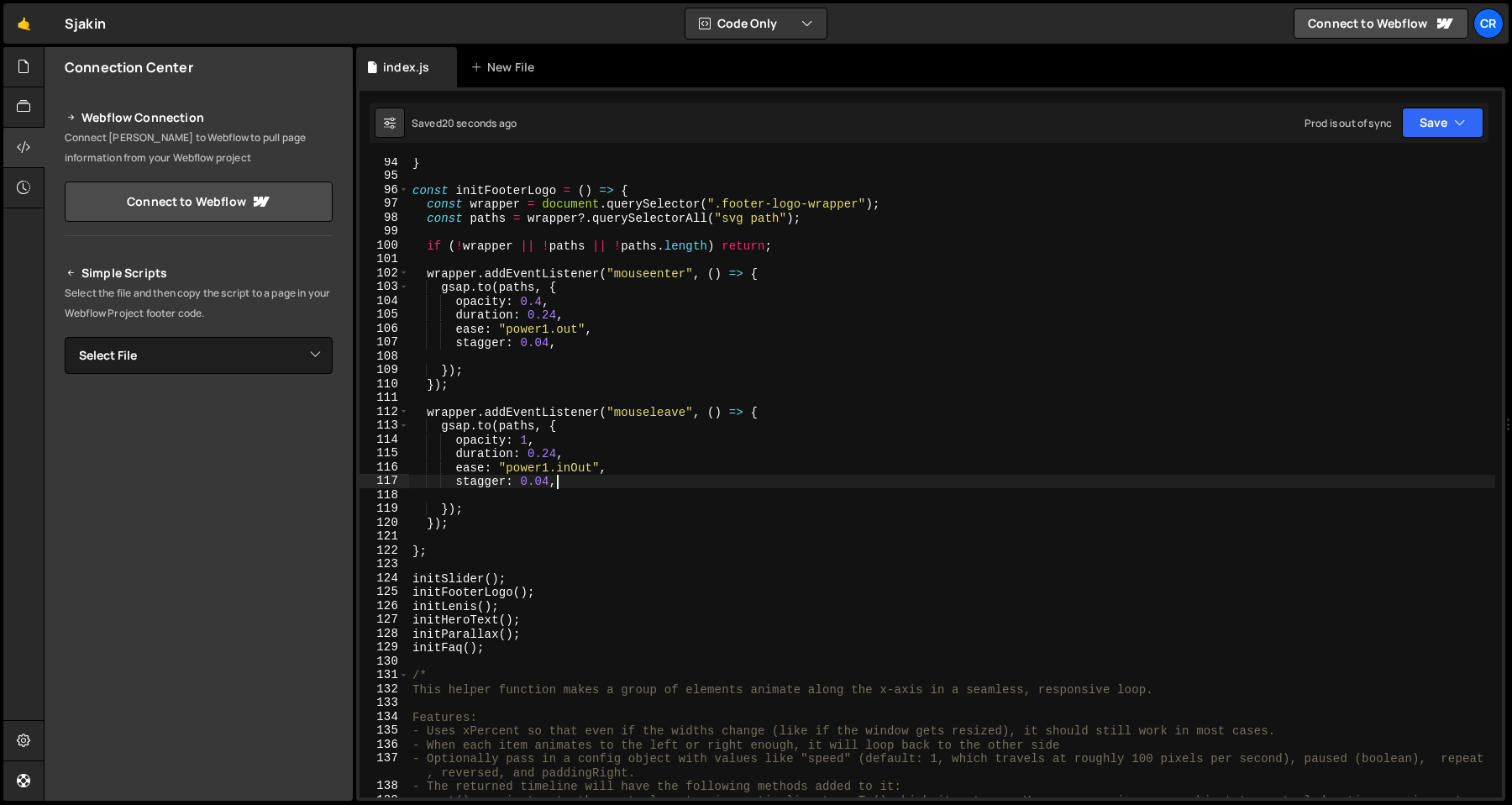
click at [589, 478] on div "} const initFooterLogo = ( ) => { const wrapper = document . querySelector ( ".…" at bounding box center [951, 496] width 1086 height 681
type textarea "stagger: 0.04,"
click at [580, 487] on div "} const initFooterLogo = ( ) => { const wrapper = document . querySelector ( ".…" at bounding box center [951, 496] width 1086 height 681
type textarea "stagger: 0.04,"
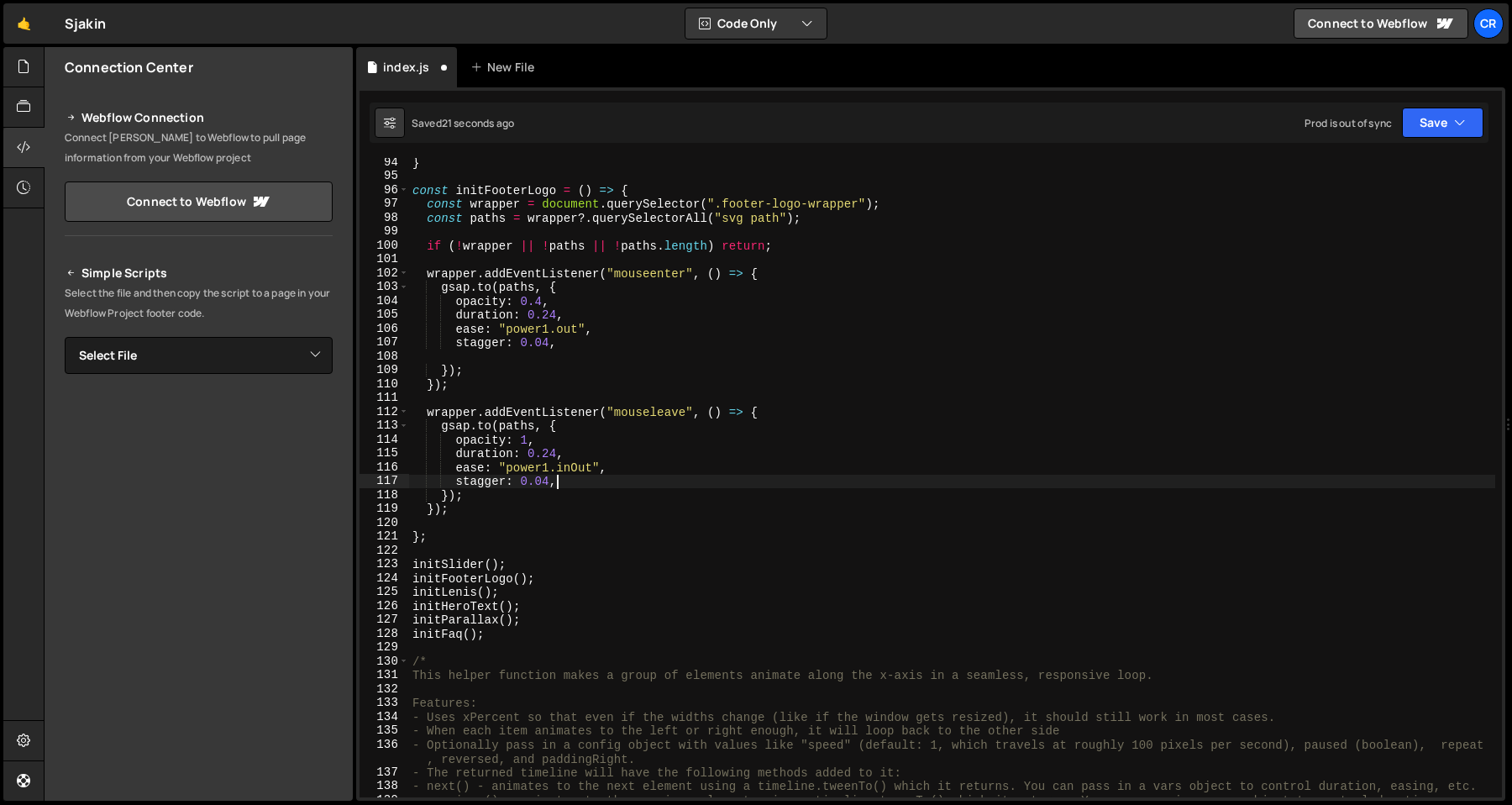
click at [561, 396] on div "} const initFooterLogo = ( ) => { const wrapper = document . querySelector ( ".…" at bounding box center [951, 496] width 1086 height 681
click at [637, 348] on div "} const initFooterLogo = ( ) => { const wrapper = document . querySelector ( ".…" at bounding box center [951, 496] width 1086 height 681
type textarea "stagger: 0.04,"
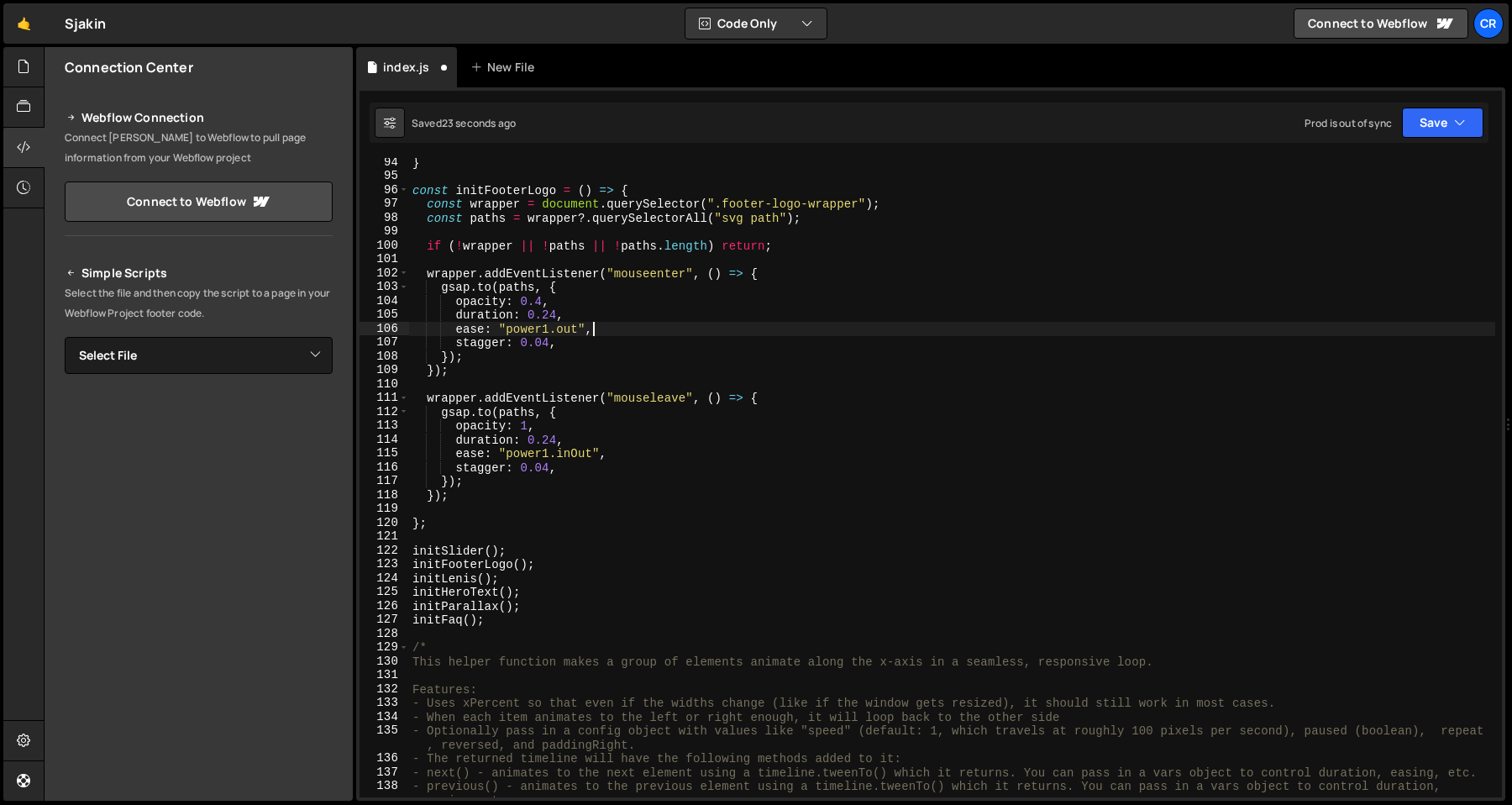
click at [666, 333] on div "} const initFooterLogo = ( ) => { const wrapper = document . querySelector ( ".…" at bounding box center [951, 496] width 1086 height 681
click at [691, 327] on div "} const initFooterLogo = ( ) => { const wrapper = document . querySelector ( ".…" at bounding box center [951, 496] width 1086 height 681
click at [805, 277] on div "} const initFooterLogo = ( ) => { const wrapper = document . querySelector ( ".…" at bounding box center [951, 496] width 1086 height 681
type textarea "wrapper.addEventListener("mouseenter", () => {"
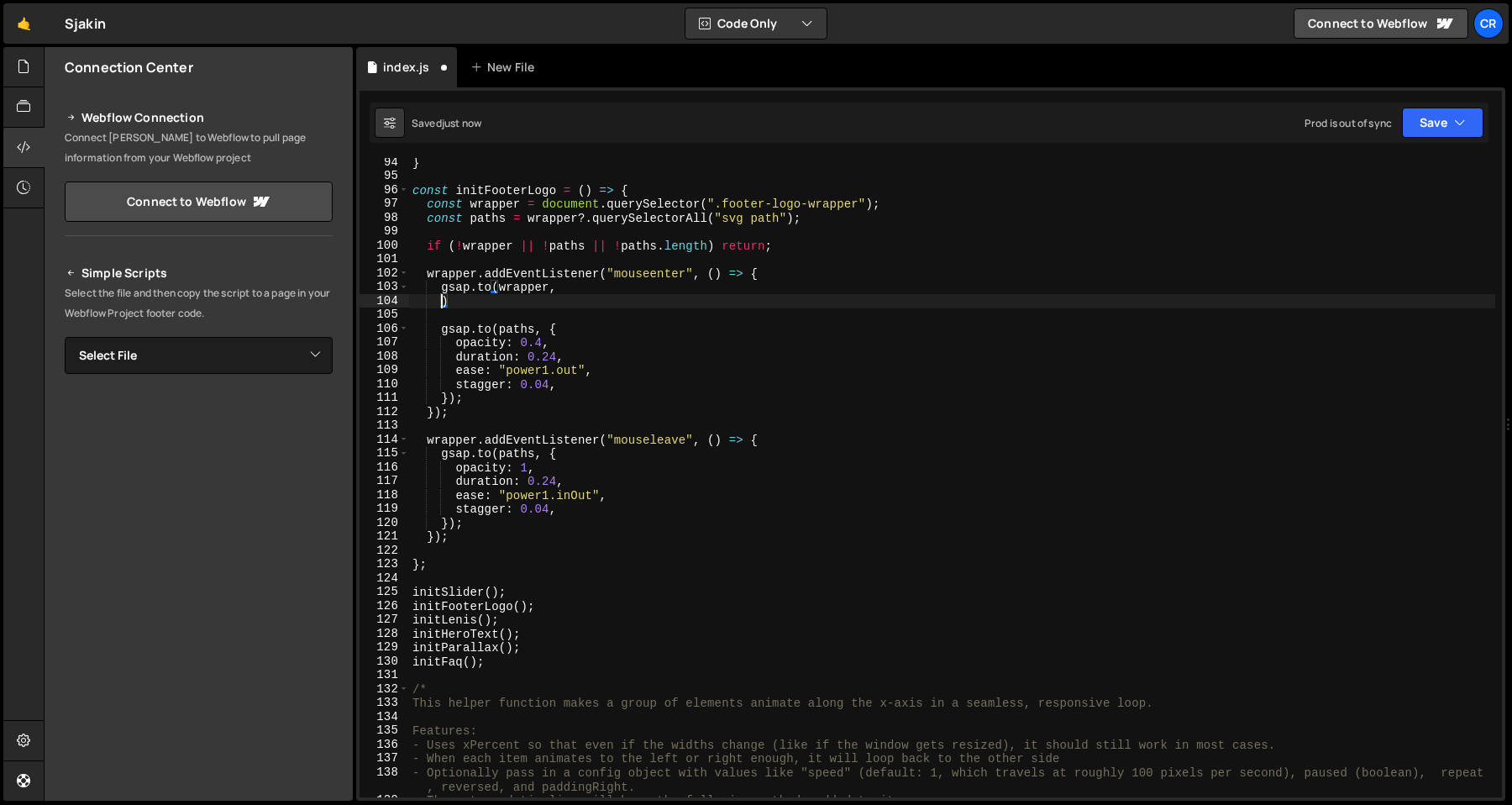
scroll to position [0, 2]
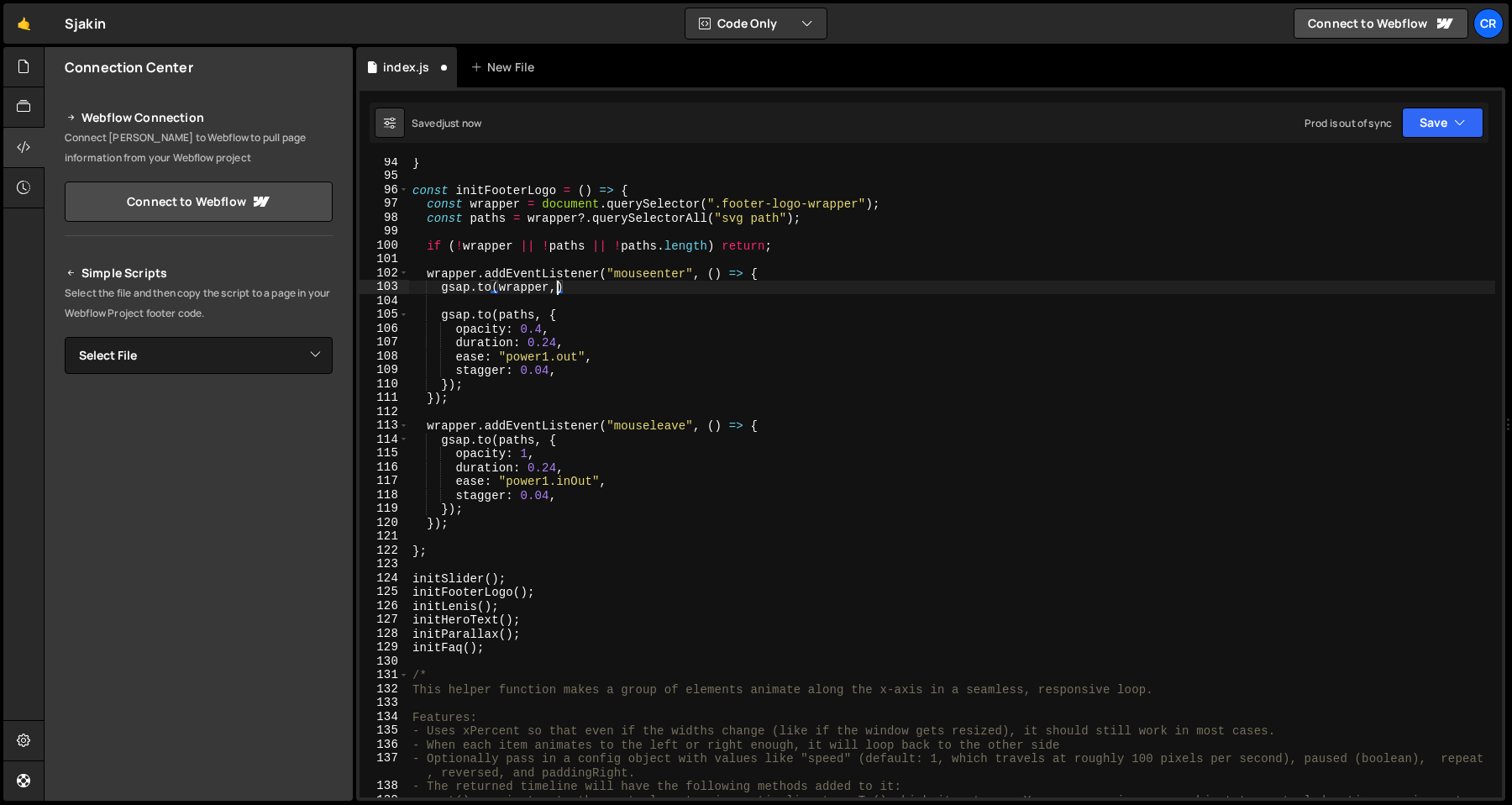
type textarea "[DOMAIN_NAME](wrapper, {)"
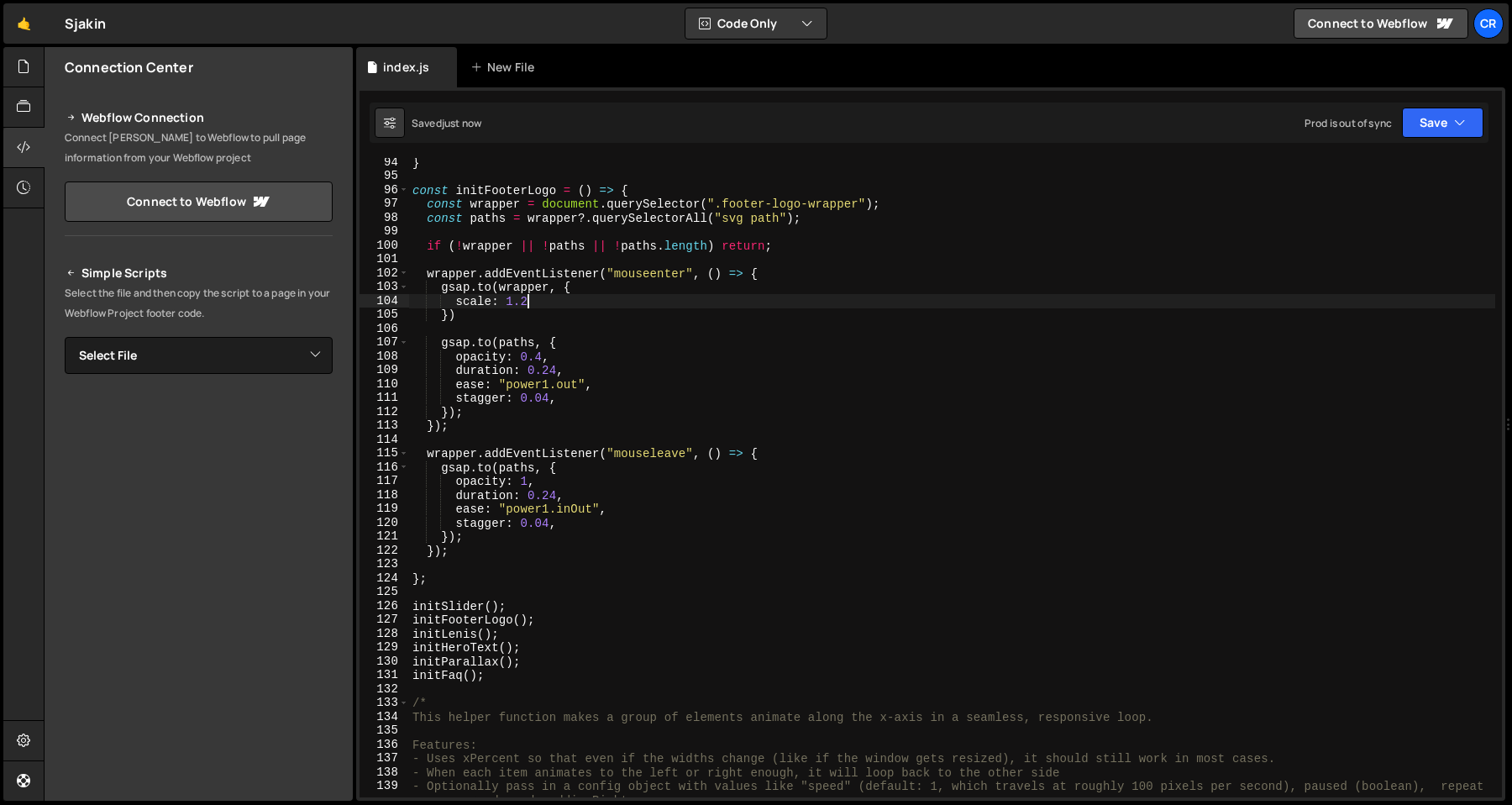
scroll to position [0, 6]
type textarea "scale: 1.08,"
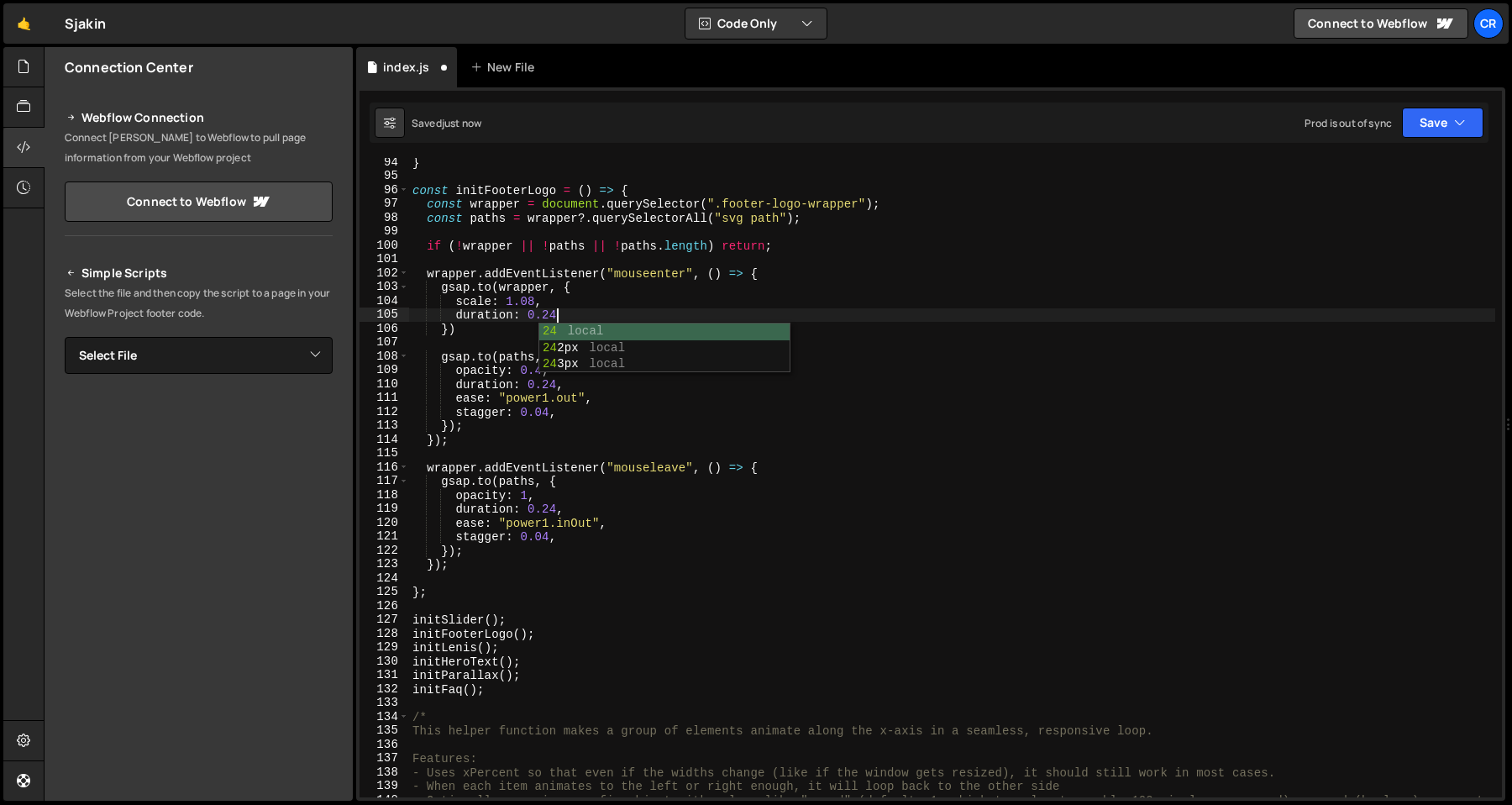
type textarea "duration: 0.24,"
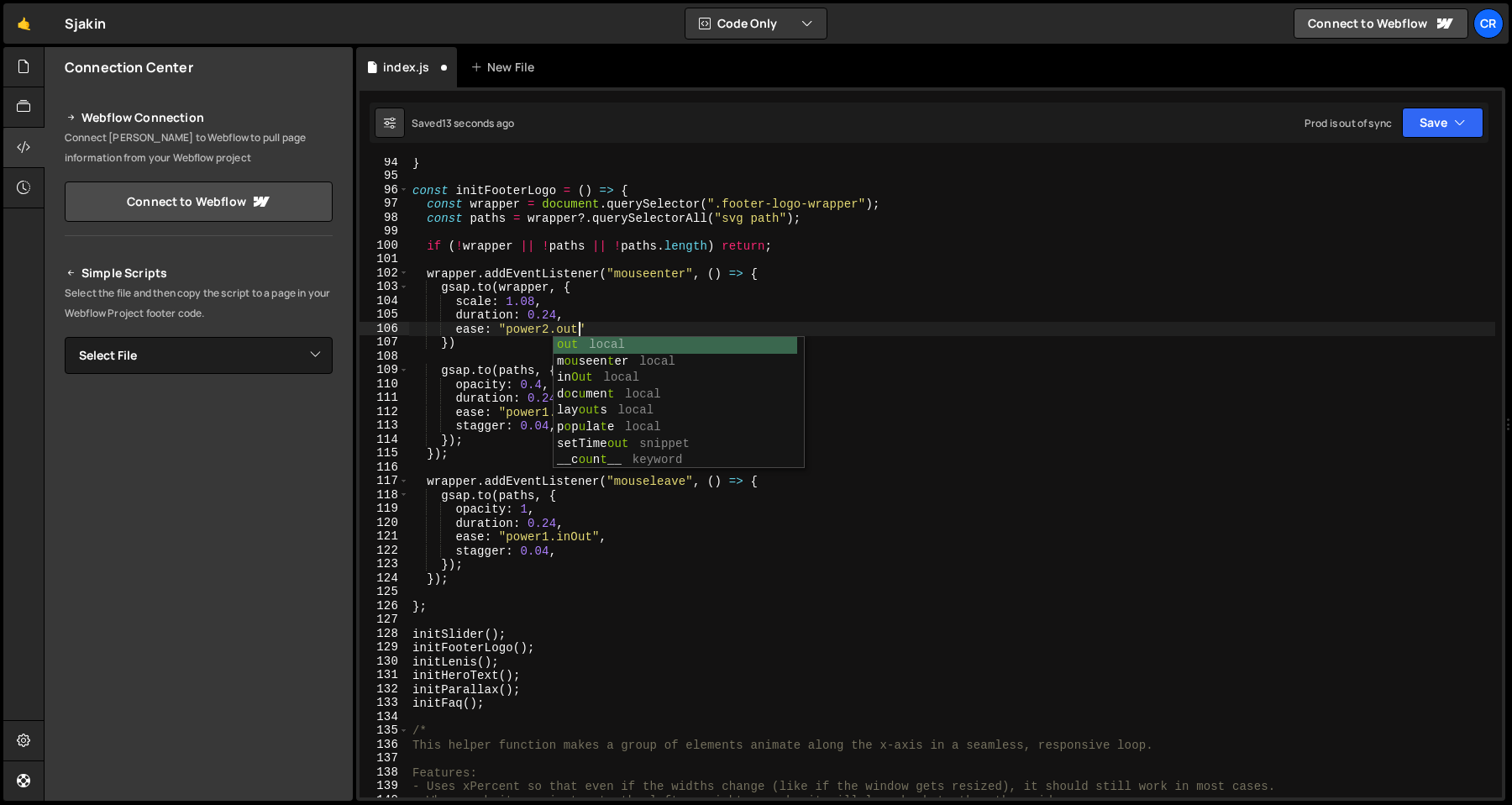
scroll to position [0, 11]
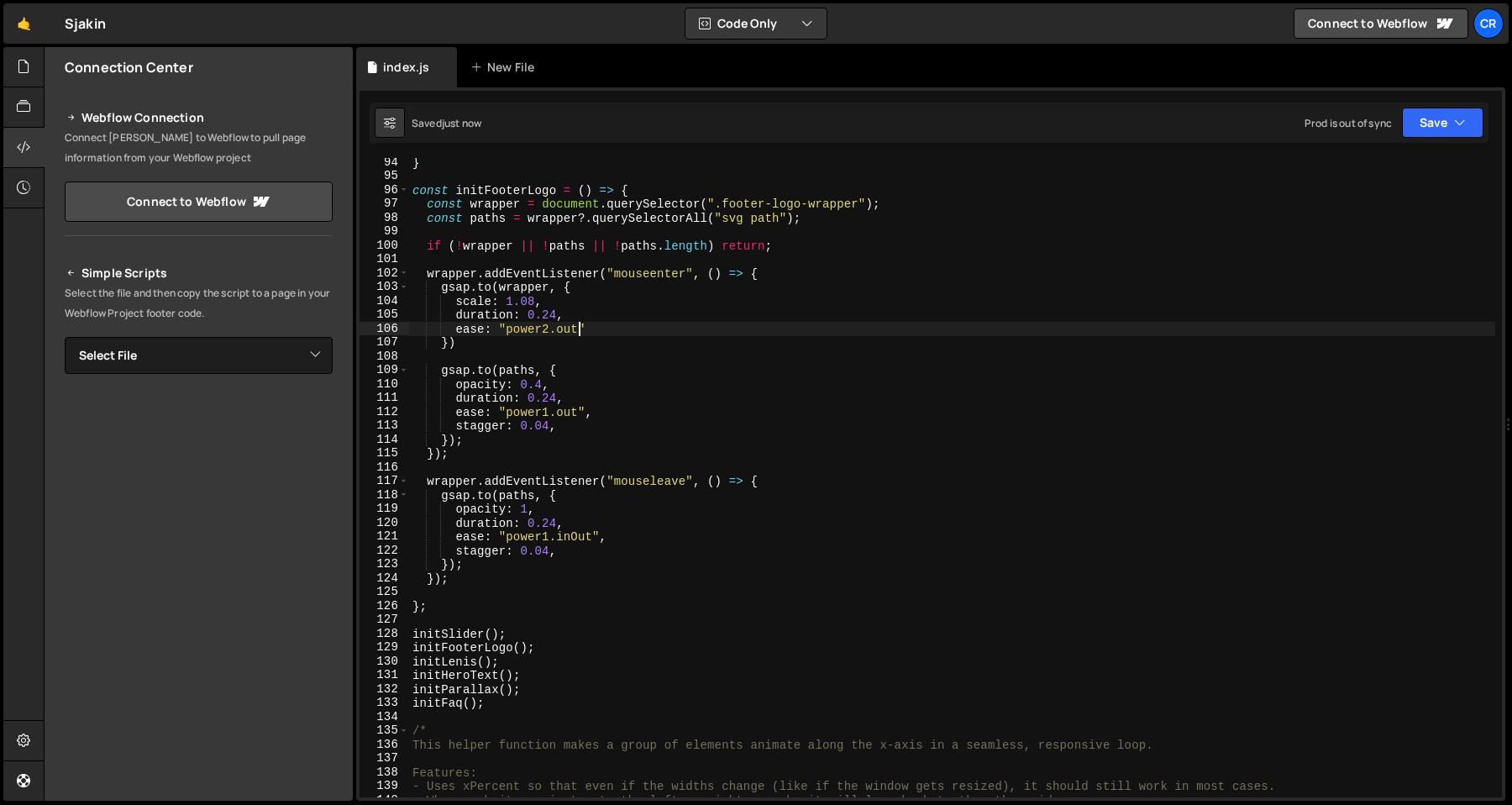
click at [594, 270] on div "} const initFooterLogo = ( ) => { const wrapper = document . querySelector ( ".…" at bounding box center [951, 496] width 1086 height 681
click at [594, 287] on div "} const initFooterLogo = ( ) => { const wrapper = document . querySelector ( ".…" at bounding box center [951, 496] width 1086 height 681
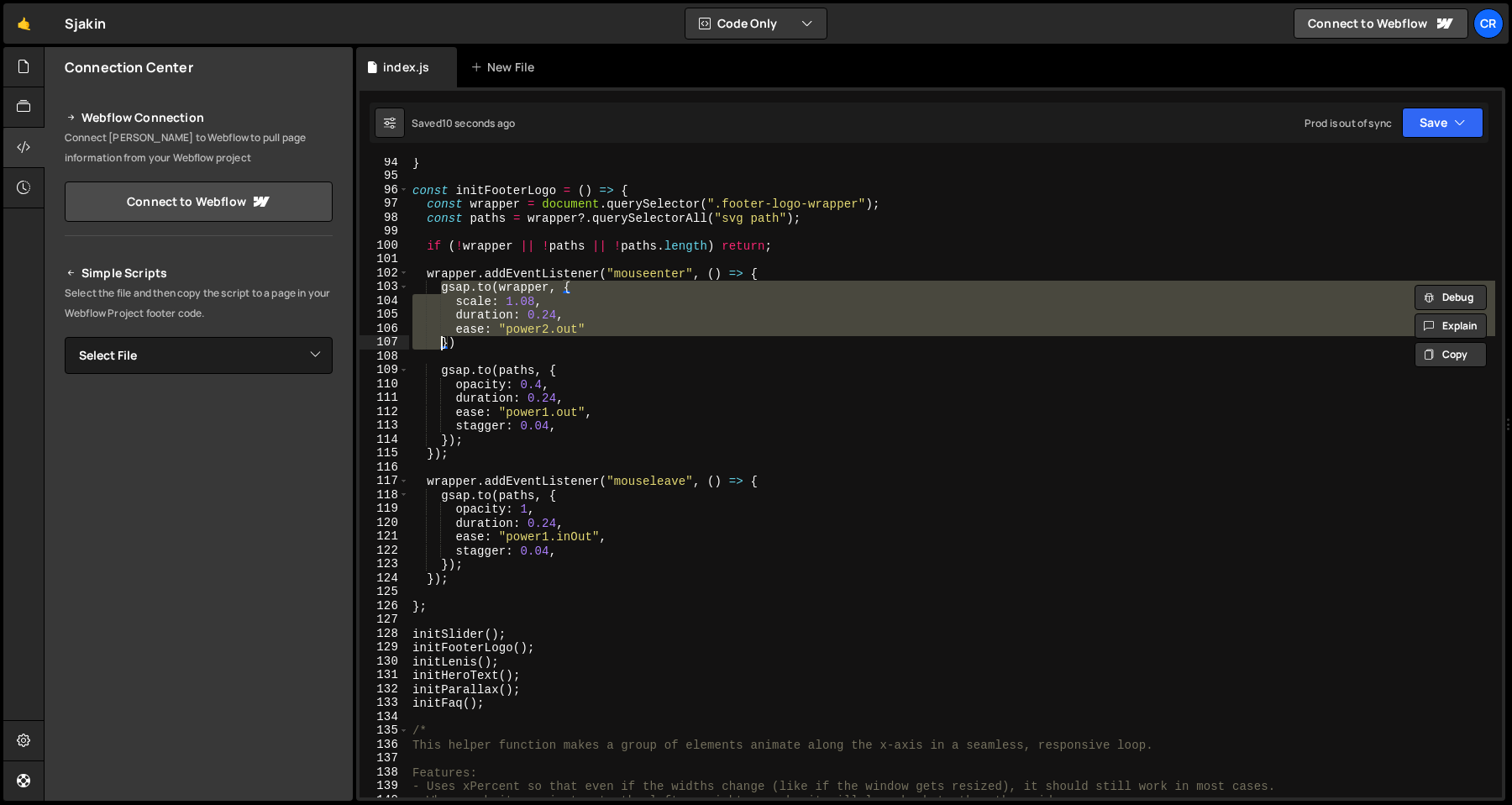
type textarea "})"
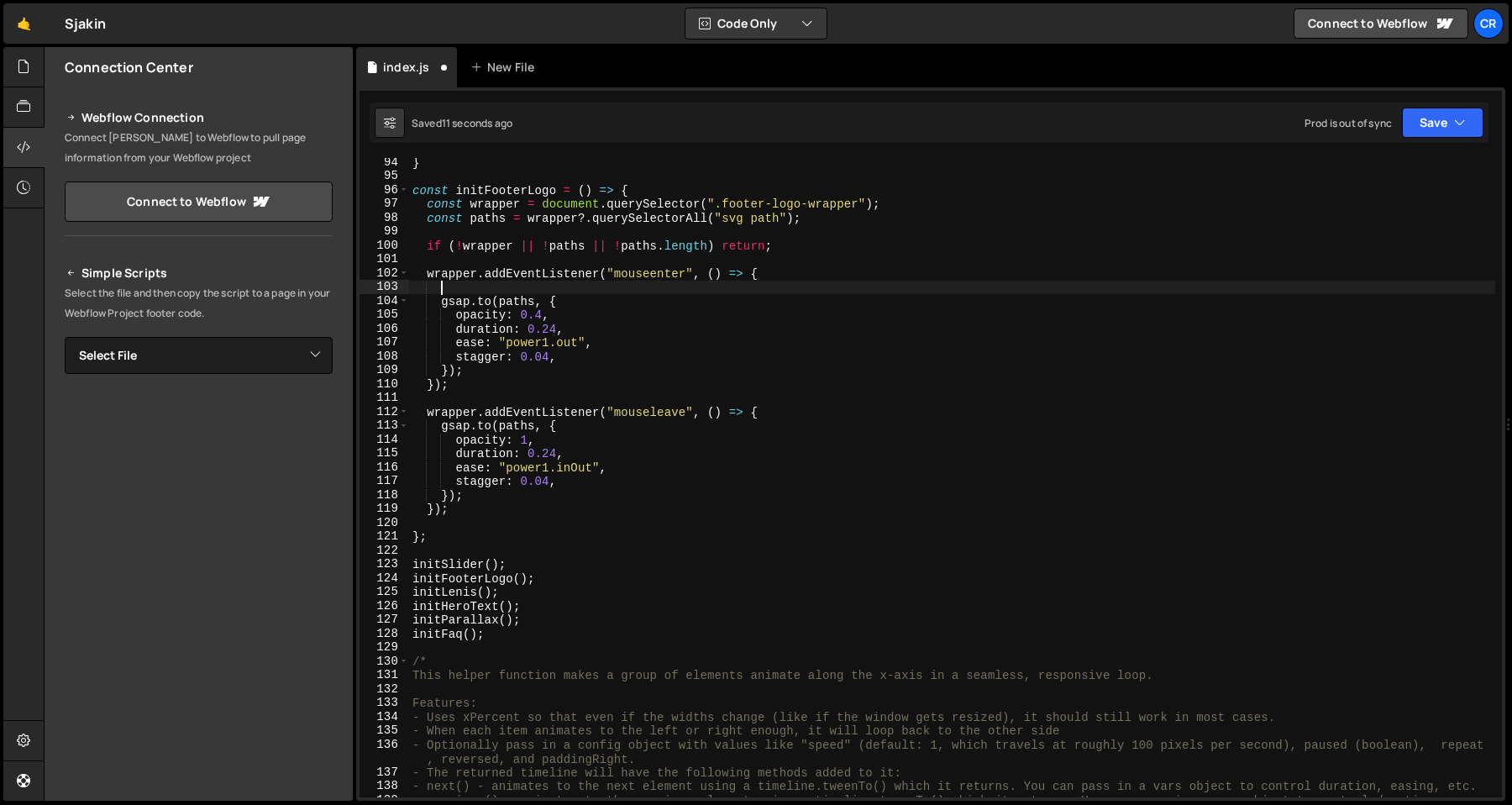
scroll to position [0, 0]
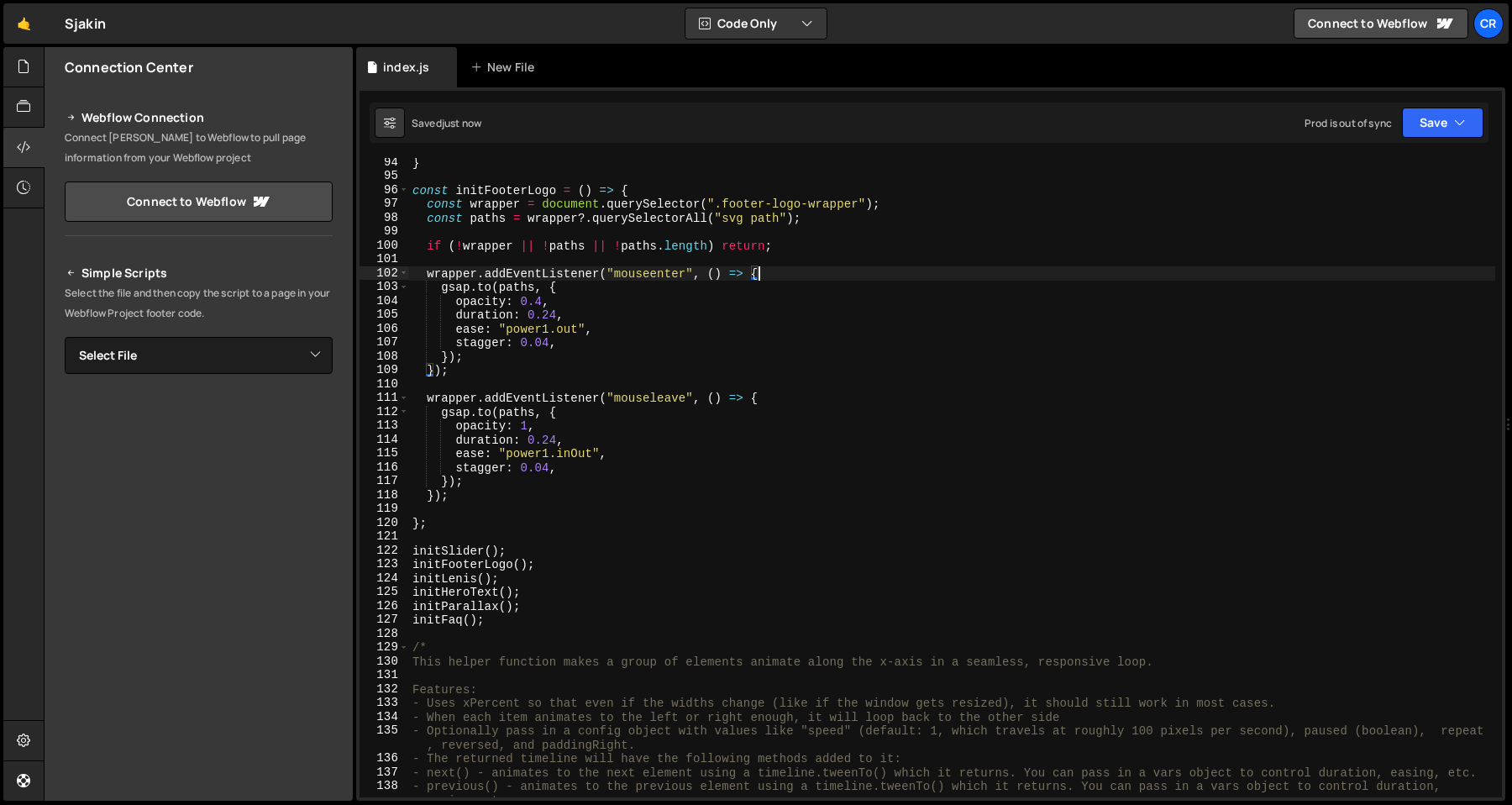
click at [586, 326] on div "} const initFooterLogo = ( ) => { const wrapper = document . querySelector ( ".…" at bounding box center [951, 496] width 1086 height 681
click at [603, 318] on div "} const initFooterLogo = ( ) => { const wrapper = document . querySelector ( ".…" at bounding box center [951, 496] width 1086 height 681
click at [606, 316] on div "} const initFooterLogo = ( ) => { const wrapper = document . querySelector ( ".…" at bounding box center [951, 496] width 1086 height 681
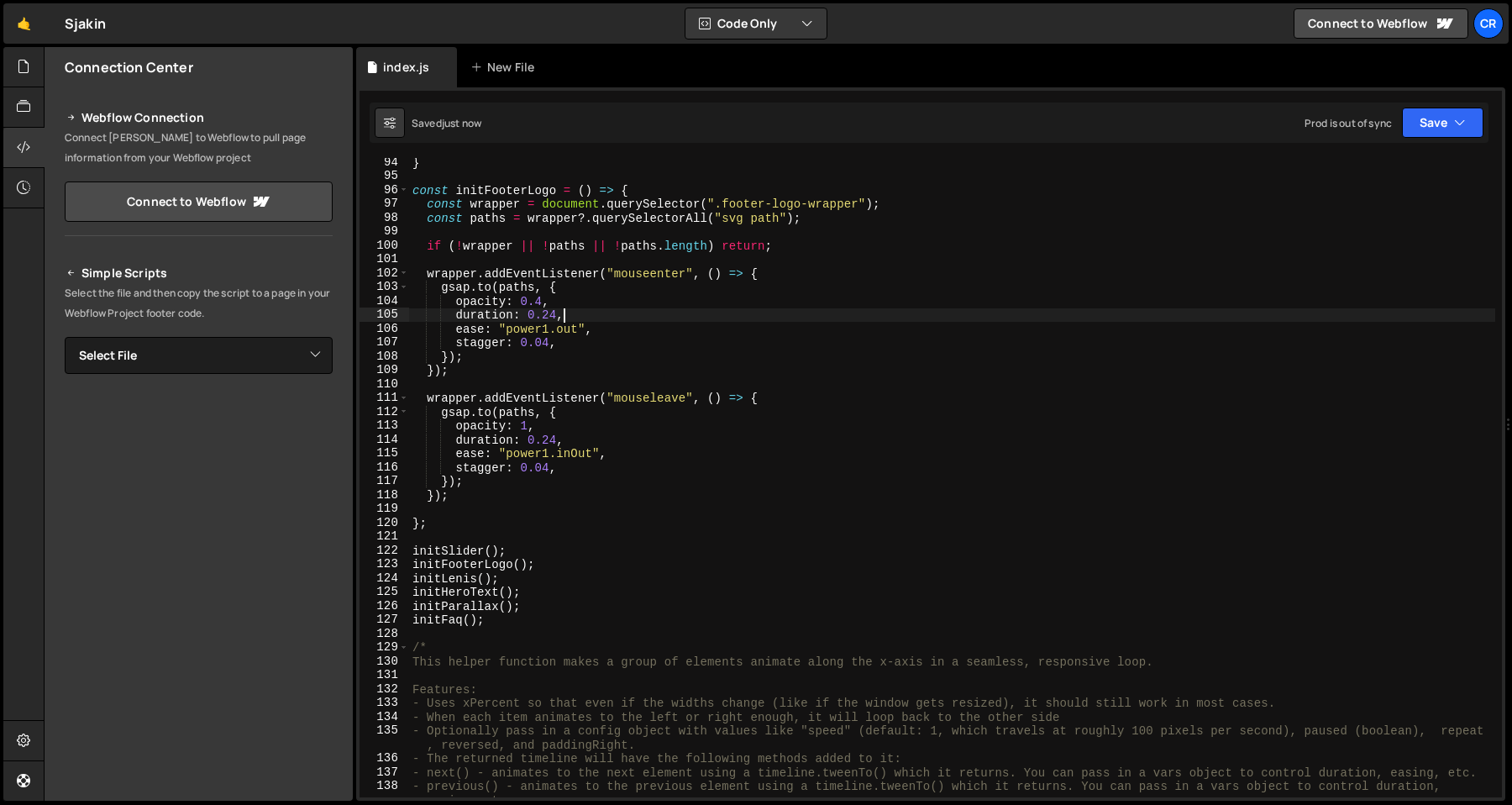
type textarea "duration: 0.24,"
